Goal: Task Accomplishment & Management: Manage account settings

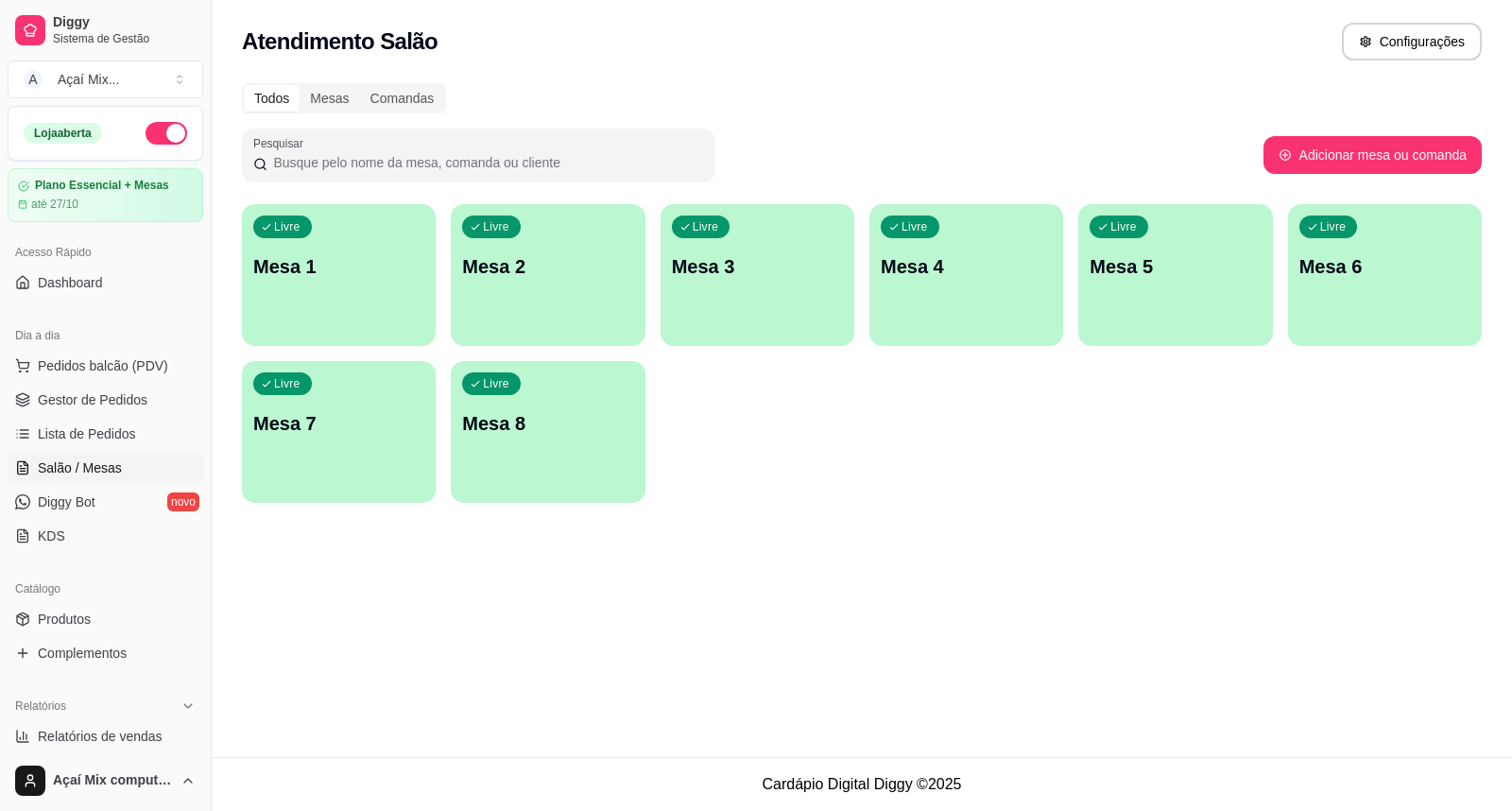
click at [290, 253] on p "Mesa 1" at bounding box center [338, 267] width 171 height 27
click at [335, 258] on p "Mesa 1" at bounding box center [339, 267] width 166 height 26
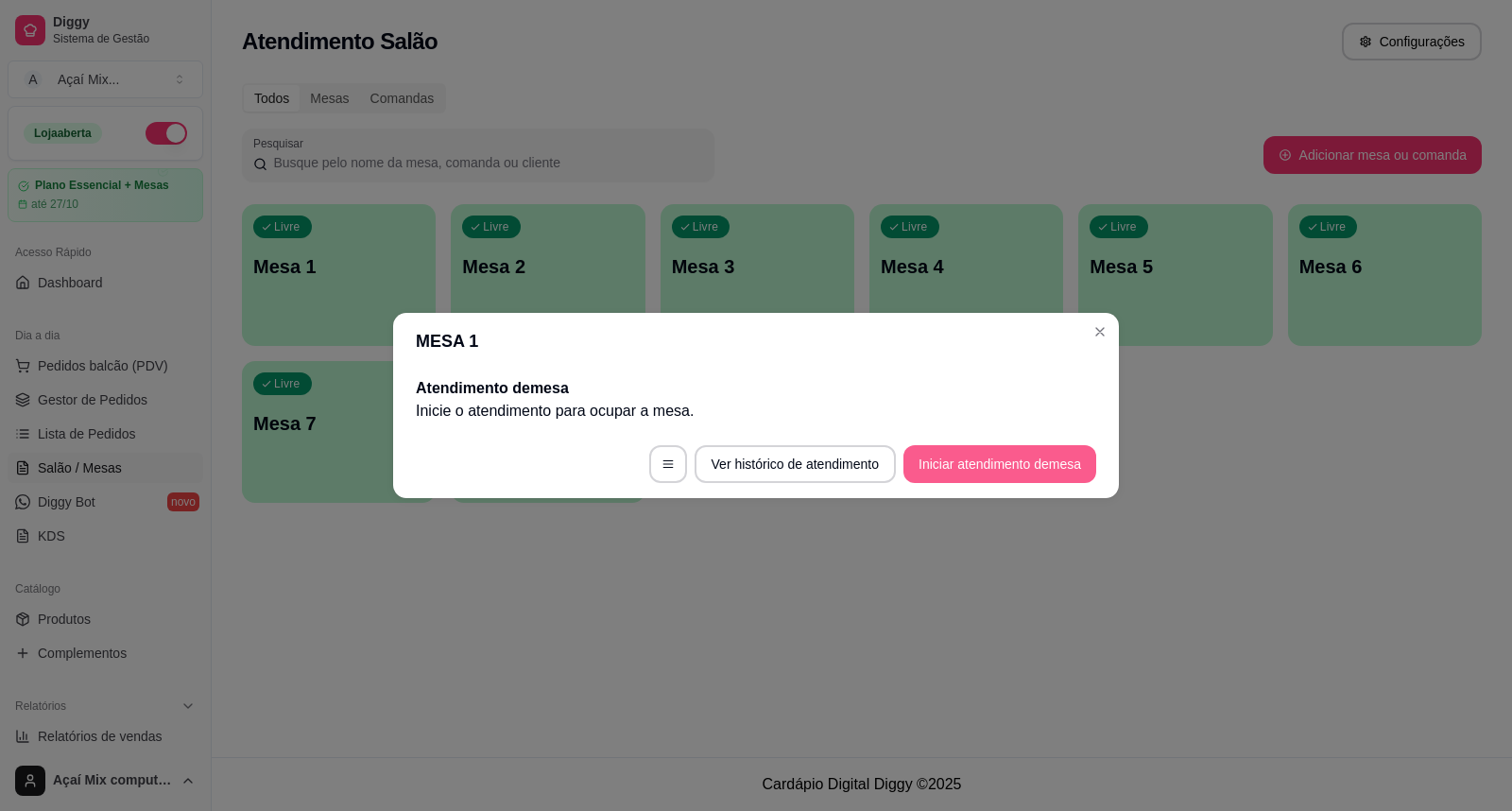
click at [965, 464] on button "Iniciar atendimento de mesa" at bounding box center [1000, 464] width 193 height 38
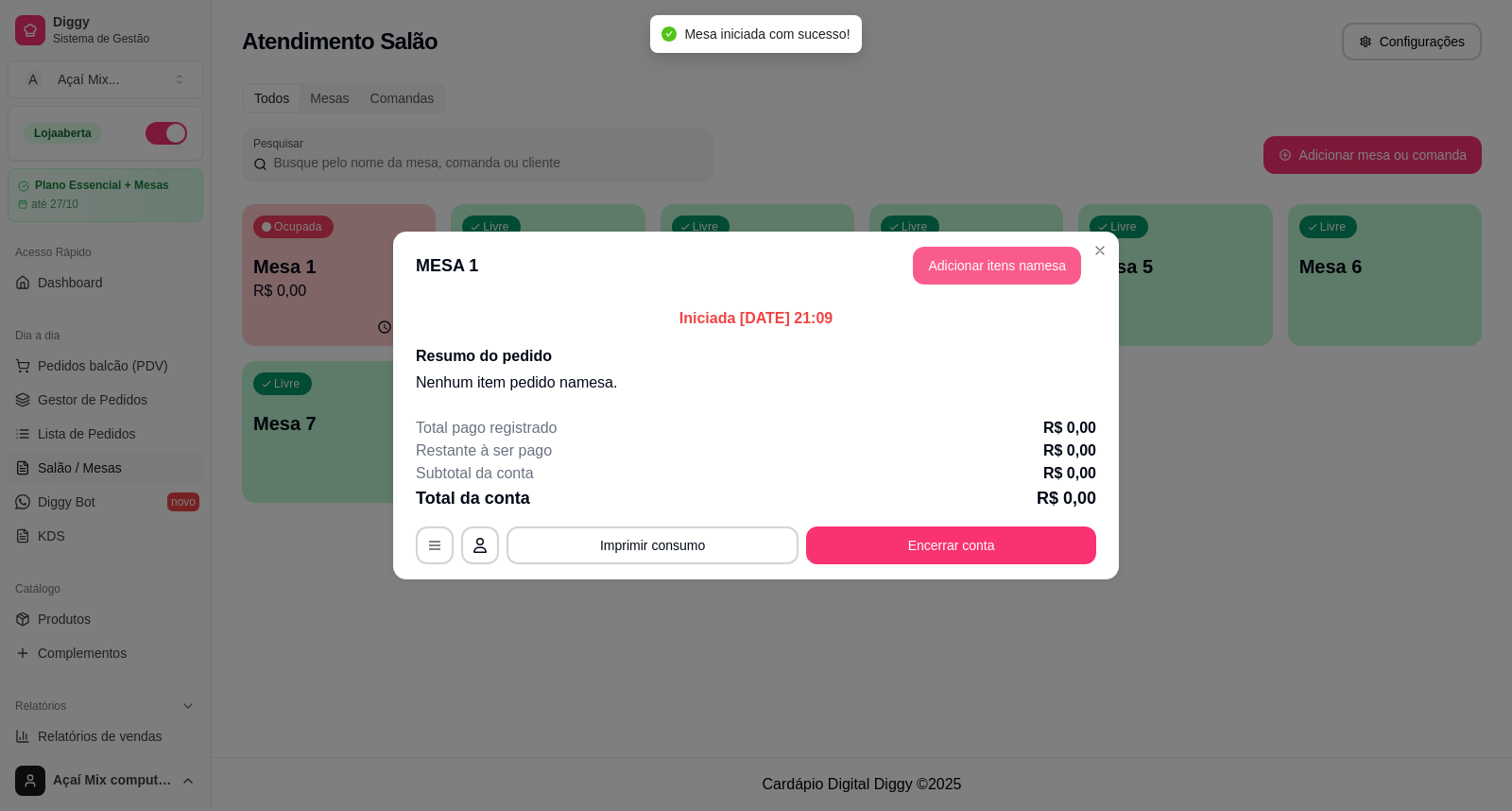
click at [978, 261] on button "Adicionar itens na mesa" at bounding box center [997, 266] width 168 height 38
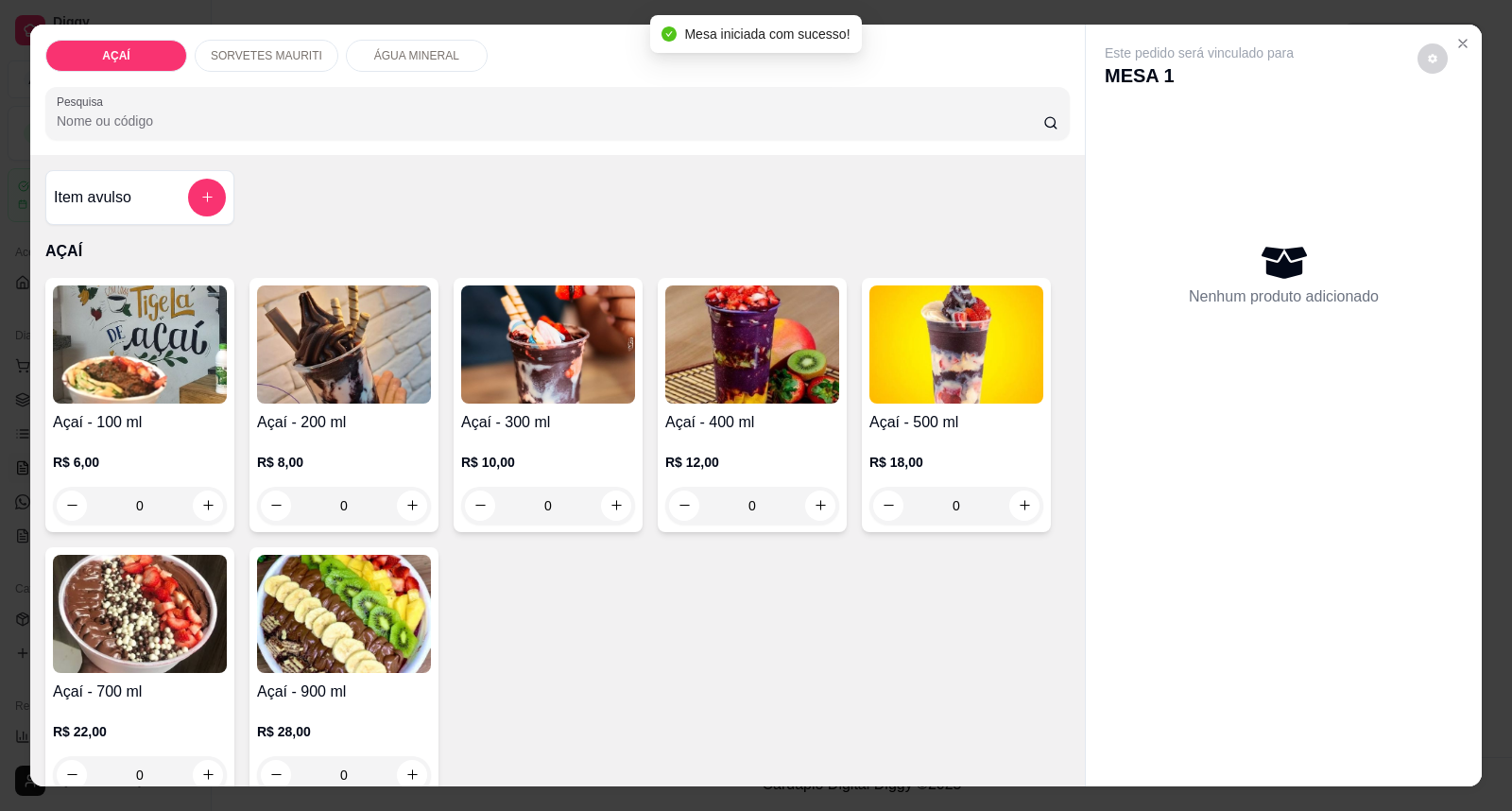
click at [398, 503] on div "0" at bounding box center [344, 506] width 174 height 38
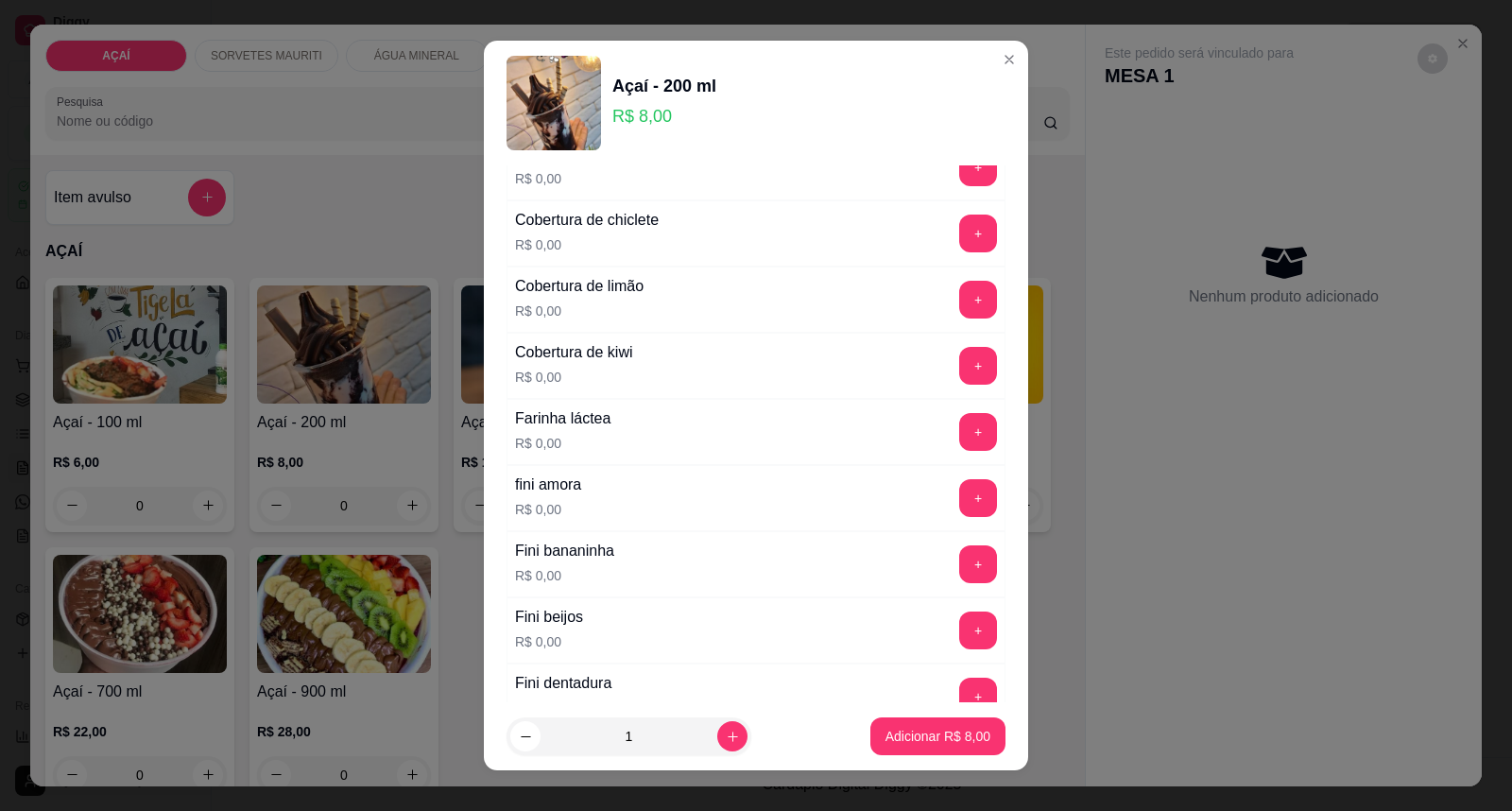
scroll to position [1049, 0]
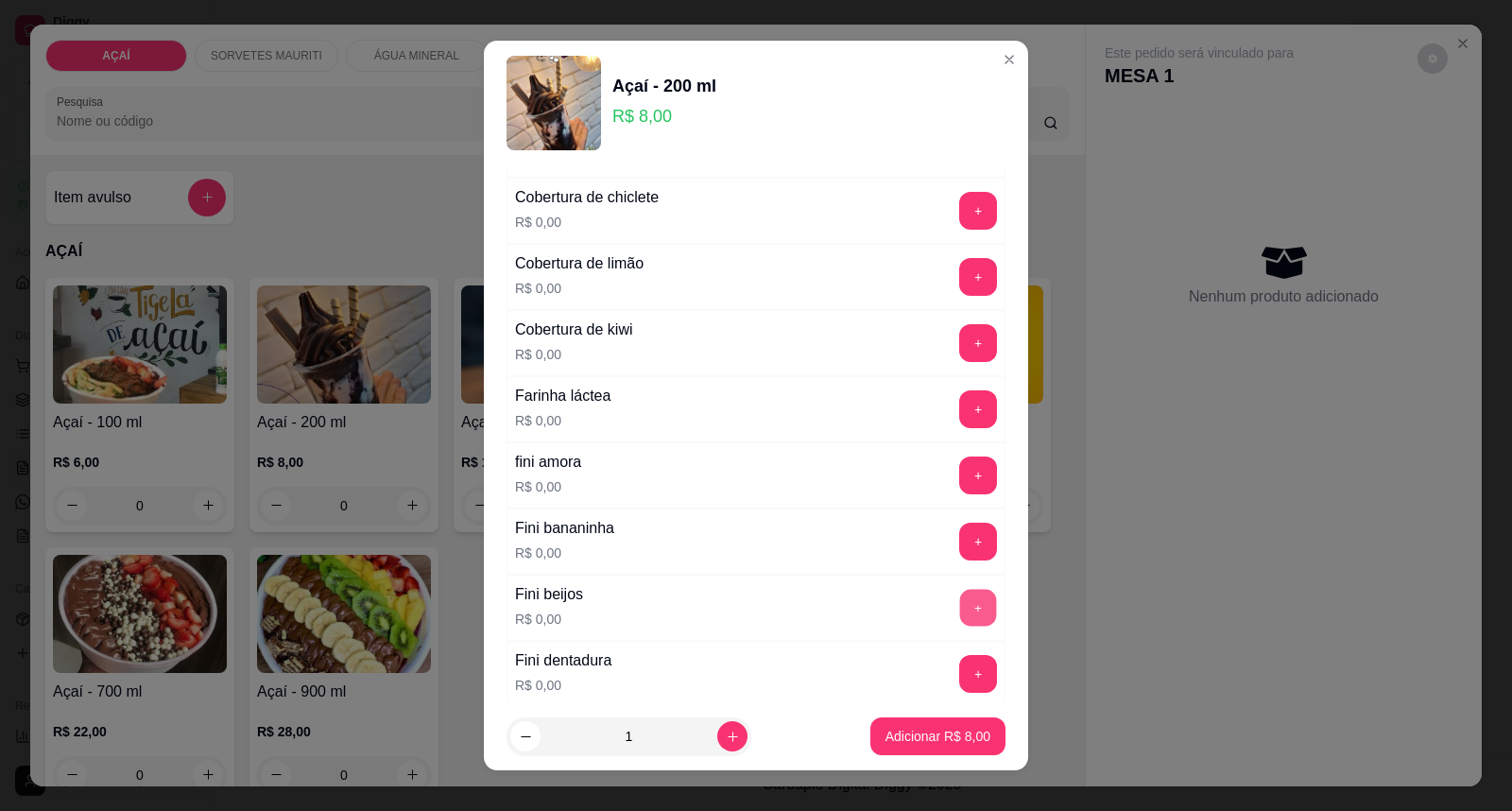
click at [960, 611] on button "+" at bounding box center [978, 608] width 37 height 37
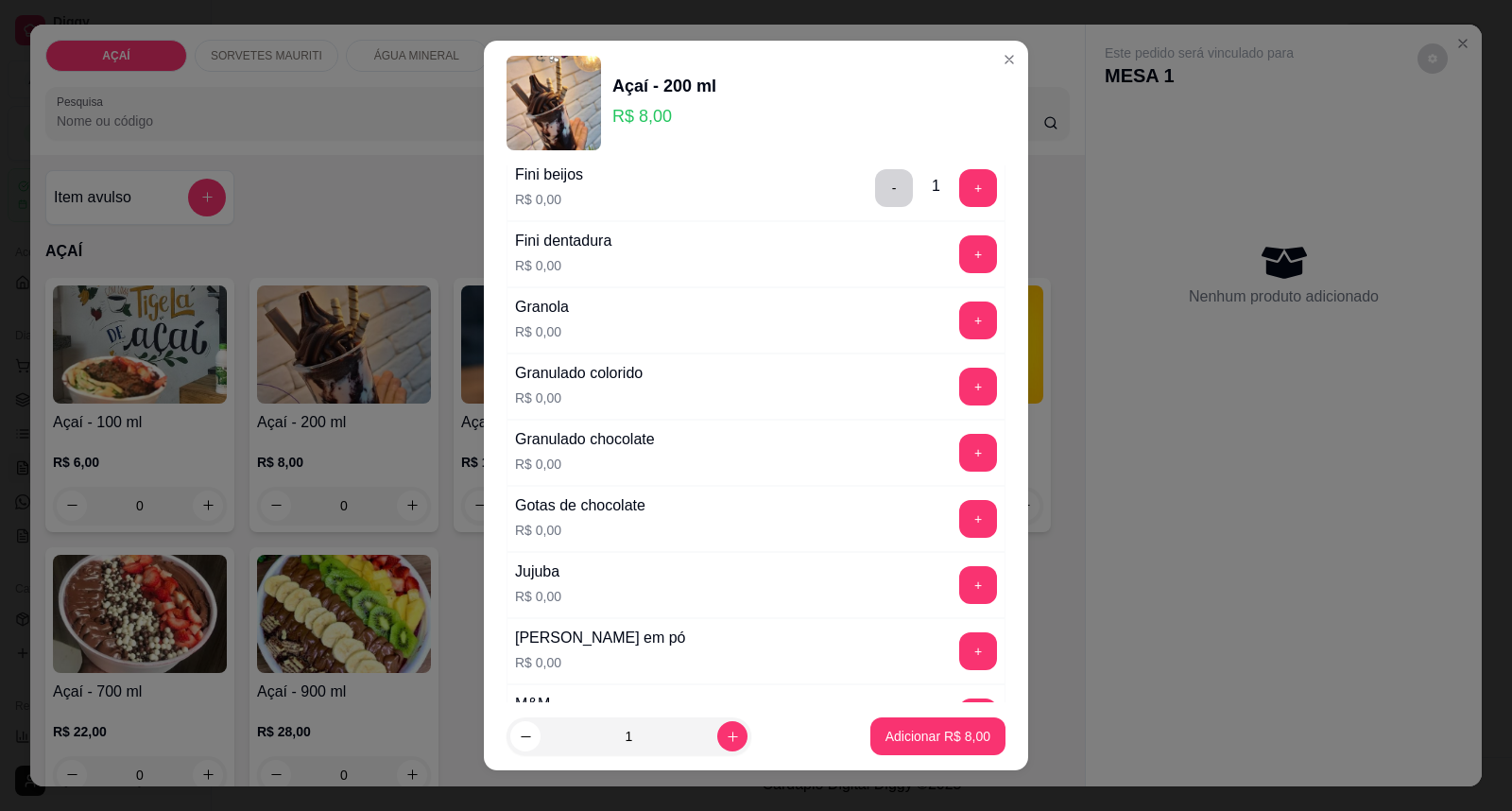
scroll to position [1574, 0]
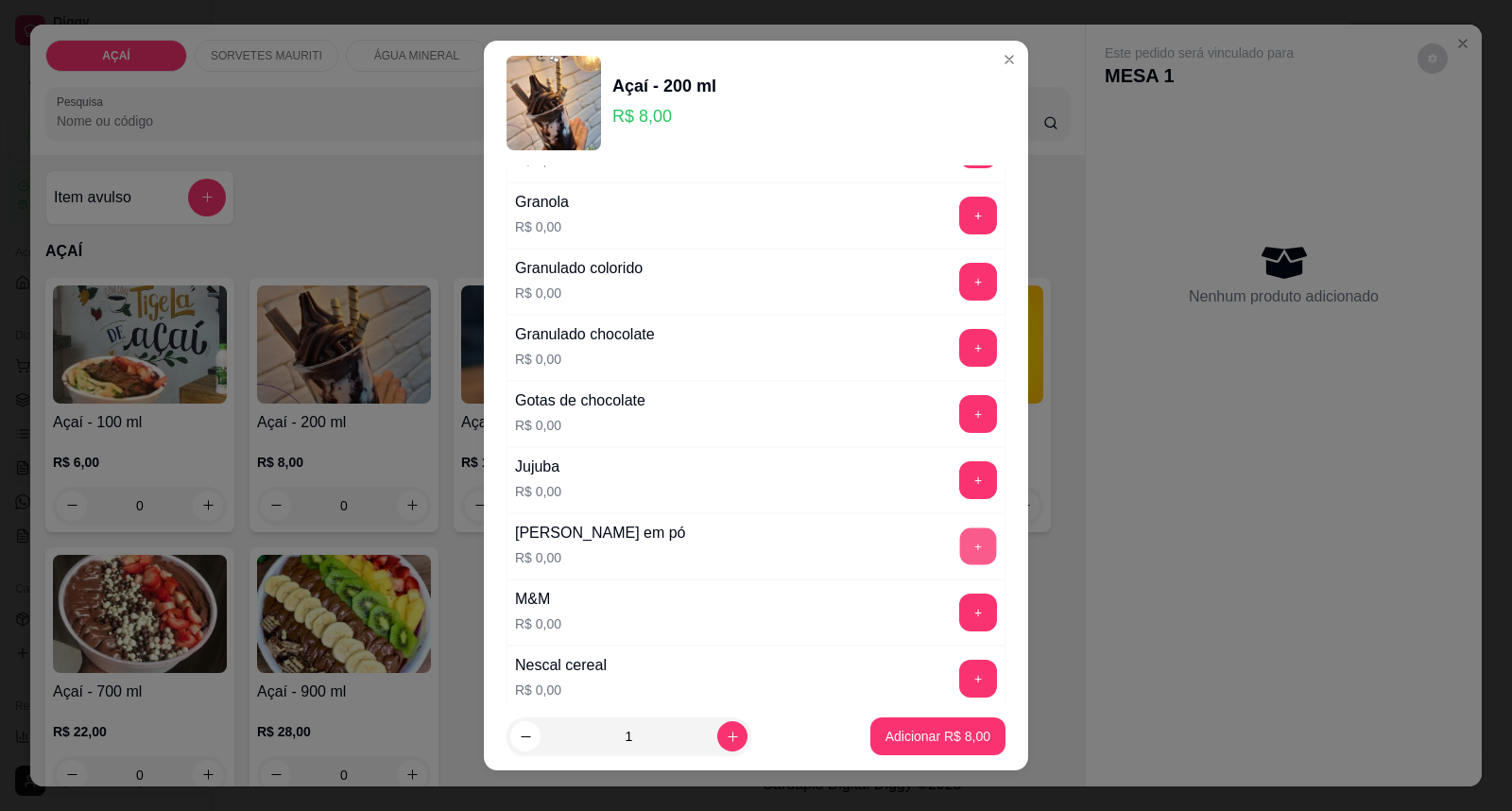
click at [960, 549] on button "+" at bounding box center [978, 546] width 37 height 37
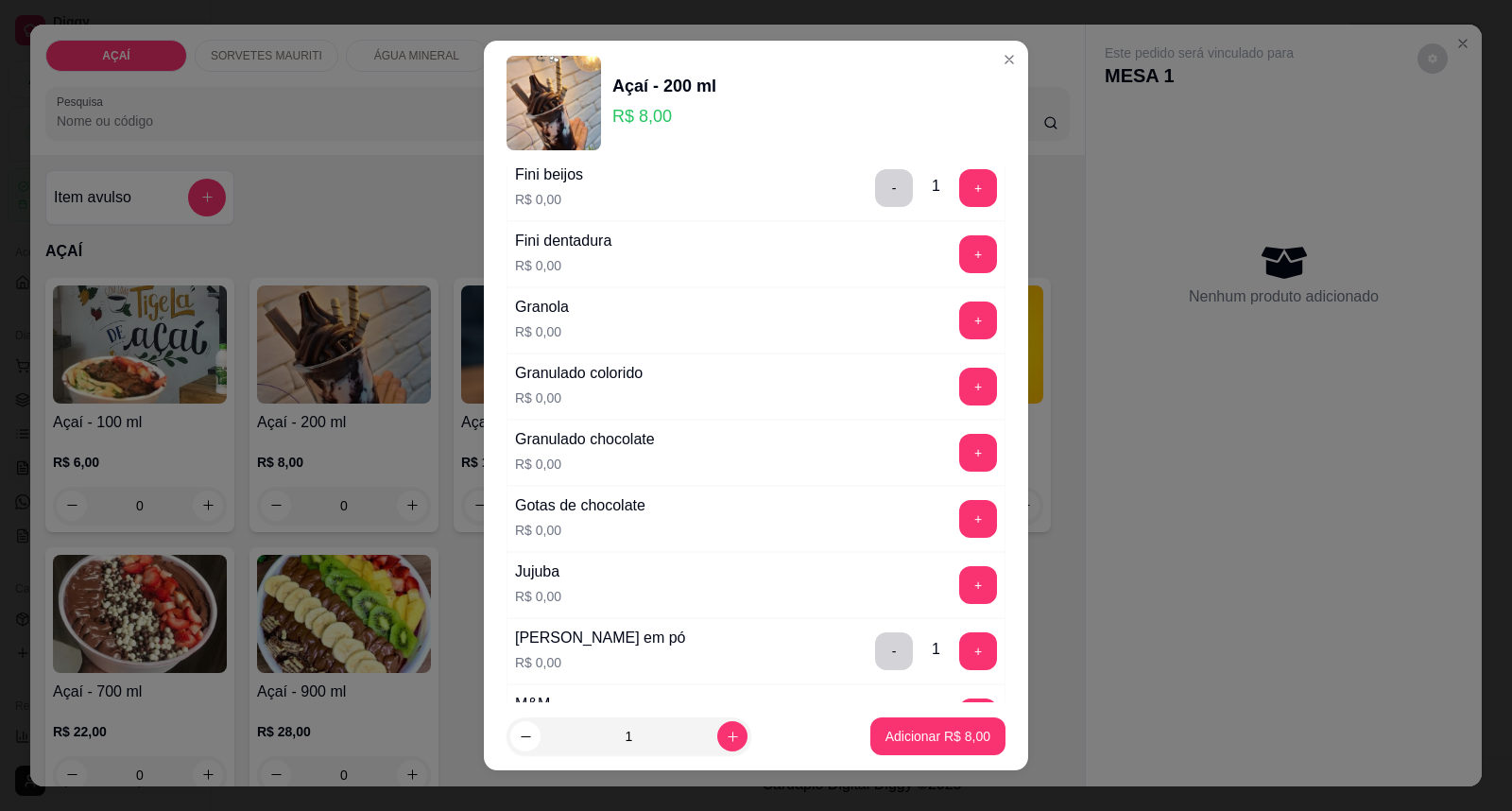
scroll to position [1365, 0]
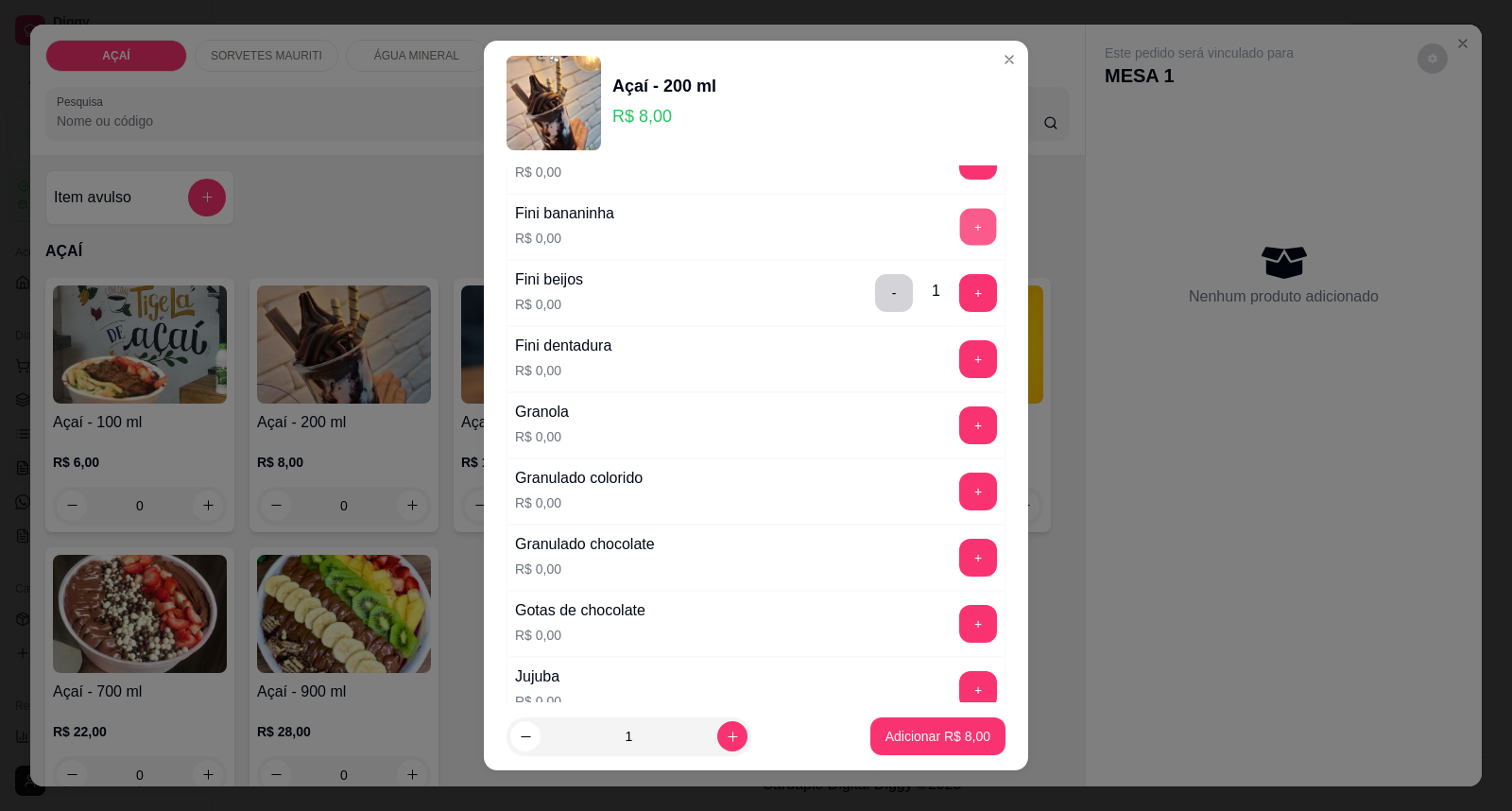
click at [960, 230] on button "+" at bounding box center [978, 227] width 37 height 37
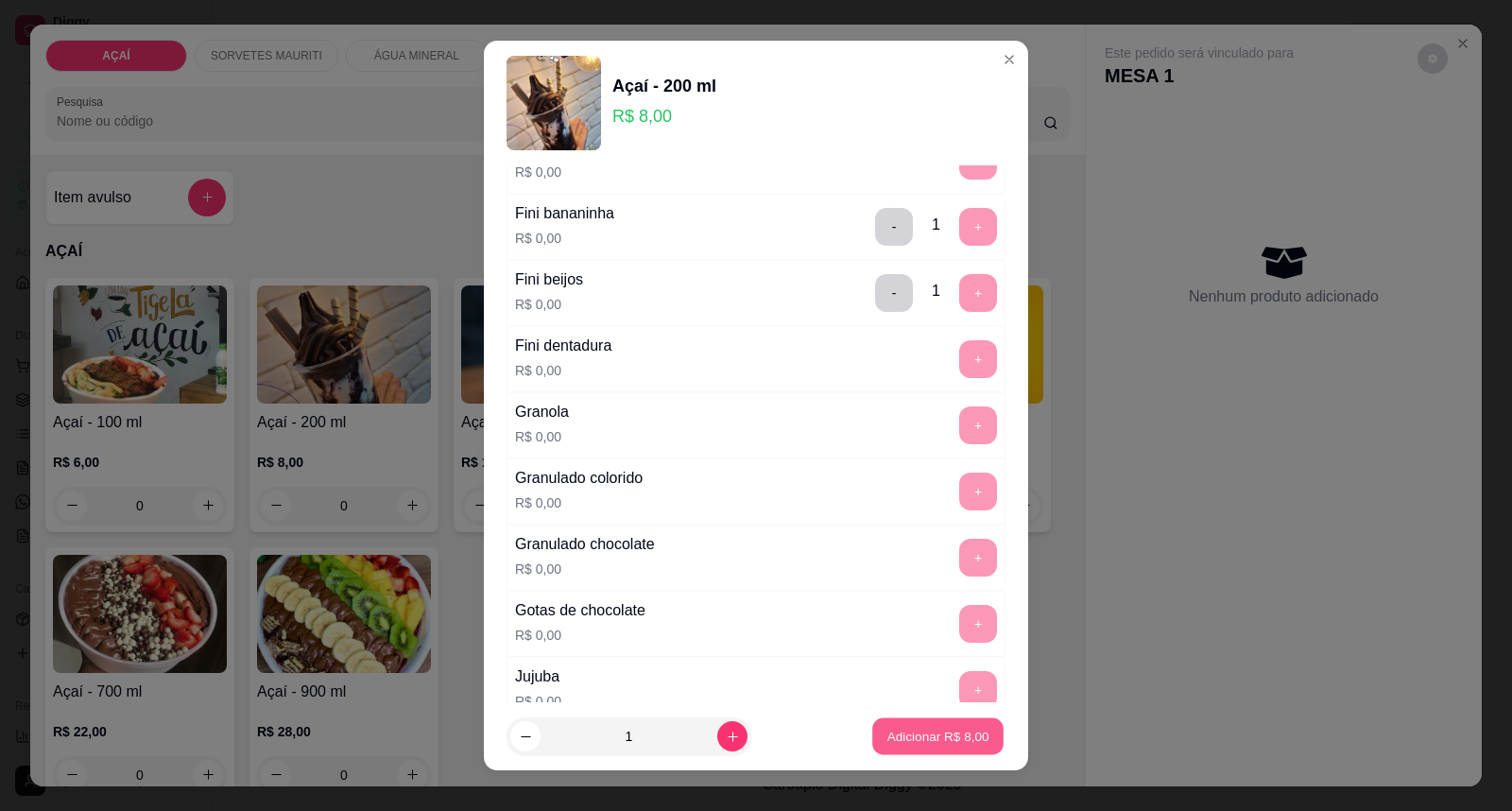
click at [882, 751] on button "Adicionar R$ 8,00" at bounding box center [938, 736] width 132 height 37
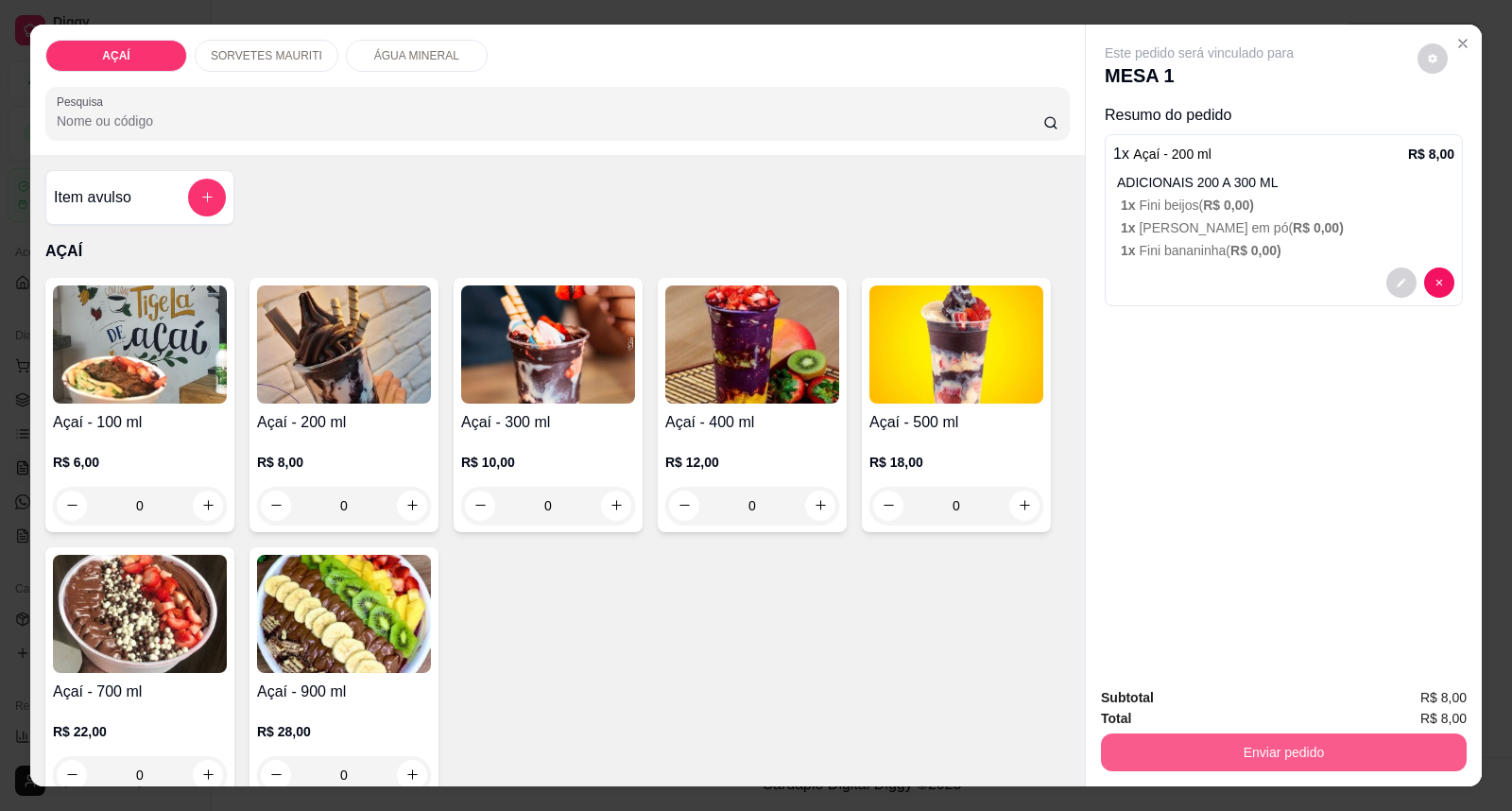
click at [1208, 754] on button "Enviar pedido" at bounding box center [1284, 752] width 366 height 38
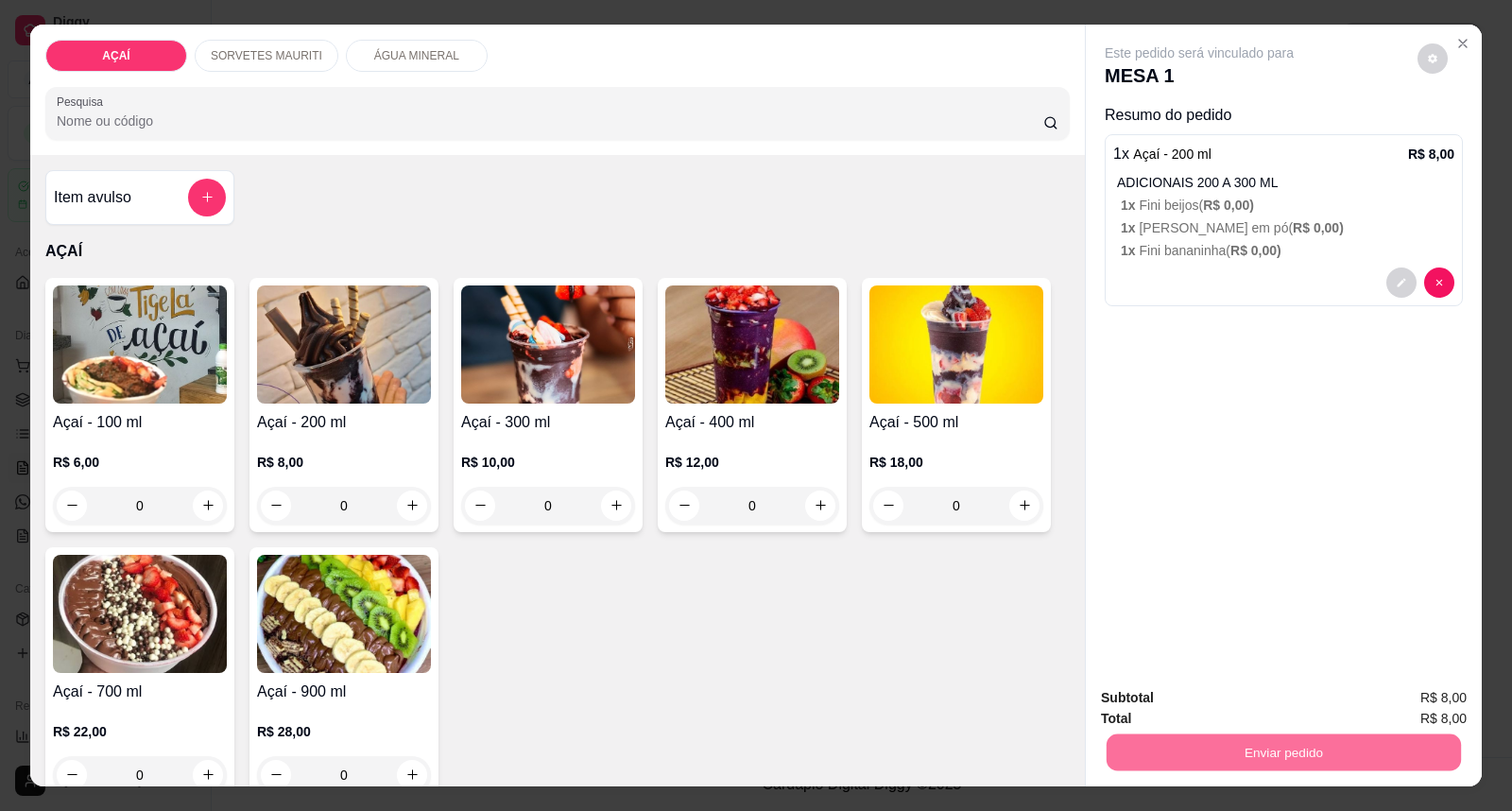
click at [1403, 704] on button "Enviar pedido" at bounding box center [1418, 707] width 107 height 36
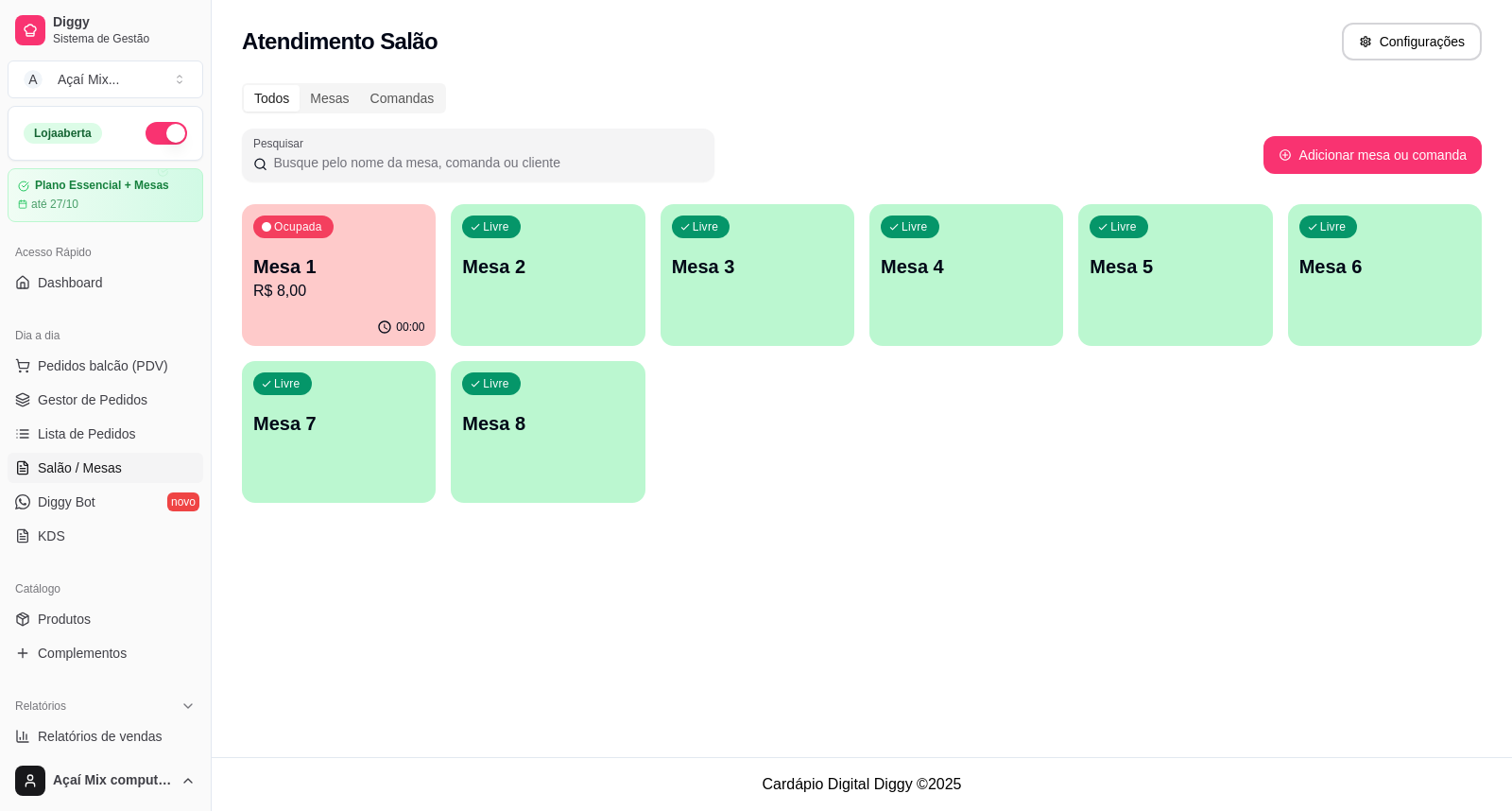
click at [361, 267] on p "Mesa 1" at bounding box center [338, 267] width 171 height 27
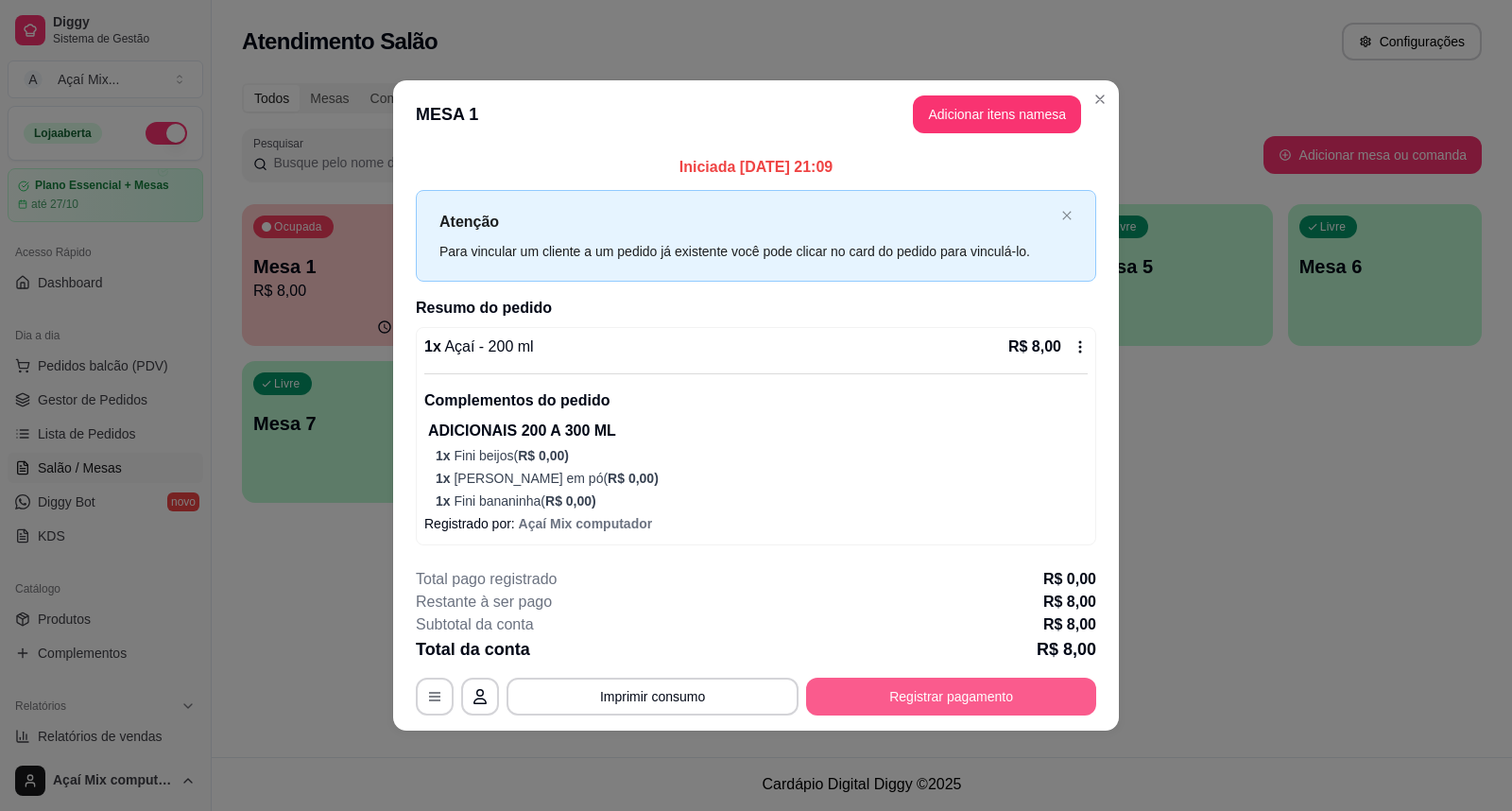
click at [867, 691] on button "Registrar pagamento" at bounding box center [951, 697] width 290 height 38
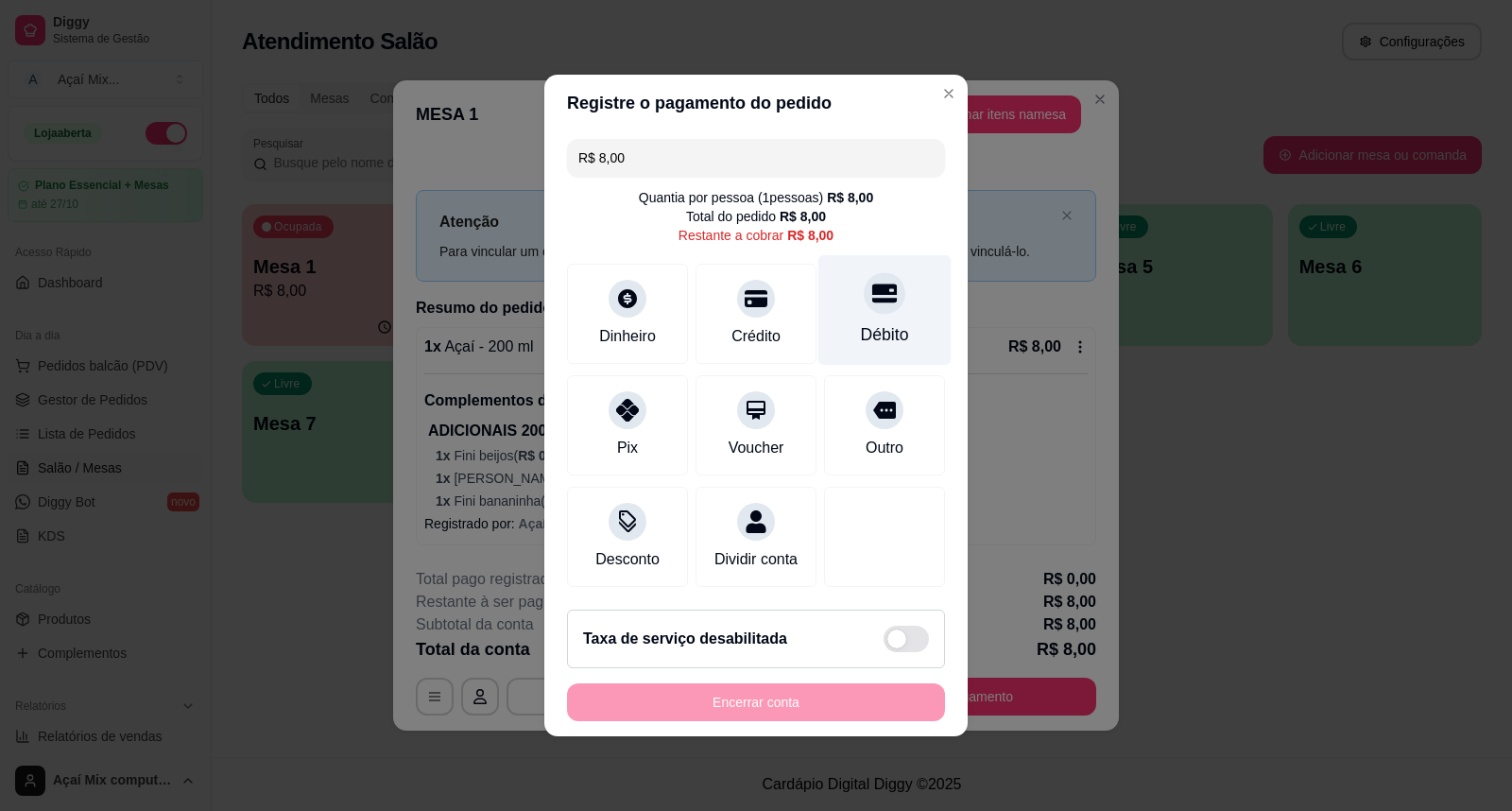
click at [919, 291] on div "Débito" at bounding box center [886, 311] width 133 height 111
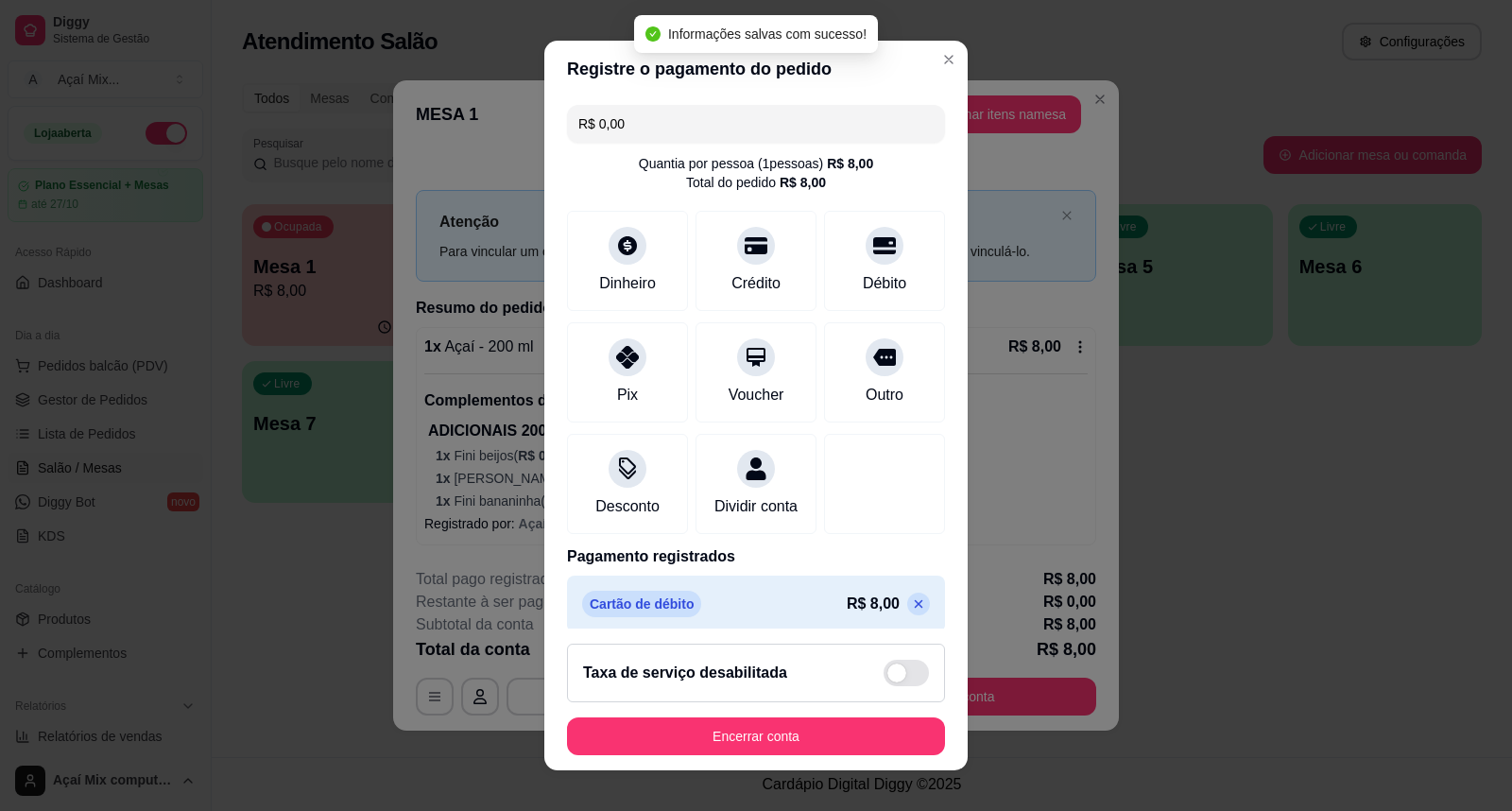
type input "R$ 0,00"
click at [828, 747] on button "Encerrar conta" at bounding box center [756, 737] width 378 height 38
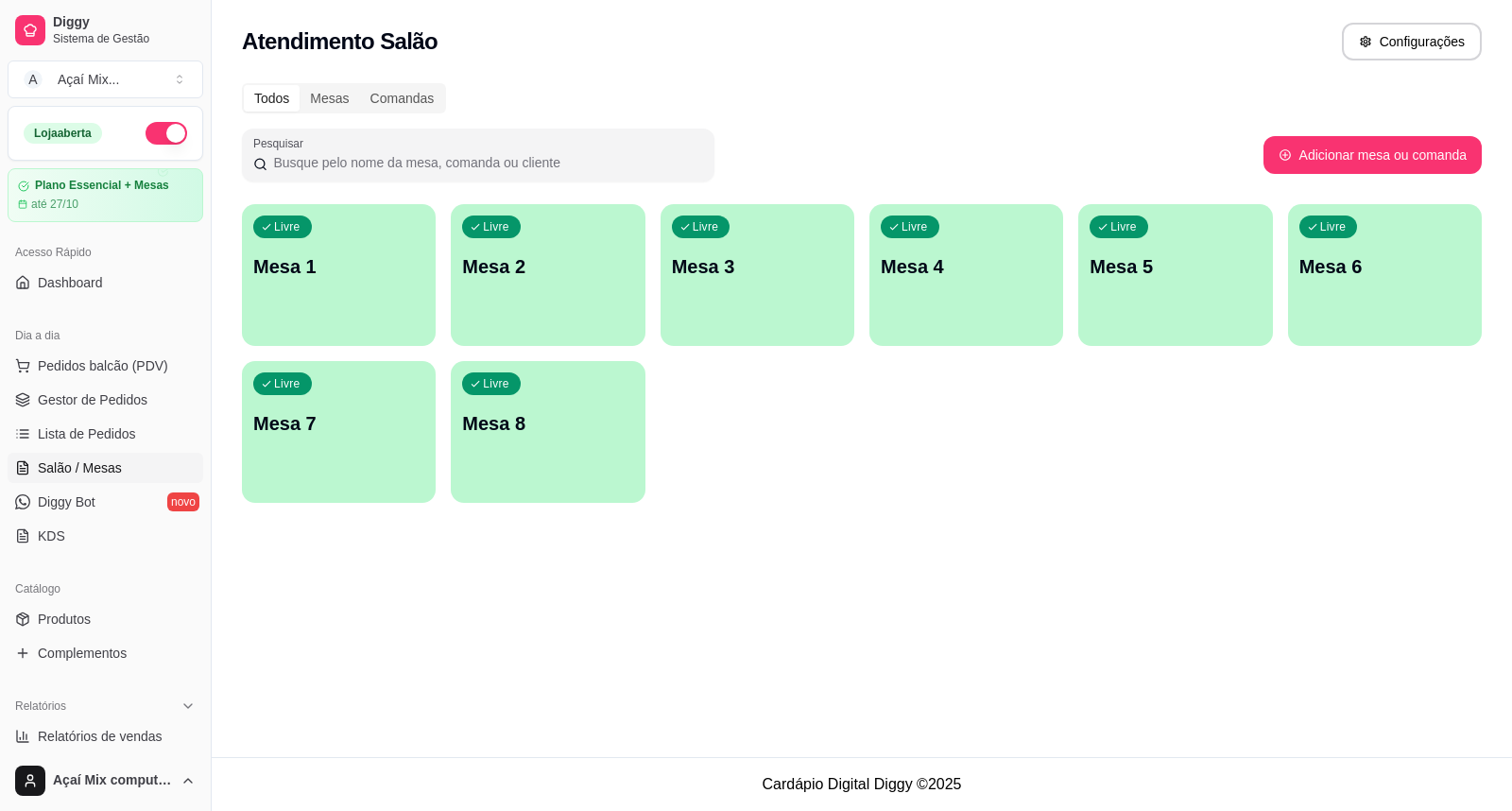
click at [347, 271] on p "Mesa 1" at bounding box center [338, 267] width 171 height 27
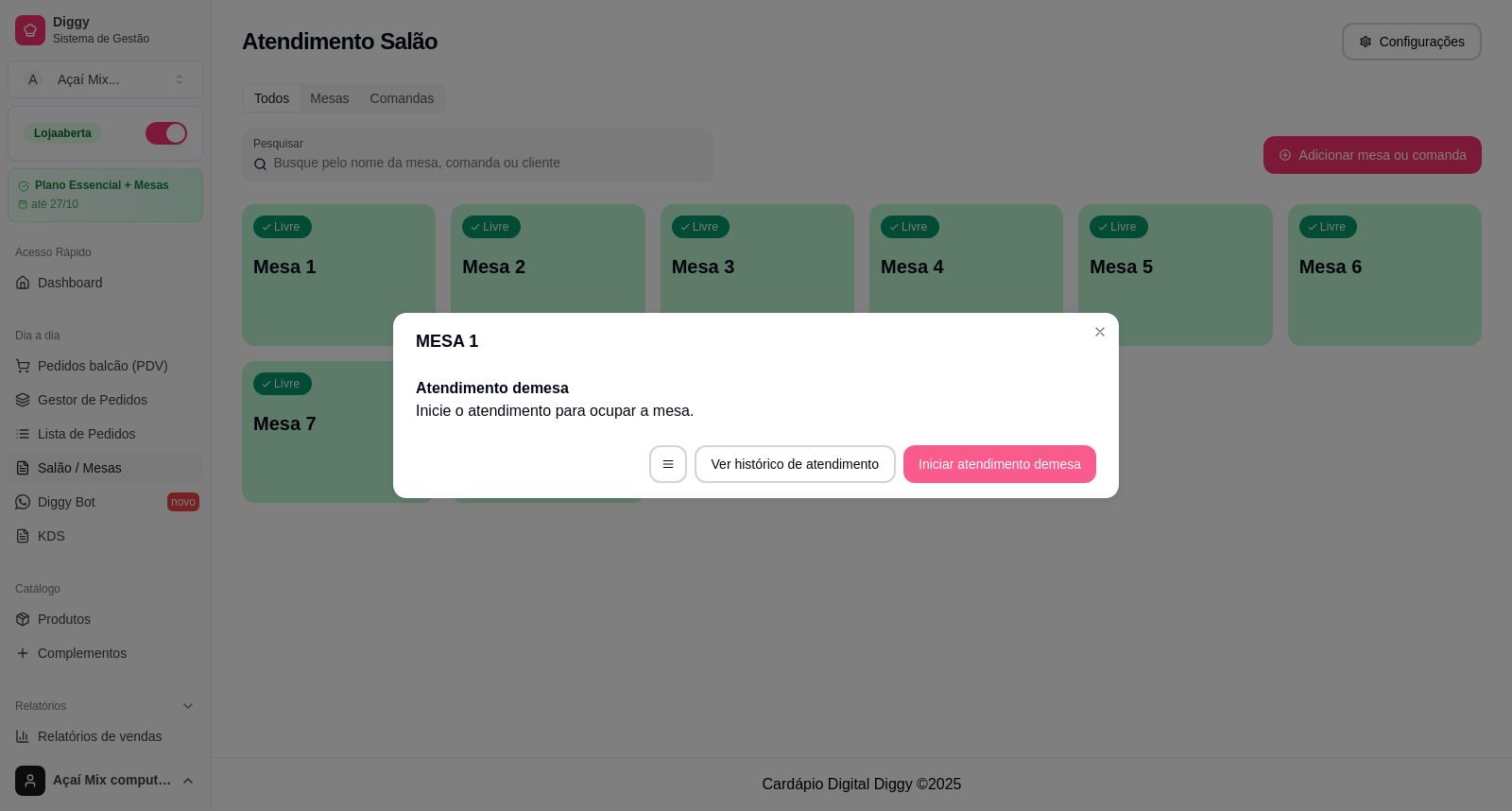
click at [999, 482] on button "Iniciar atendimento de mesa" at bounding box center [1000, 464] width 193 height 38
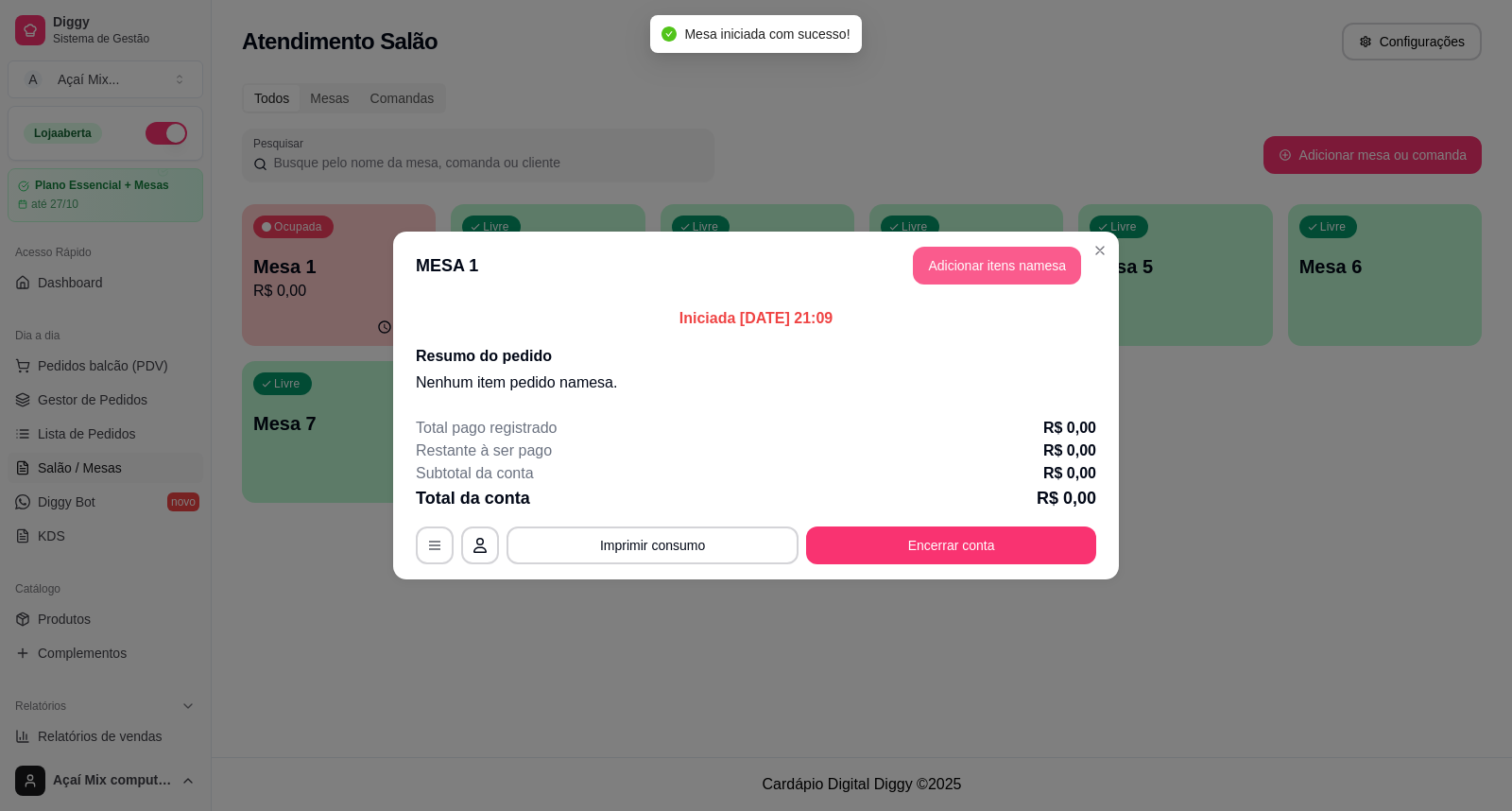
click at [949, 266] on button "Adicionar itens na mesa" at bounding box center [997, 266] width 168 height 38
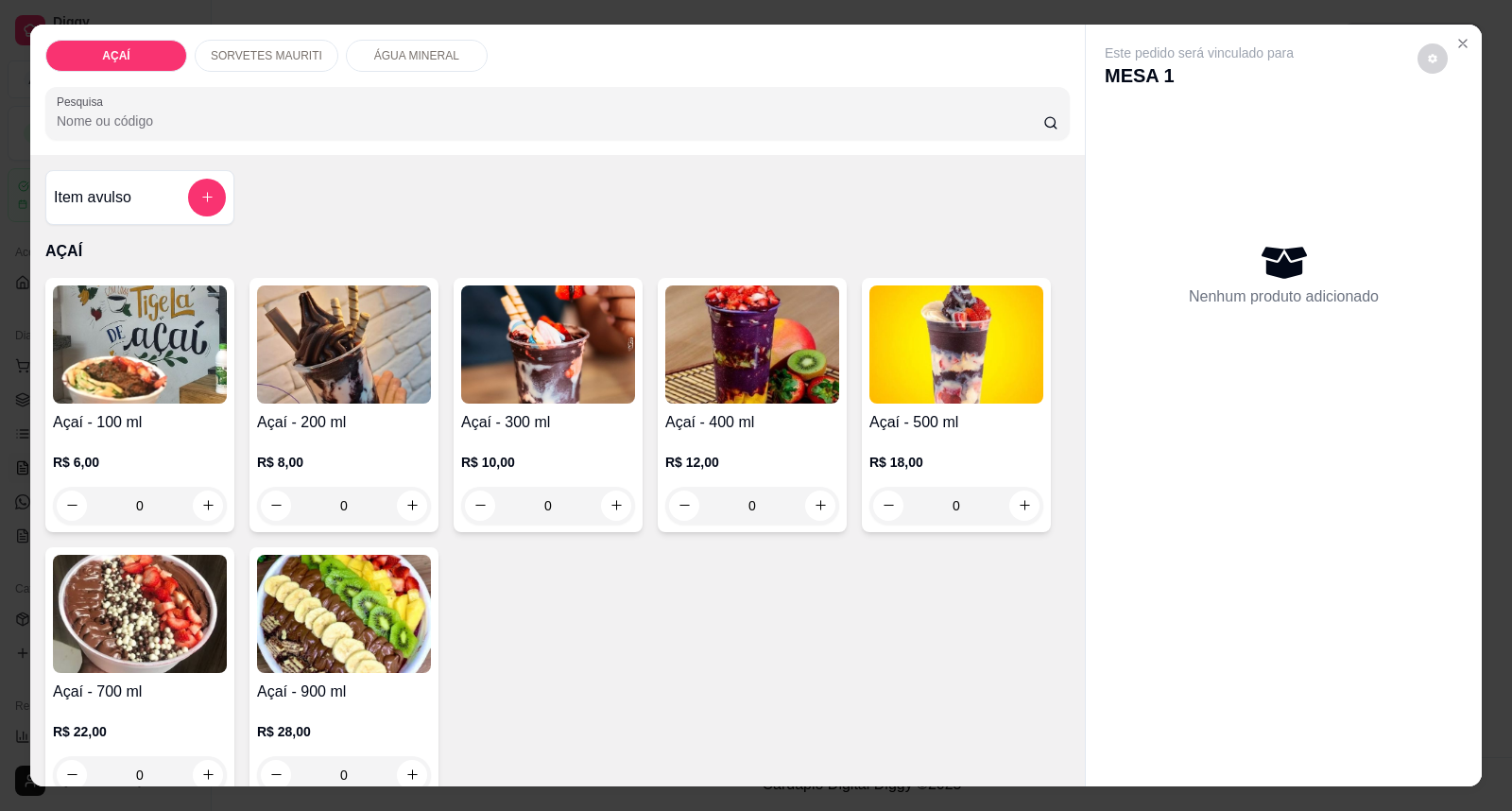
click at [409, 501] on div "0" at bounding box center [344, 506] width 174 height 38
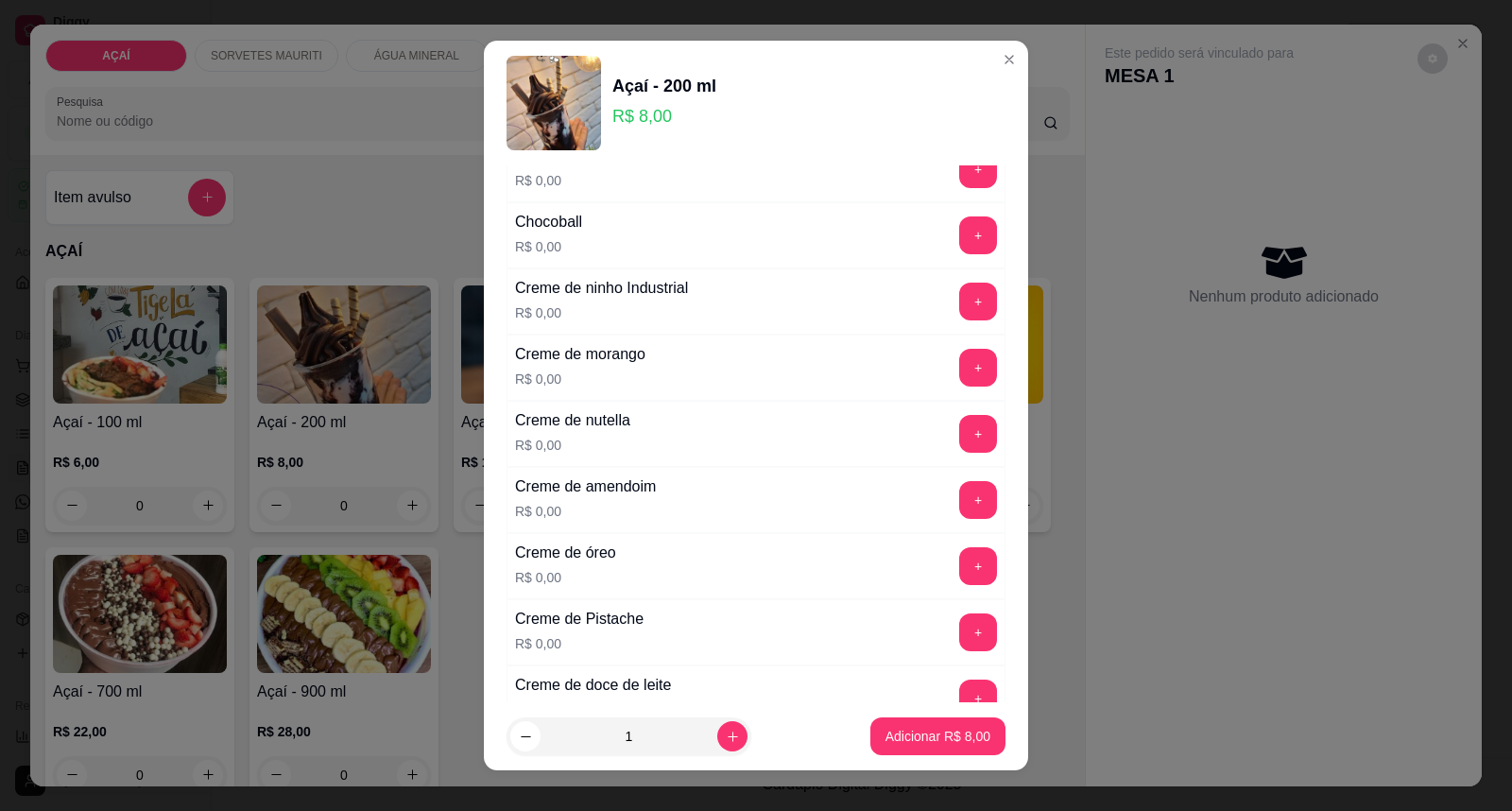
scroll to position [419, 0]
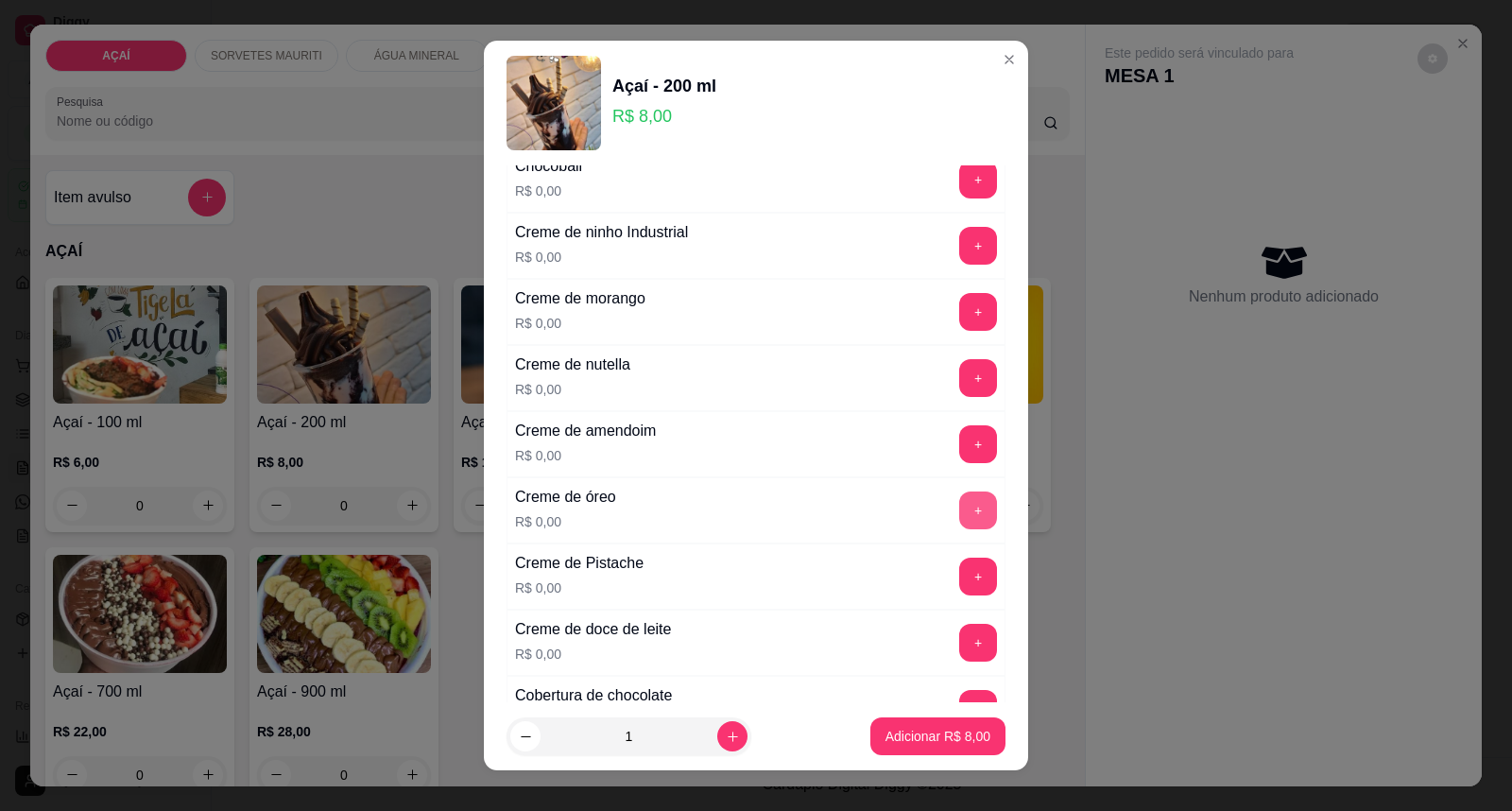
click at [959, 501] on button "+" at bounding box center [978, 511] width 38 height 38
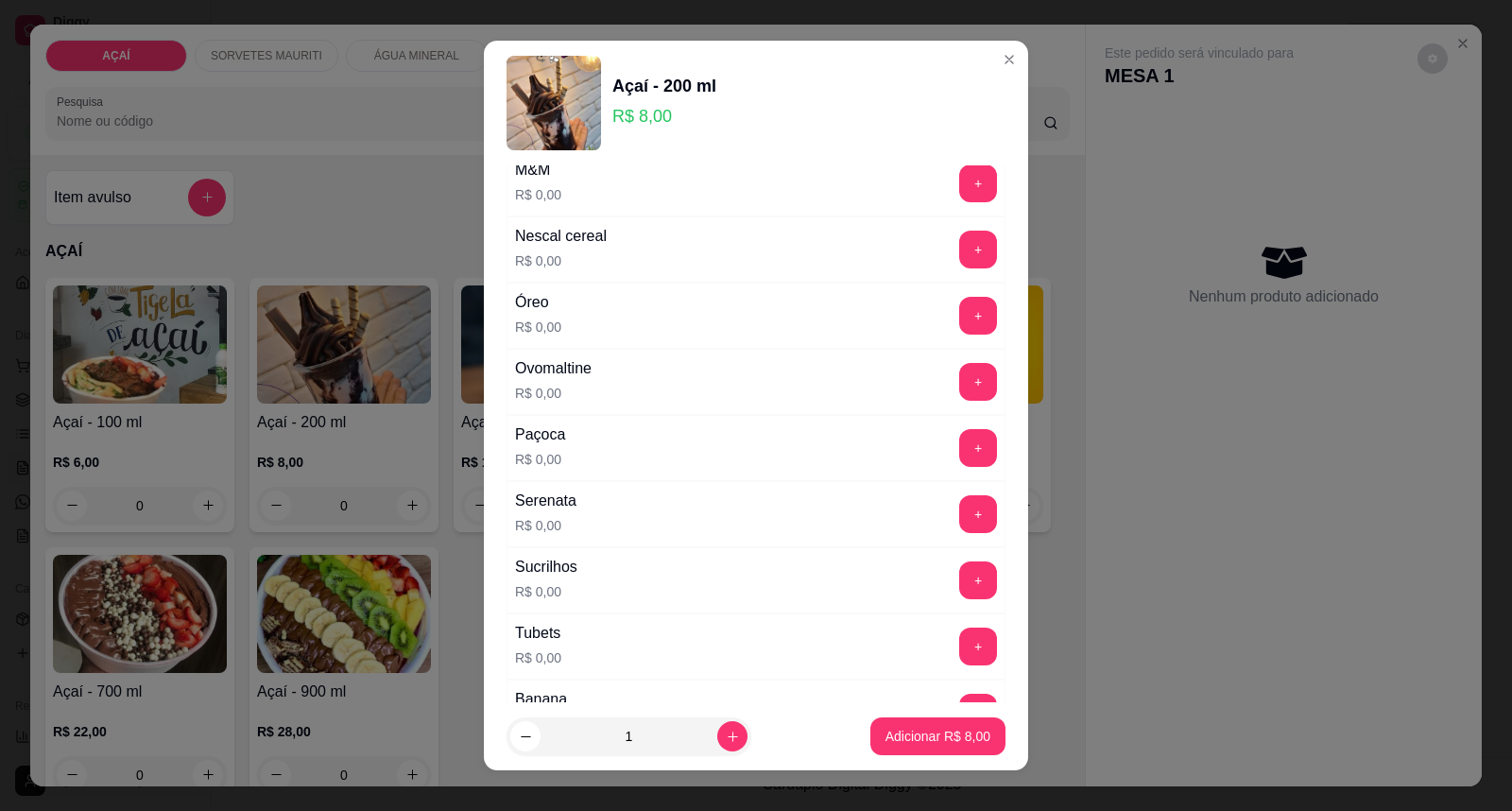
scroll to position [2099, 0]
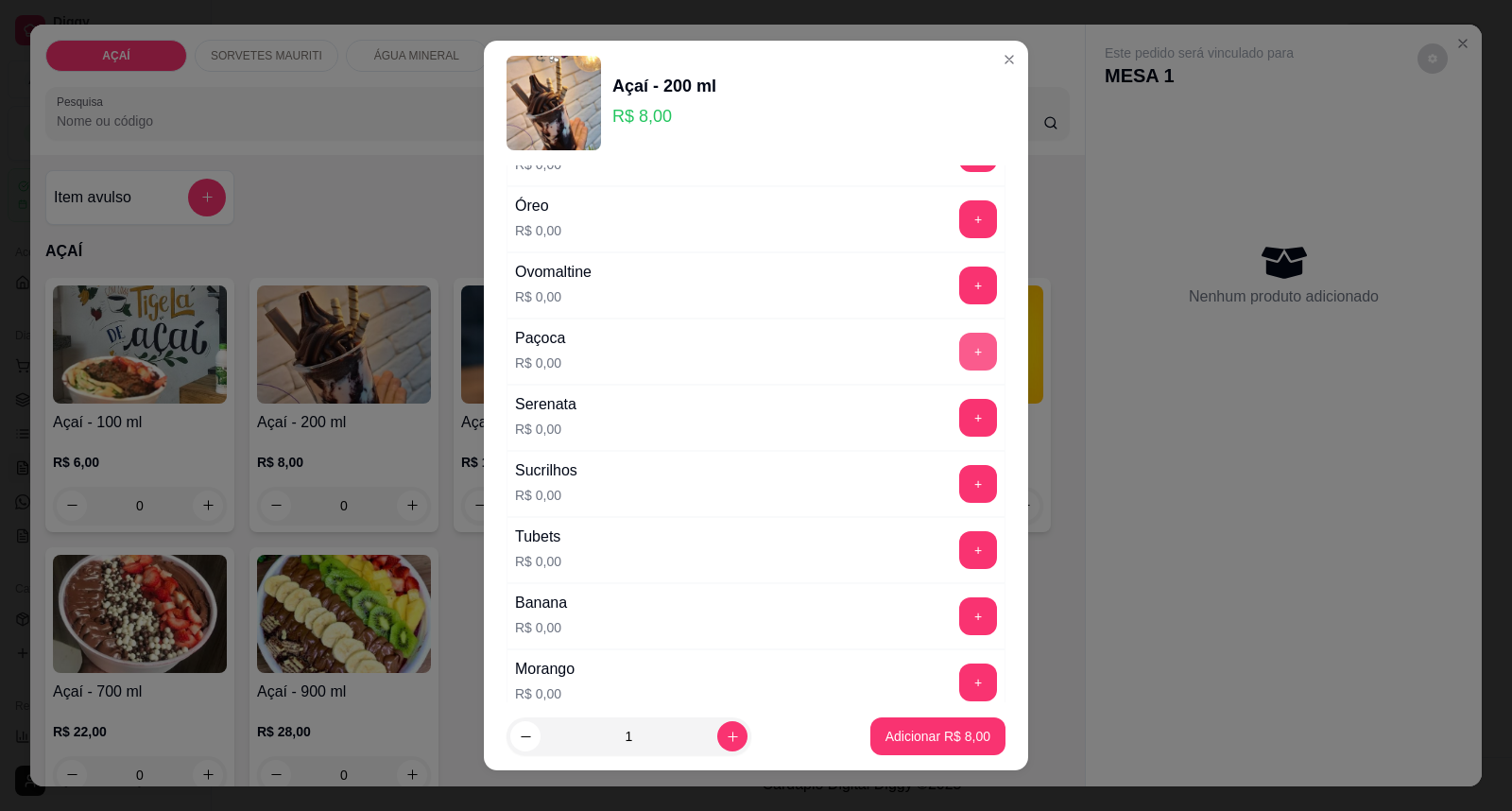
click at [959, 365] on button "+" at bounding box center [978, 352] width 38 height 38
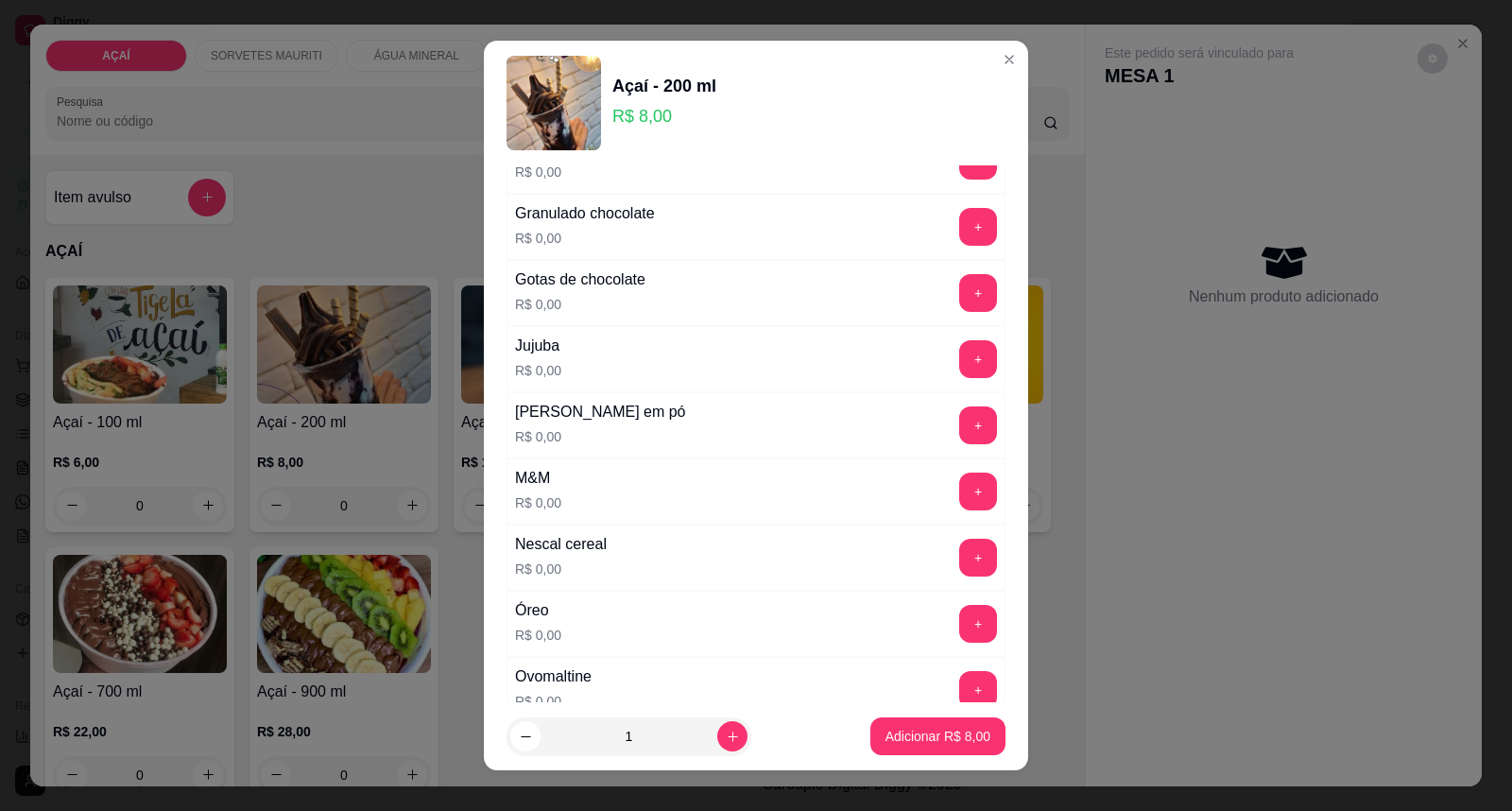
scroll to position [1679, 0]
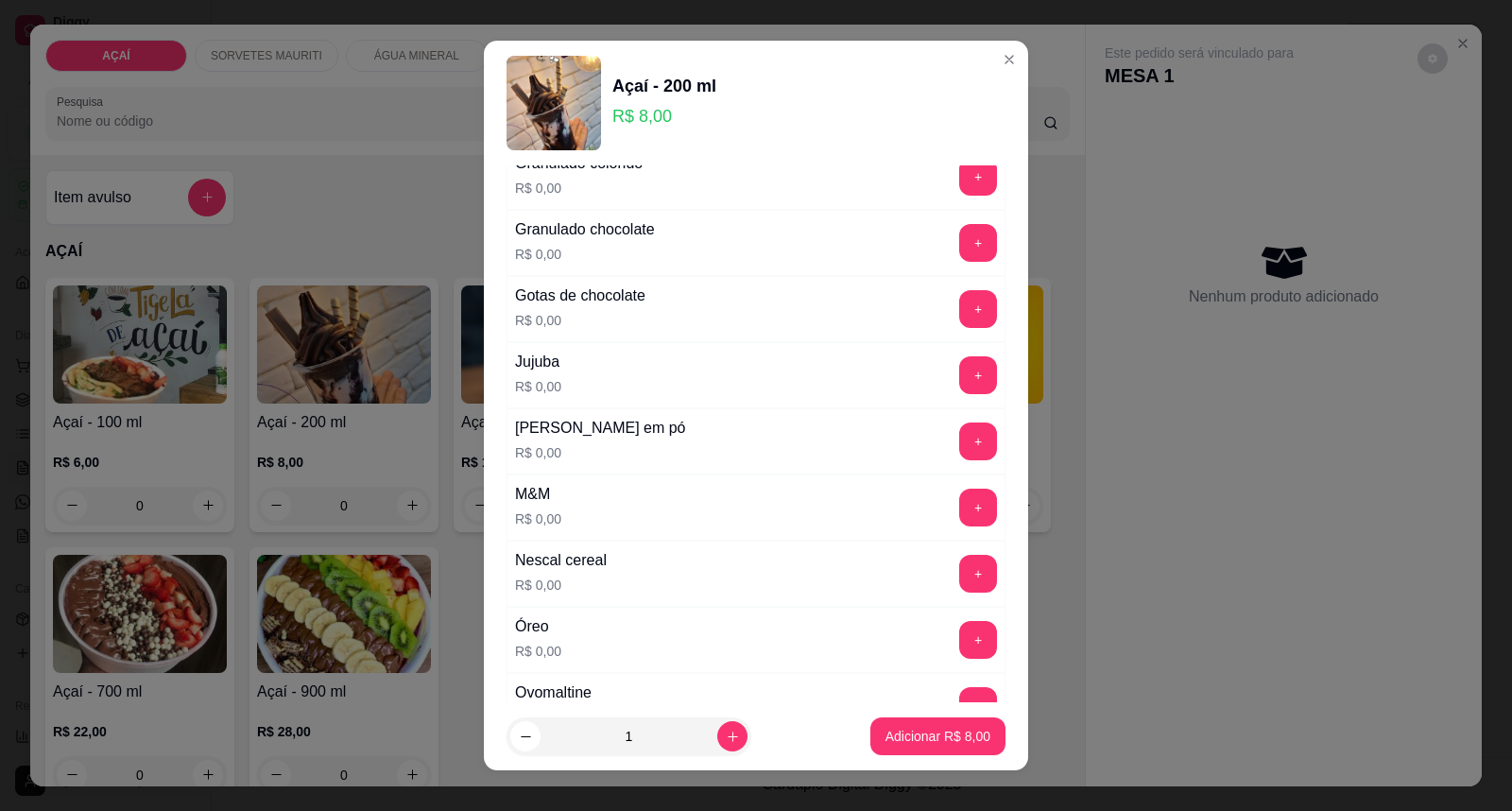
click at [951, 310] on div "+" at bounding box center [978, 309] width 53 height 38
click at [960, 310] on button "+" at bounding box center [978, 309] width 37 height 37
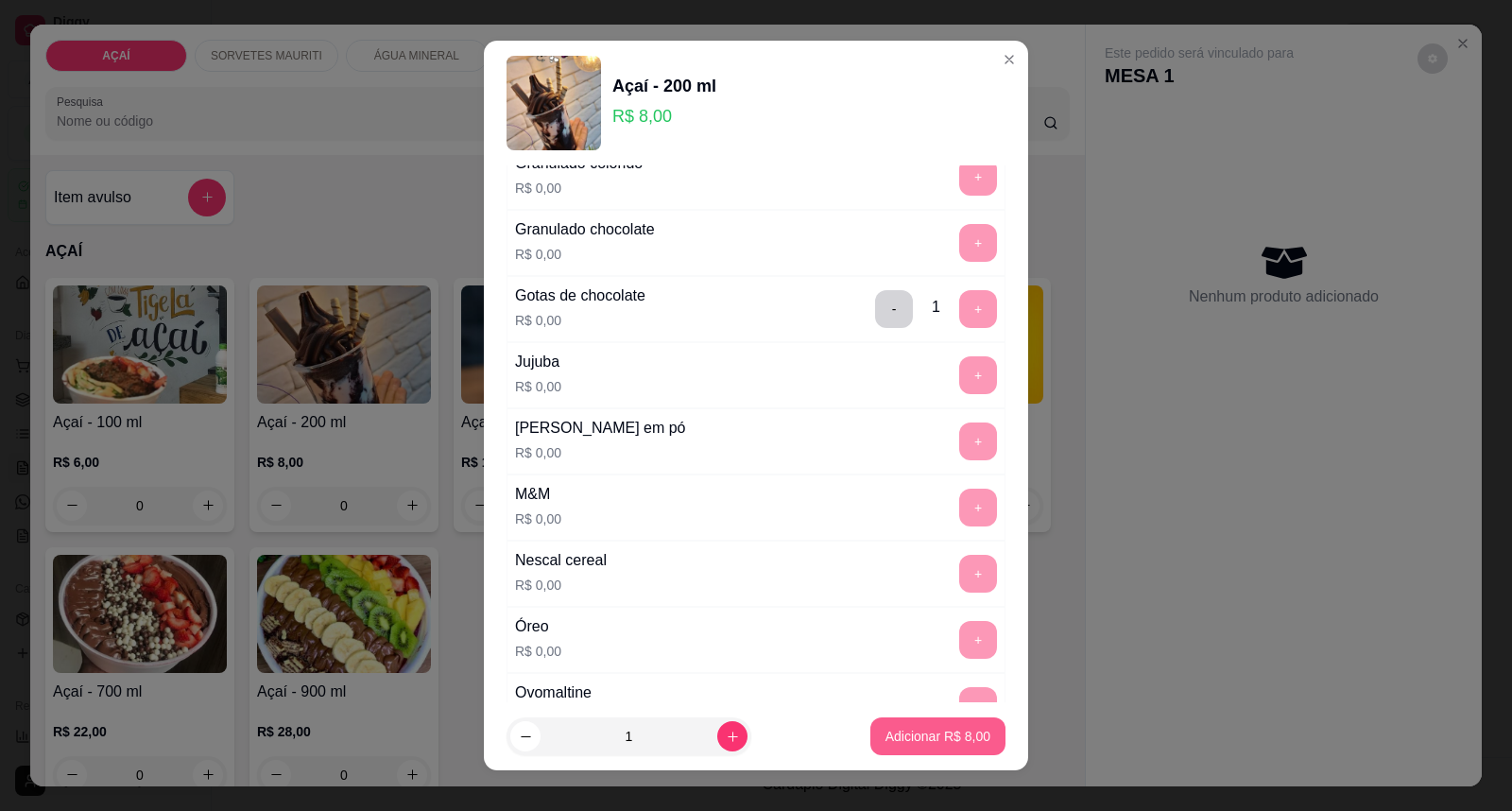
click at [884, 749] on button "Adicionar R$ 8,00" at bounding box center [938, 737] width 135 height 38
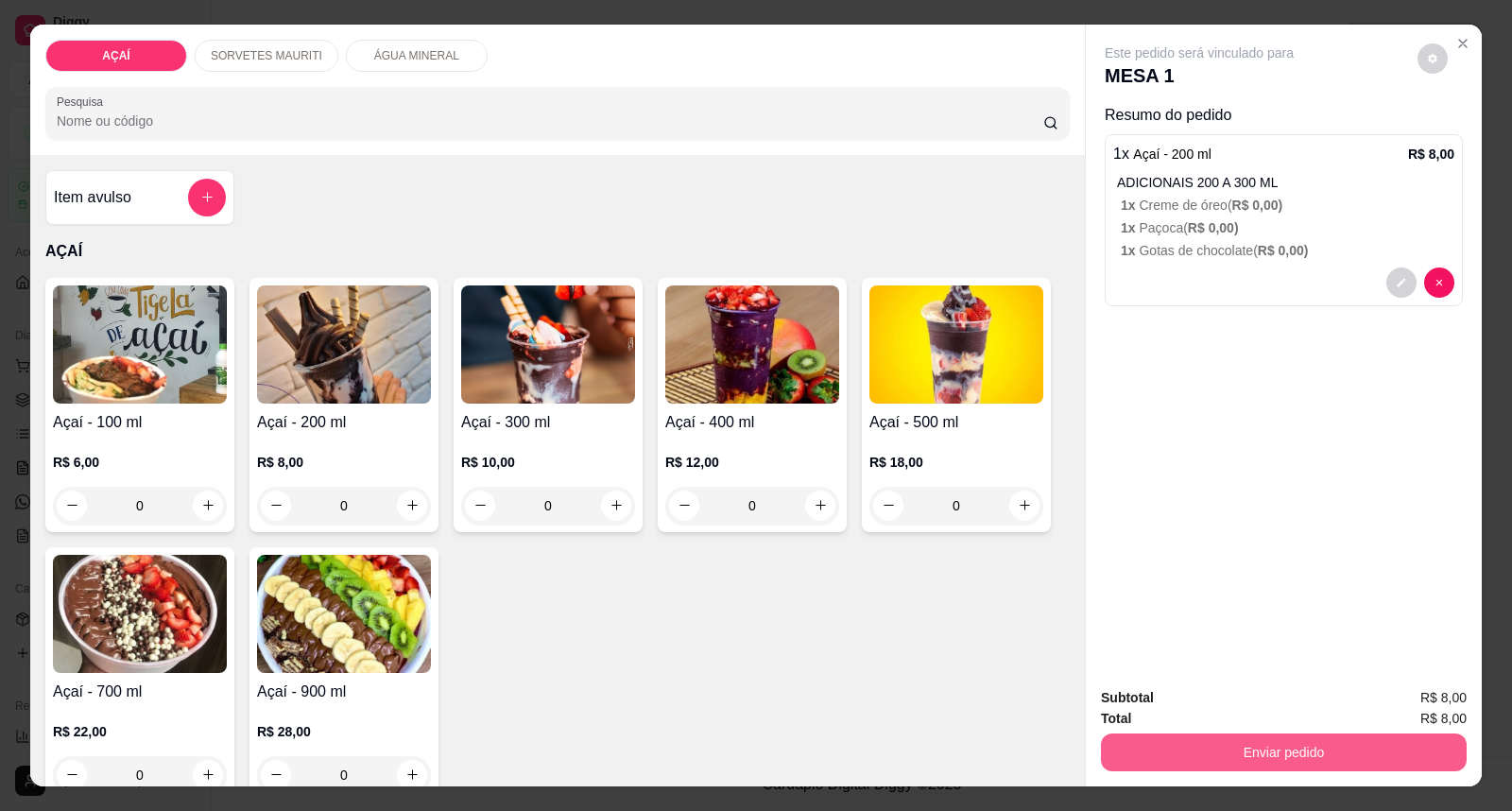
click at [1379, 742] on button "Enviar pedido" at bounding box center [1284, 752] width 366 height 38
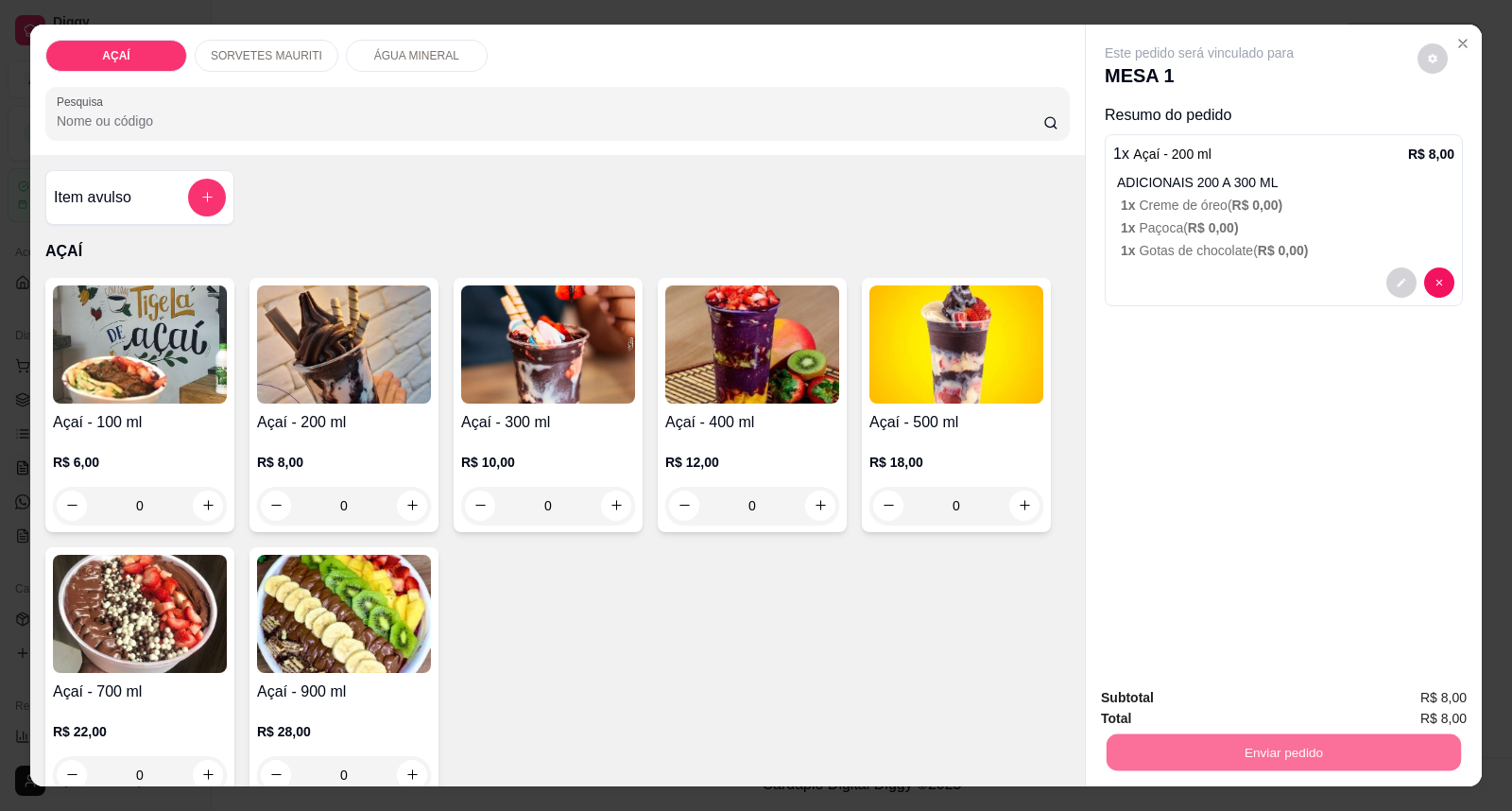
click at [1414, 712] on button "Enviar pedido" at bounding box center [1418, 707] width 107 height 36
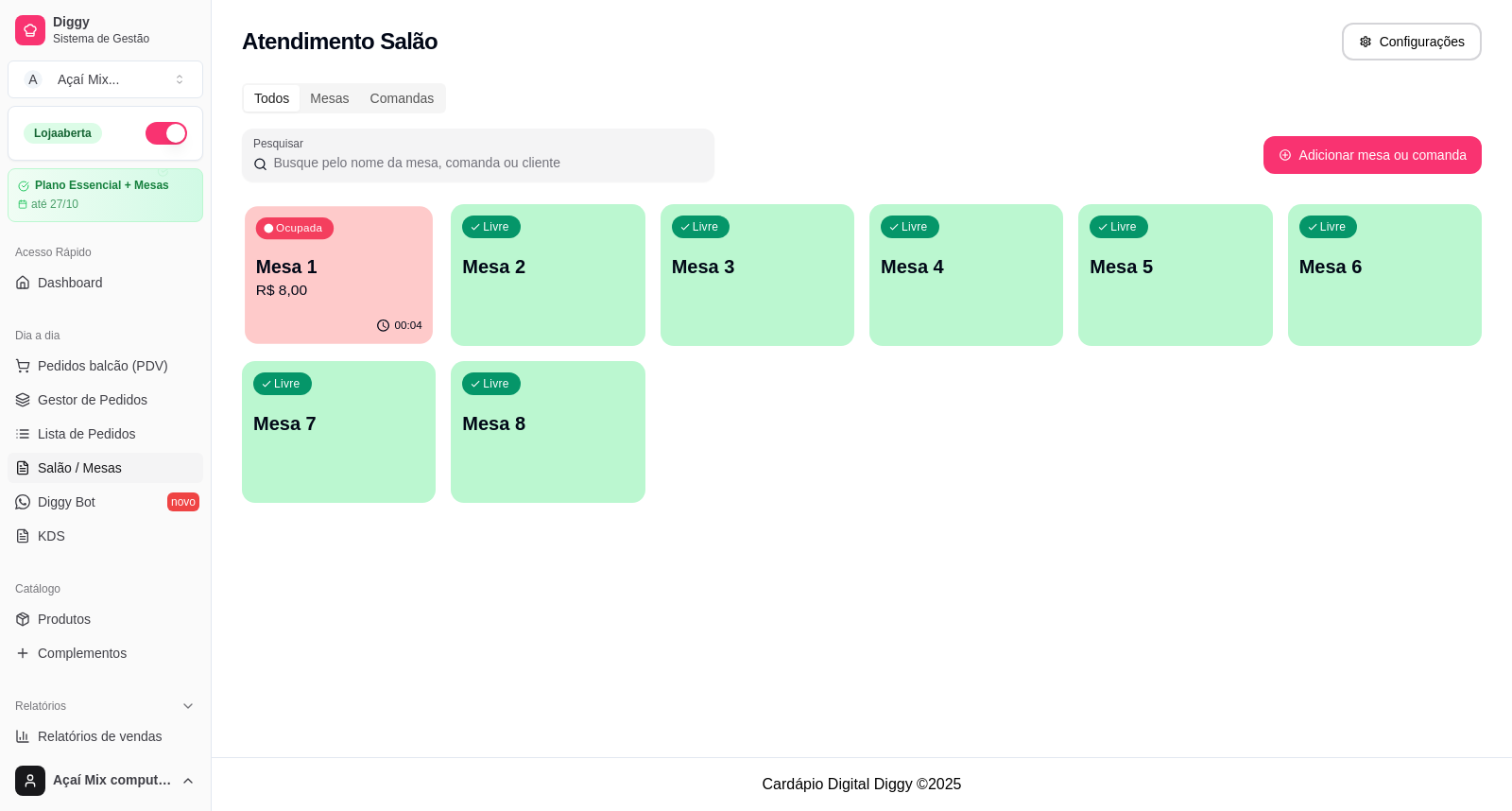
click at [365, 238] on div "Ocupada Mesa 1 R$ 8,00" at bounding box center [338, 256] width 188 height 102
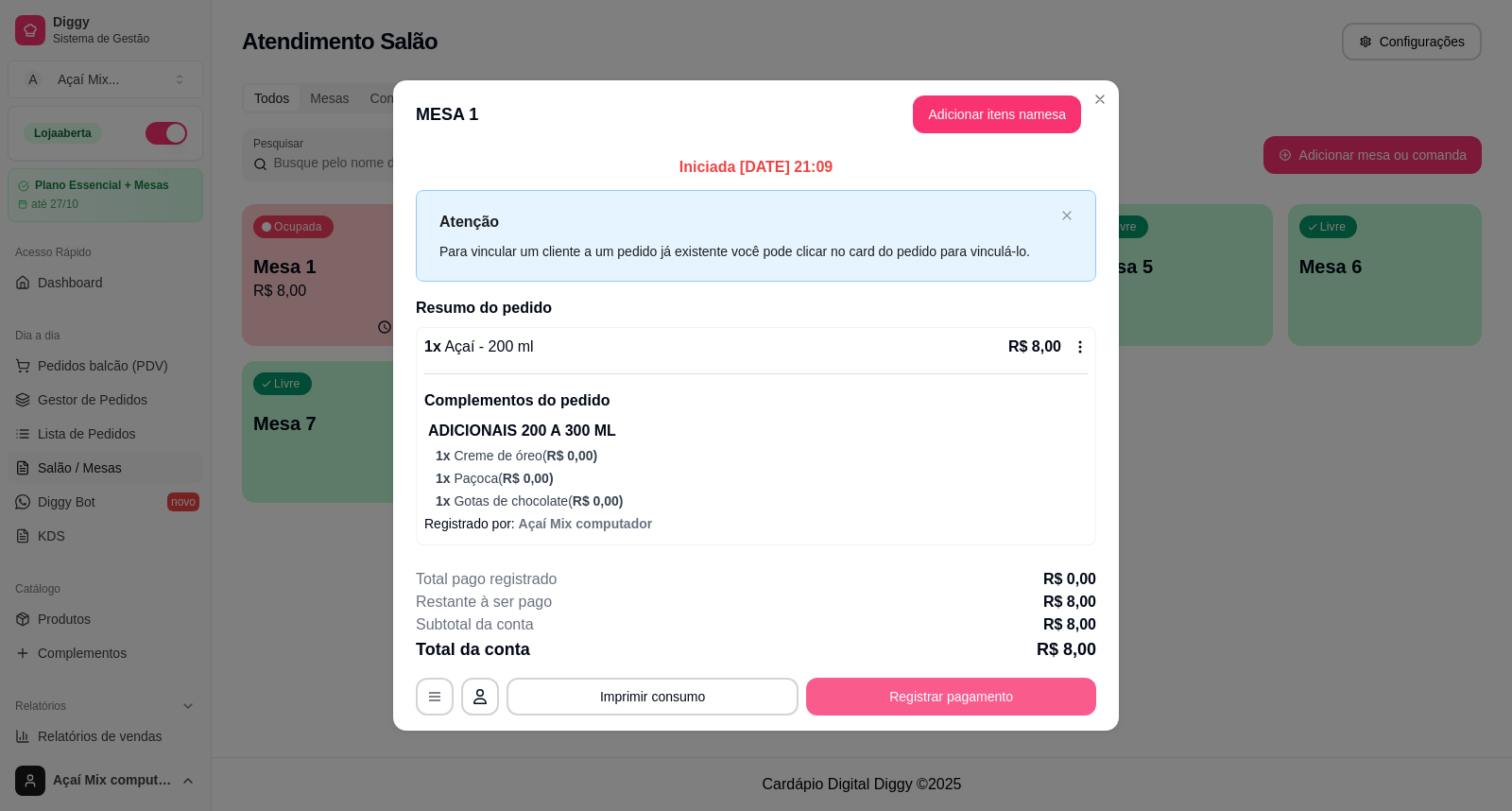
click at [939, 707] on button "Registrar pagamento" at bounding box center [951, 697] width 290 height 38
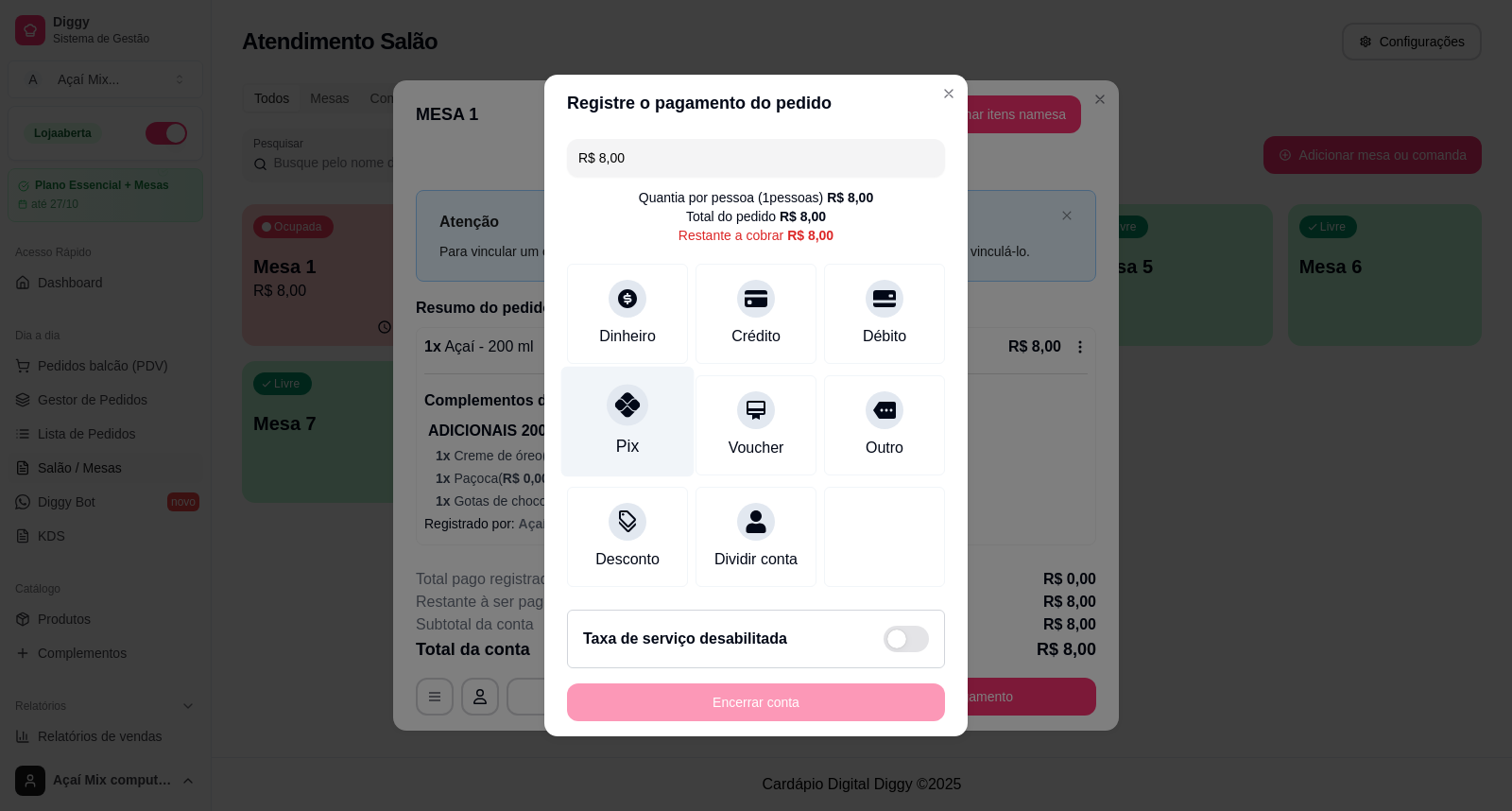
click at [609, 385] on div at bounding box center [628, 405] width 42 height 42
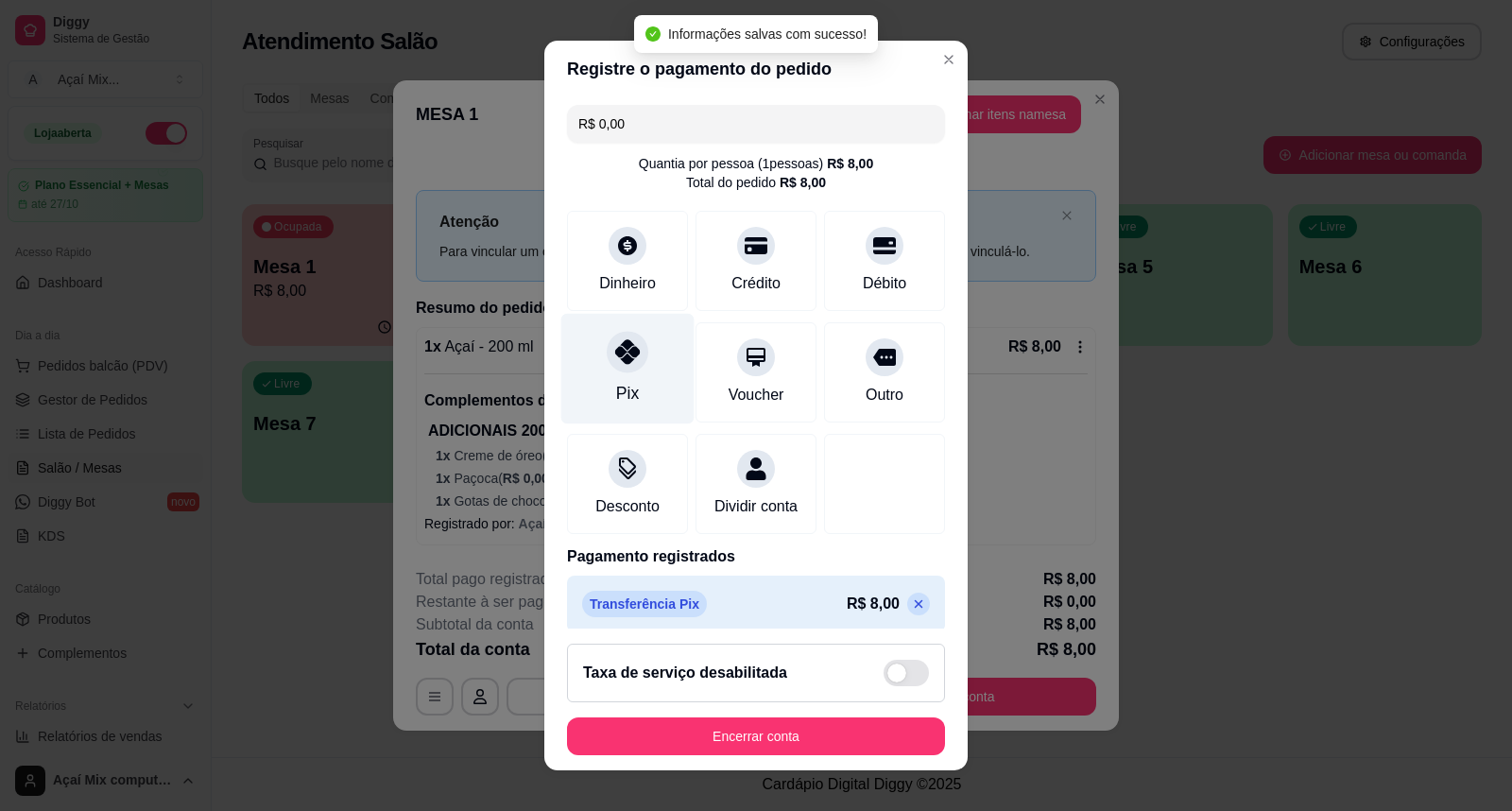
type input "R$ 0,00"
click at [640, 342] on div "Pix" at bounding box center [628, 369] width 133 height 111
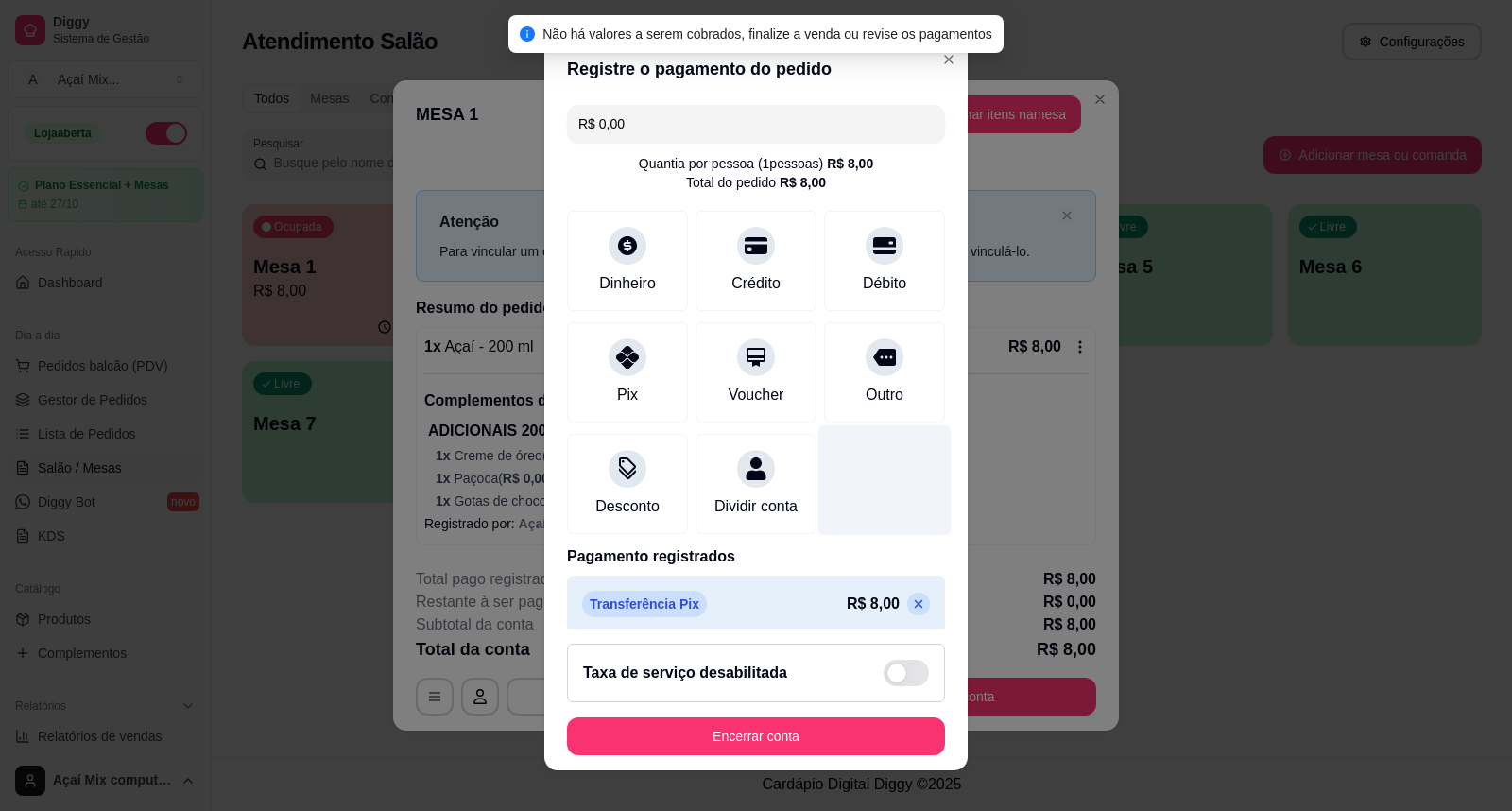
scroll to position [33, 0]
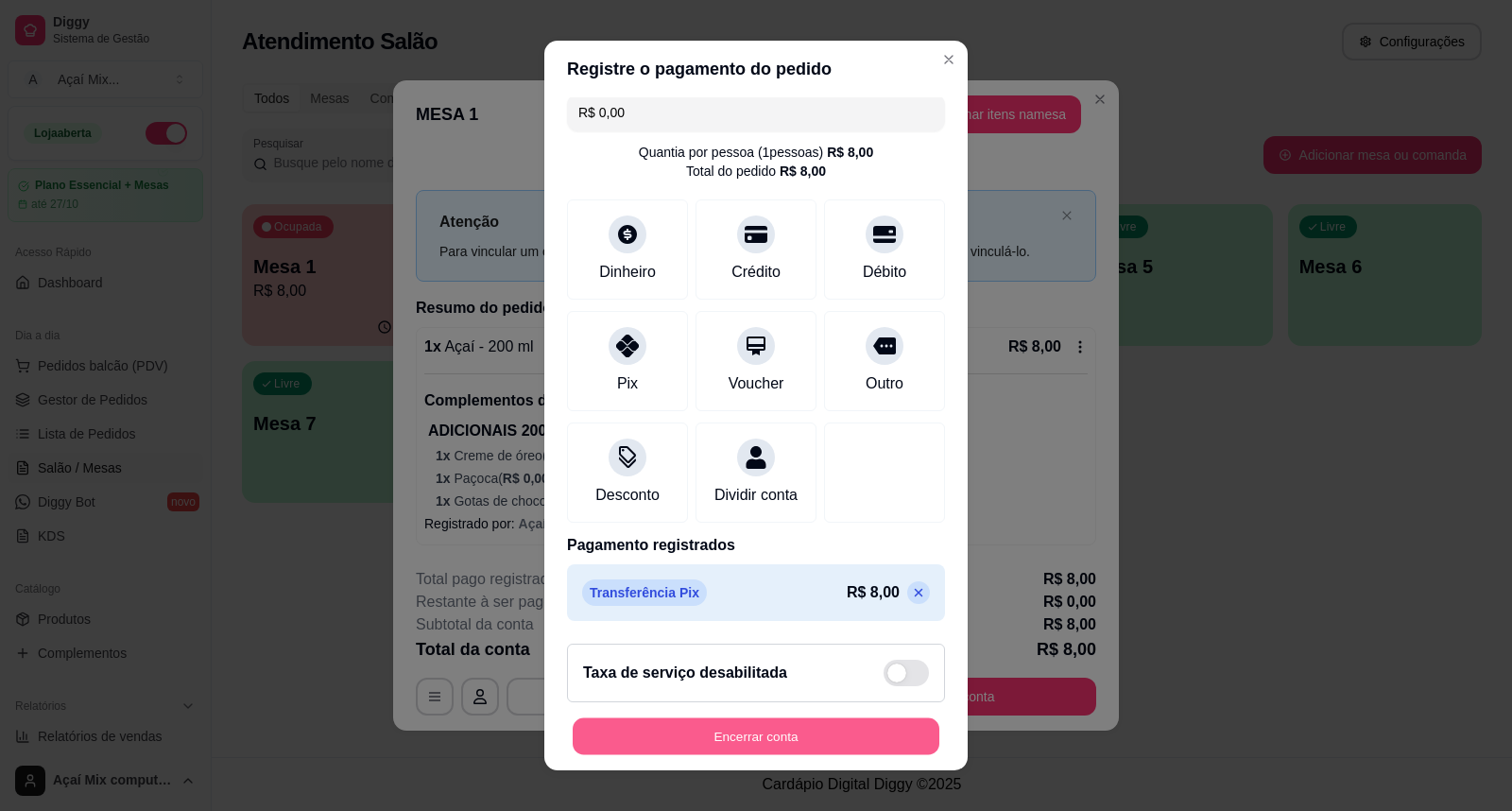
click at [695, 740] on button "Encerrar conta" at bounding box center [756, 736] width 367 height 37
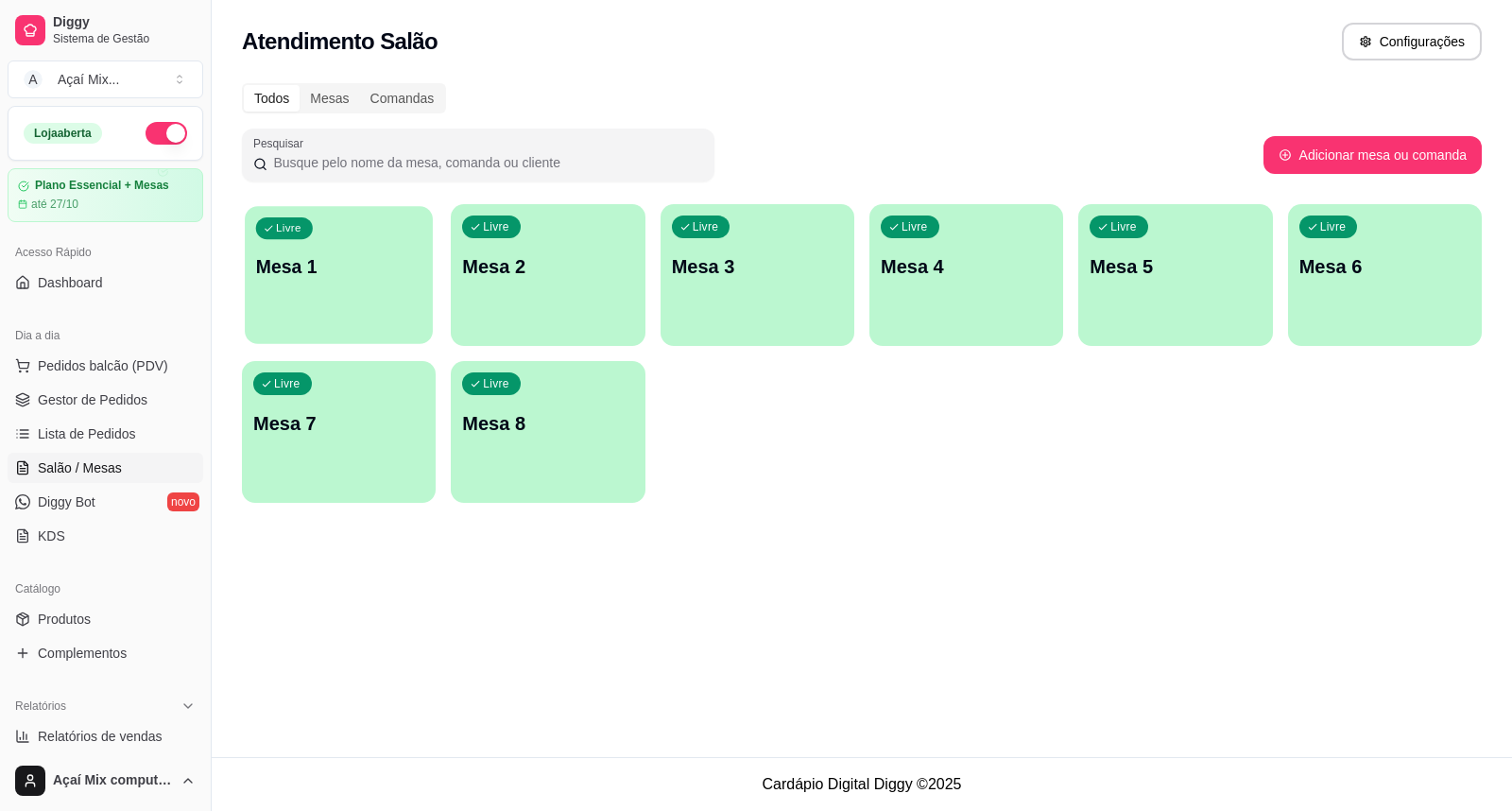
click at [365, 269] on p "Mesa 1" at bounding box center [339, 267] width 166 height 26
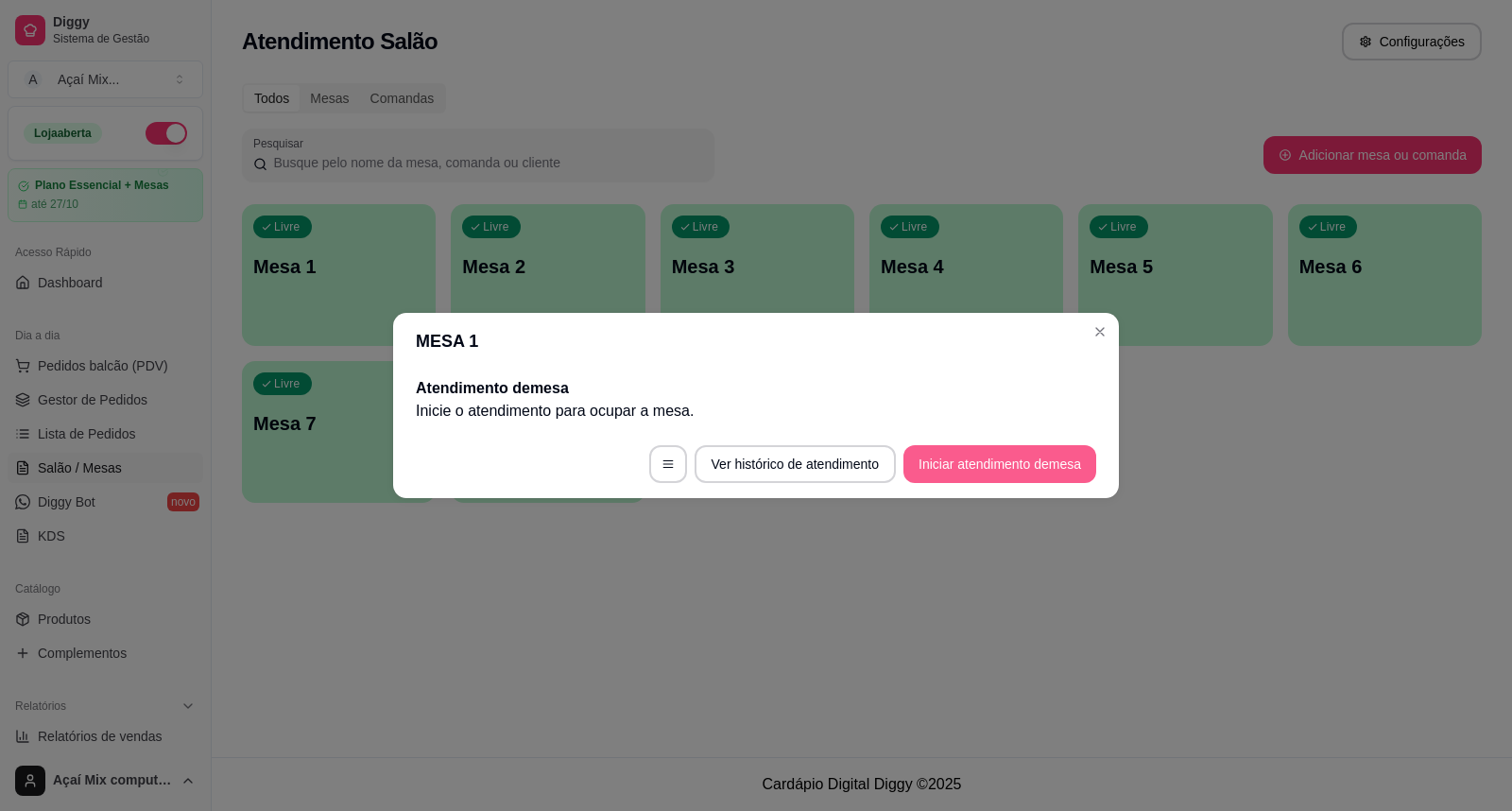
click at [1009, 455] on button "Iniciar atendimento de mesa" at bounding box center [1000, 464] width 193 height 38
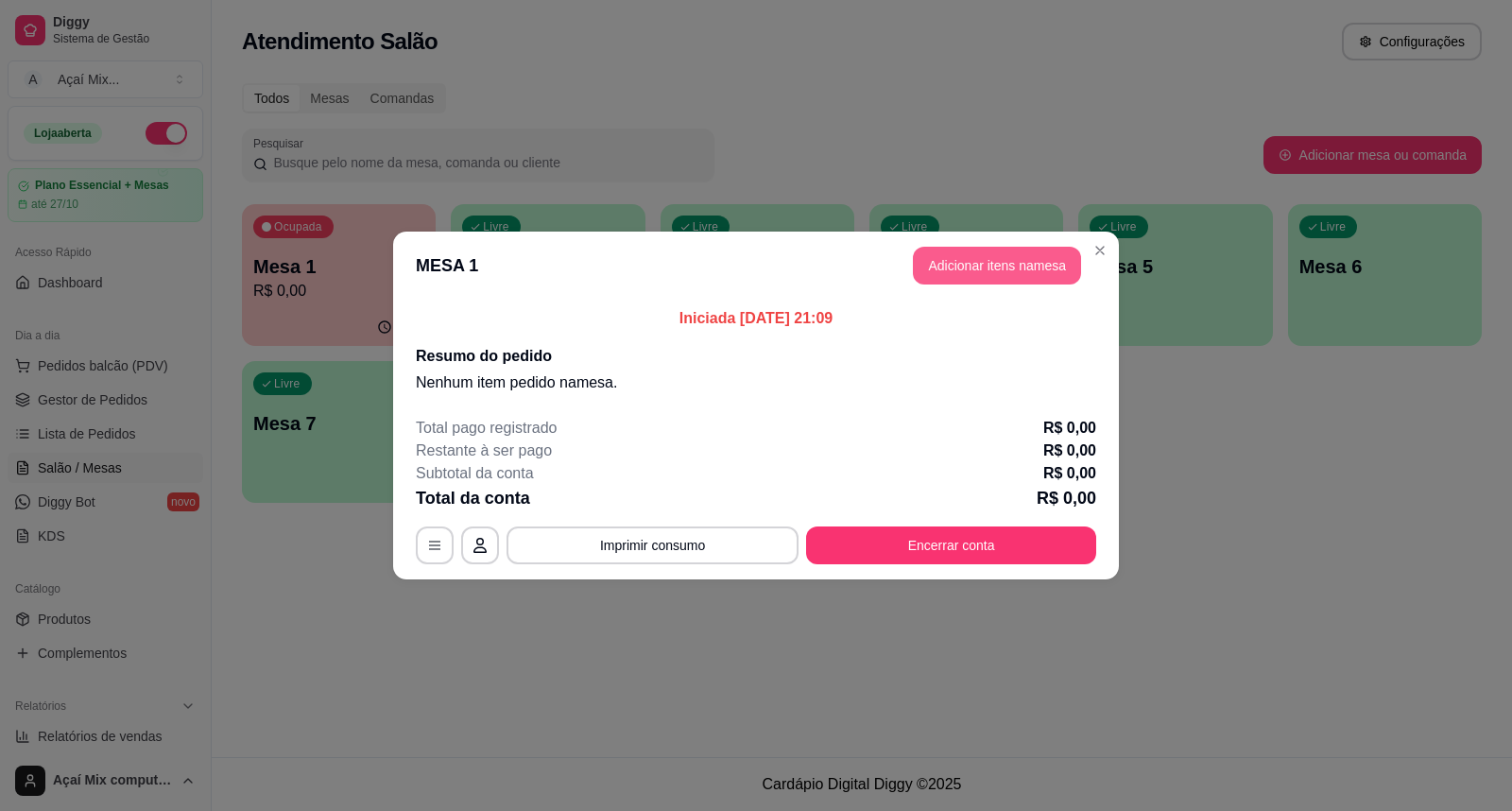
click at [960, 262] on button "Adicionar itens na mesa" at bounding box center [997, 266] width 168 height 38
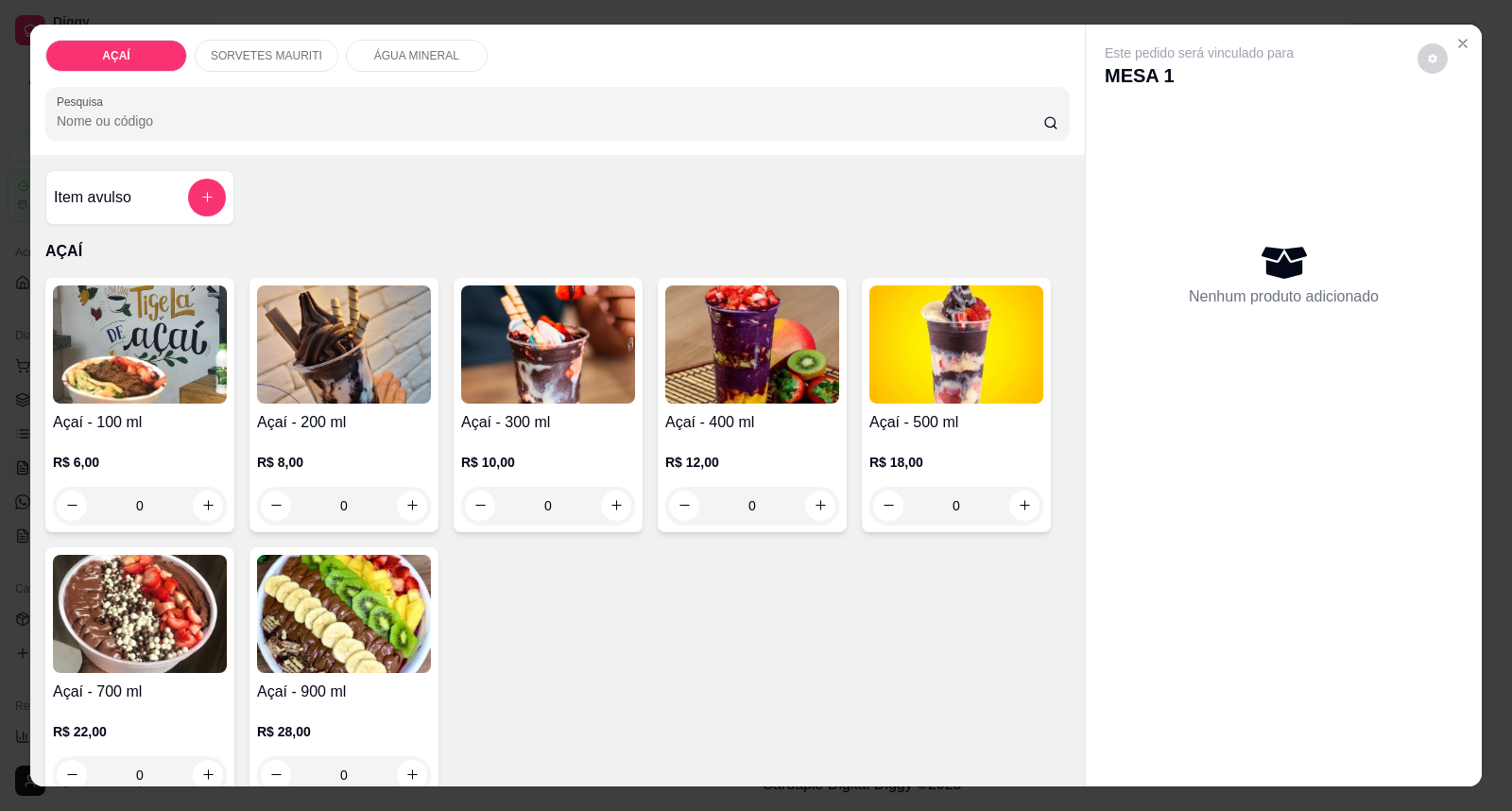
click at [162, 392] on img at bounding box center [140, 344] width 174 height 118
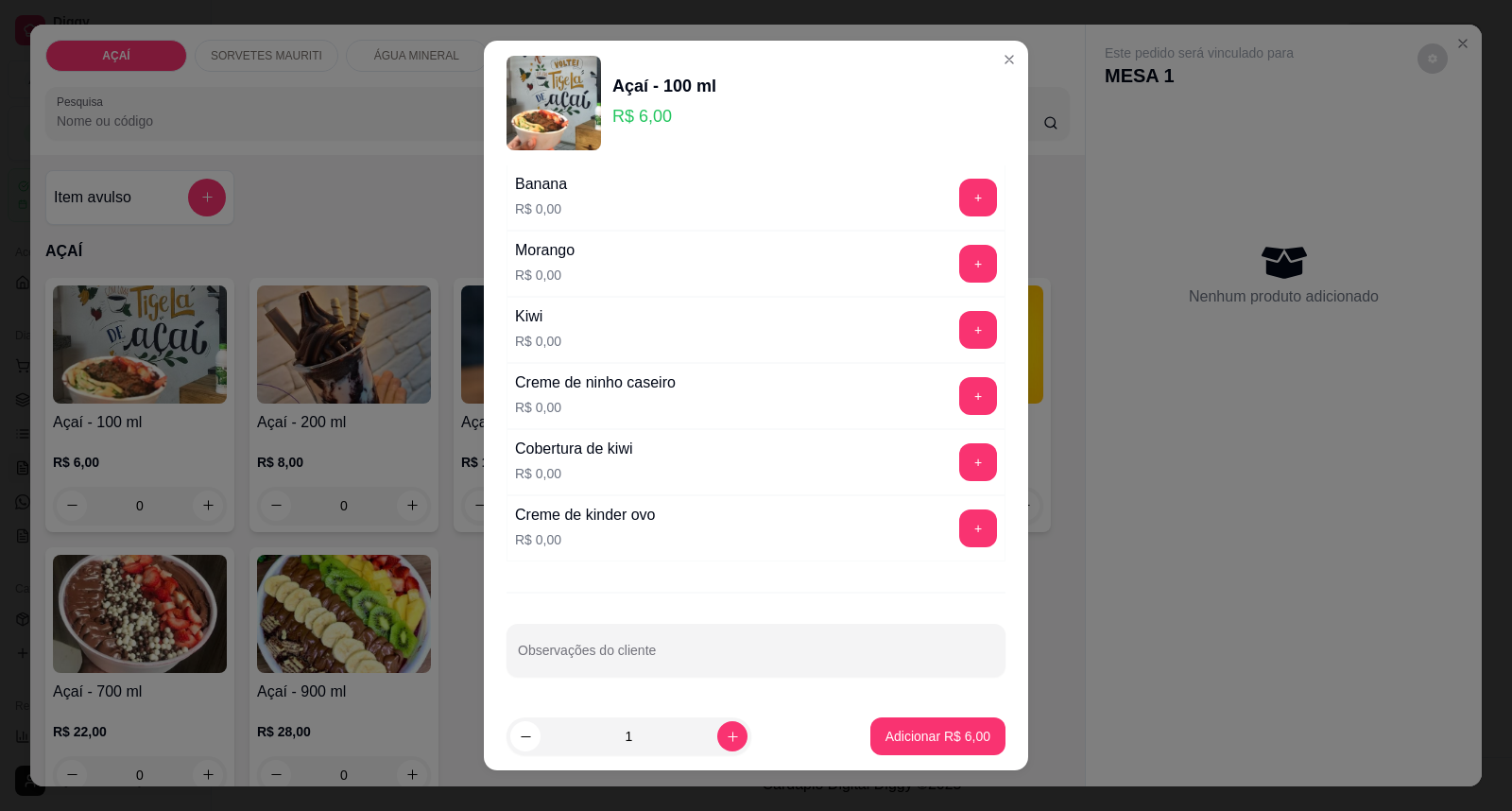
scroll to position [2460, 0]
click at [959, 400] on button "+" at bounding box center [978, 395] width 38 height 38
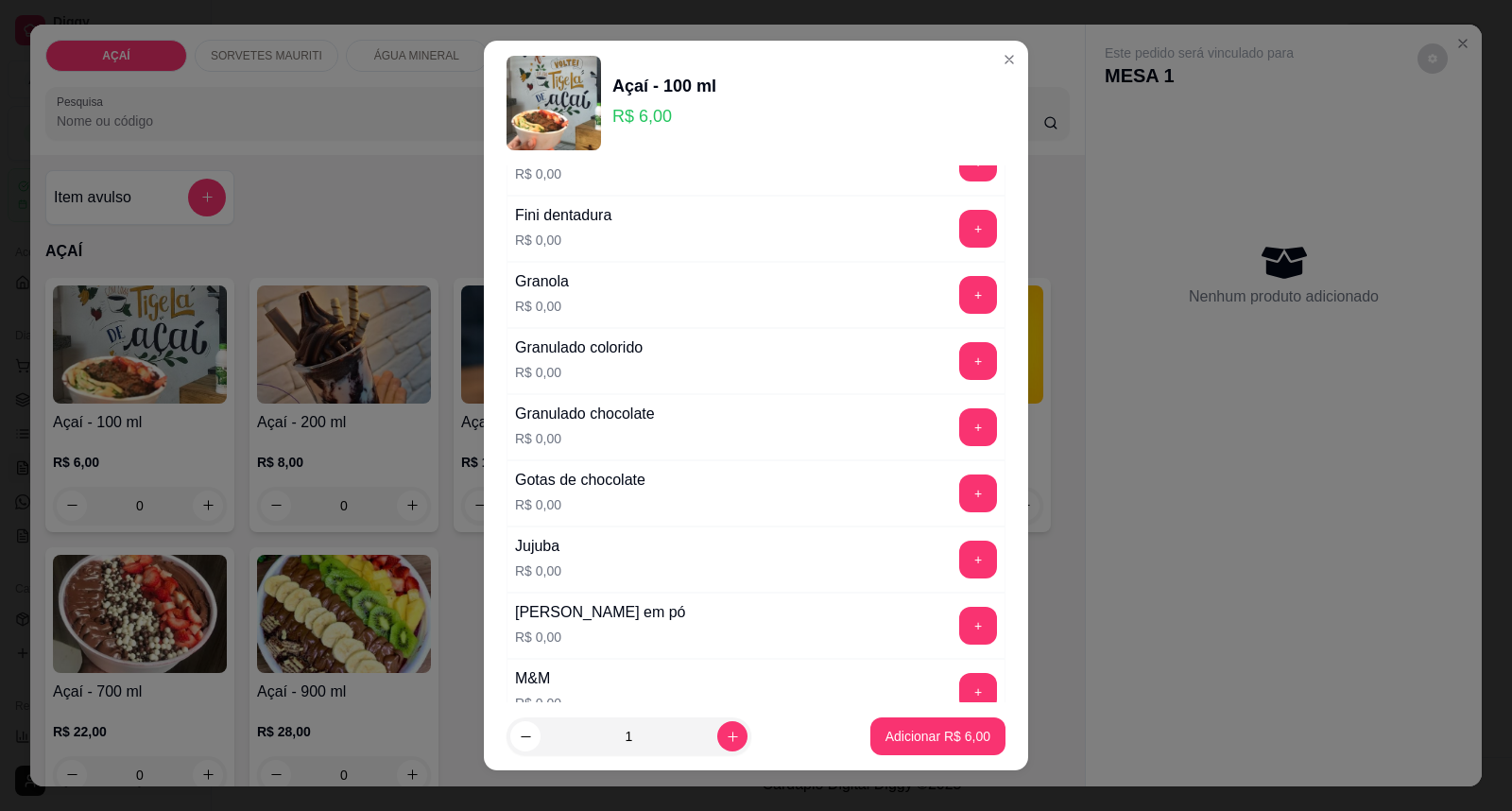
scroll to position [1409, 0]
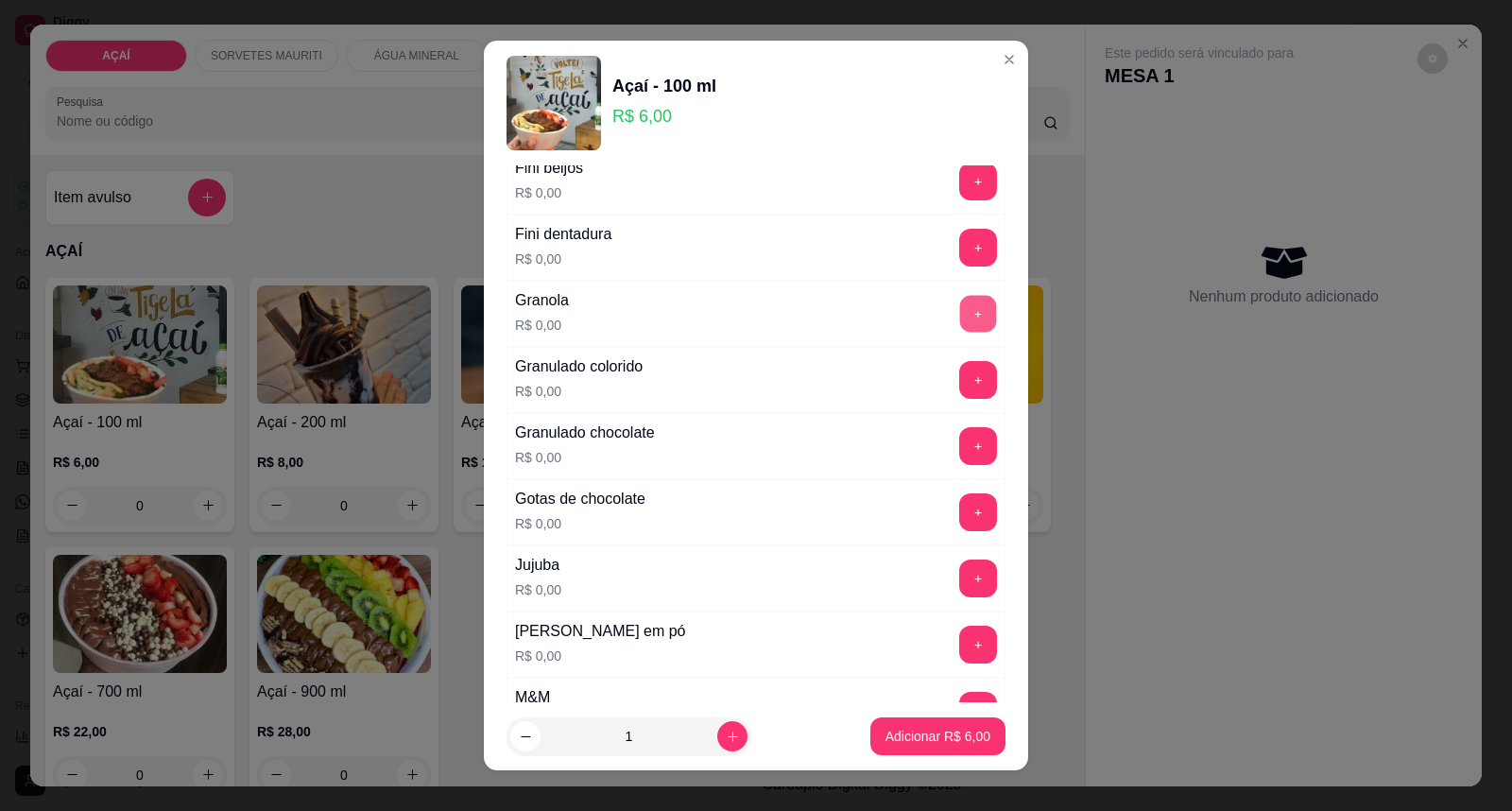
click at [960, 326] on button "+" at bounding box center [978, 314] width 37 height 37
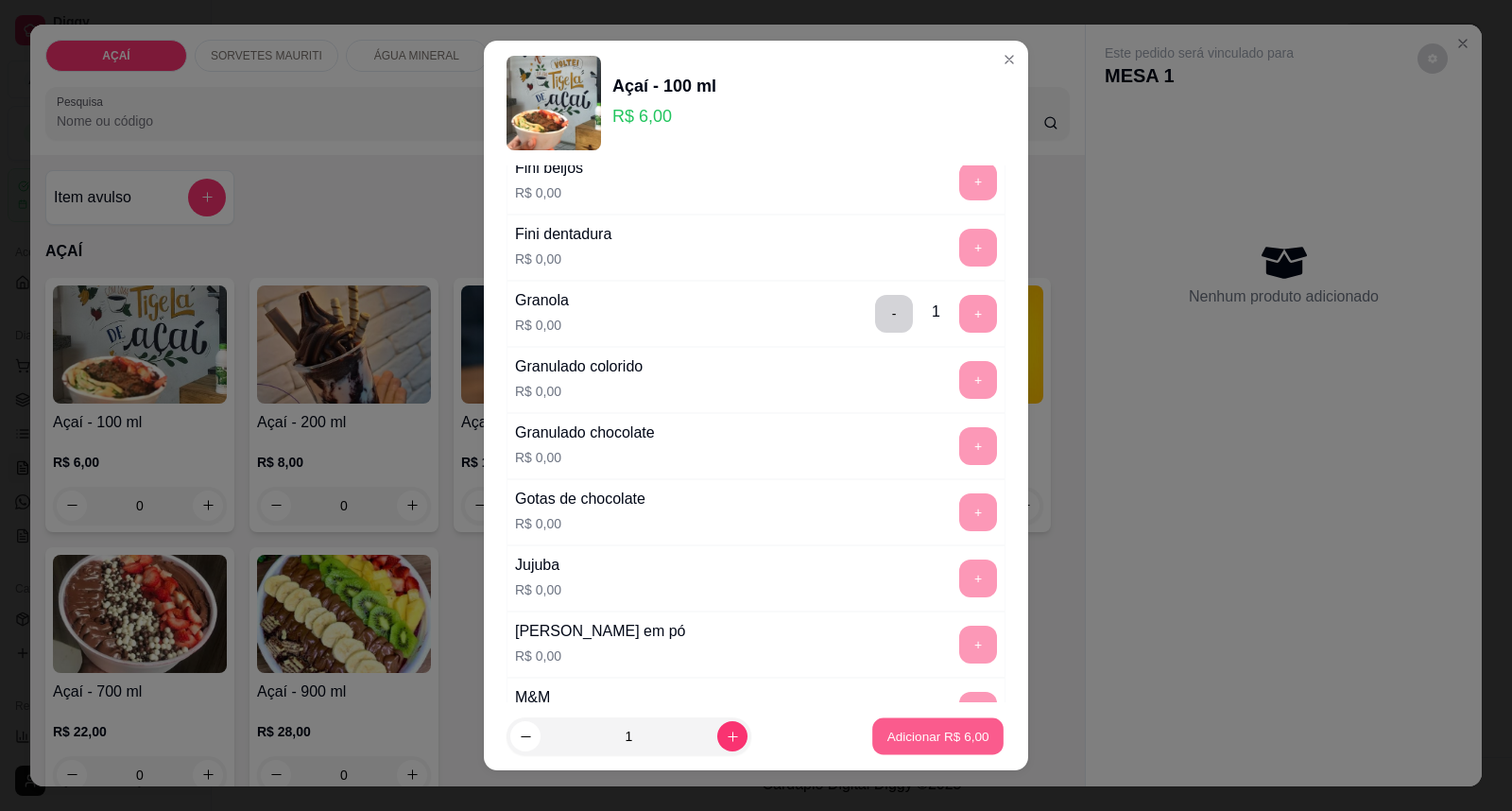
click at [887, 740] on p "Adicionar R$ 6,00" at bounding box center [937, 735] width 102 height 18
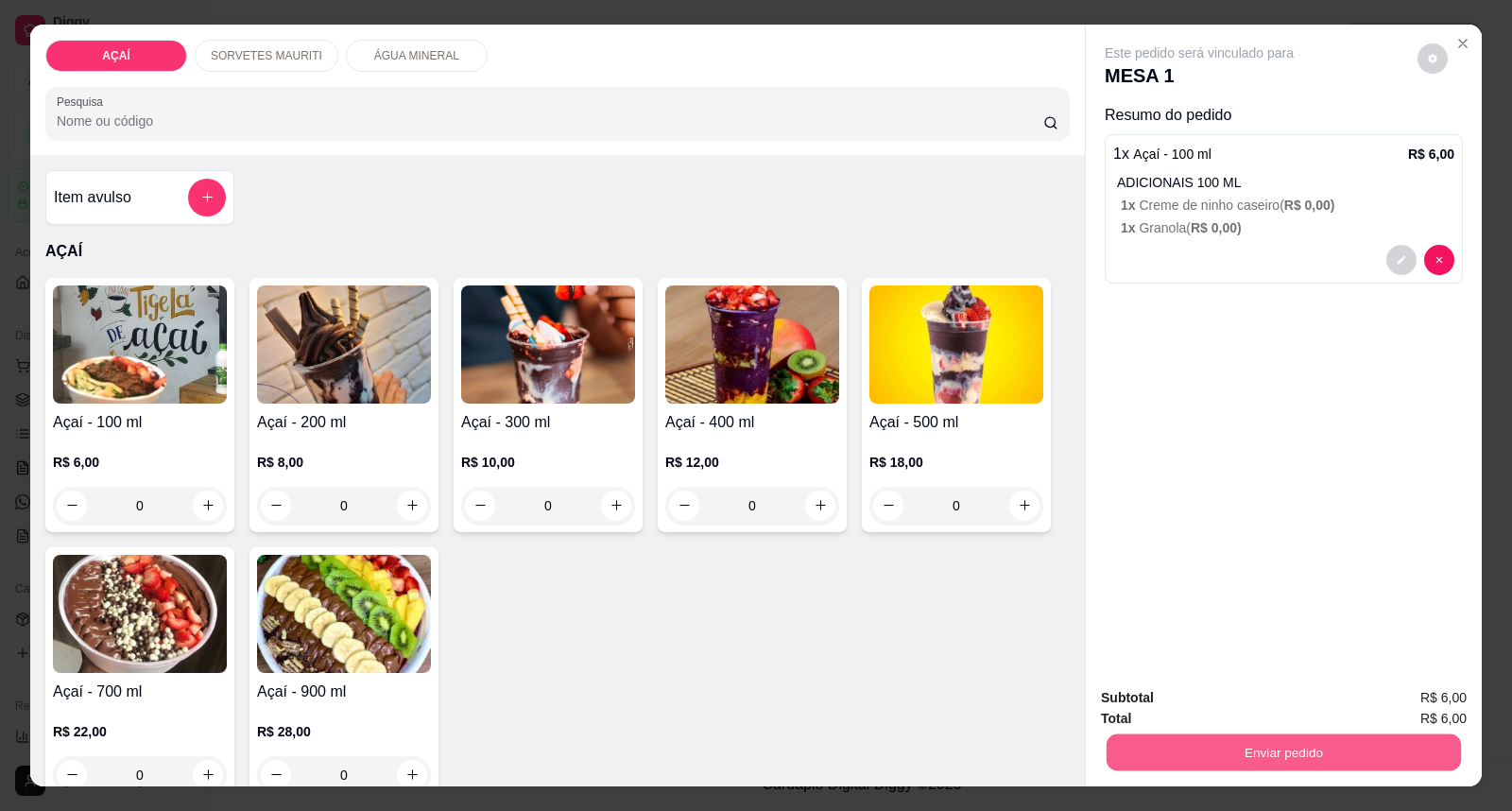
click at [1361, 746] on button "Enviar pedido" at bounding box center [1284, 752] width 355 height 37
click at [1394, 702] on button "Enviar pedido" at bounding box center [1418, 707] width 107 height 36
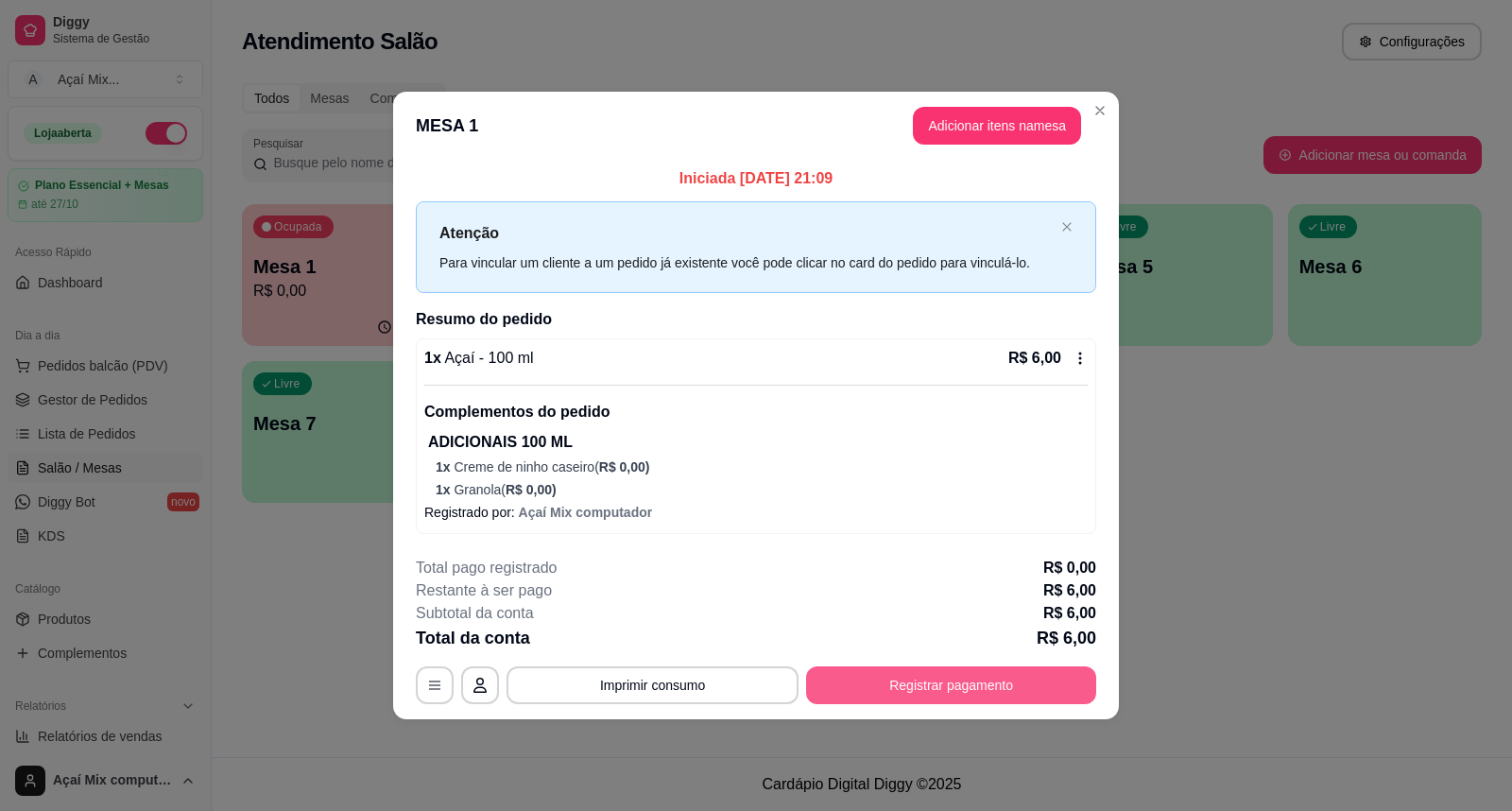
click at [857, 701] on button "Registrar pagamento" at bounding box center [951, 685] width 290 height 38
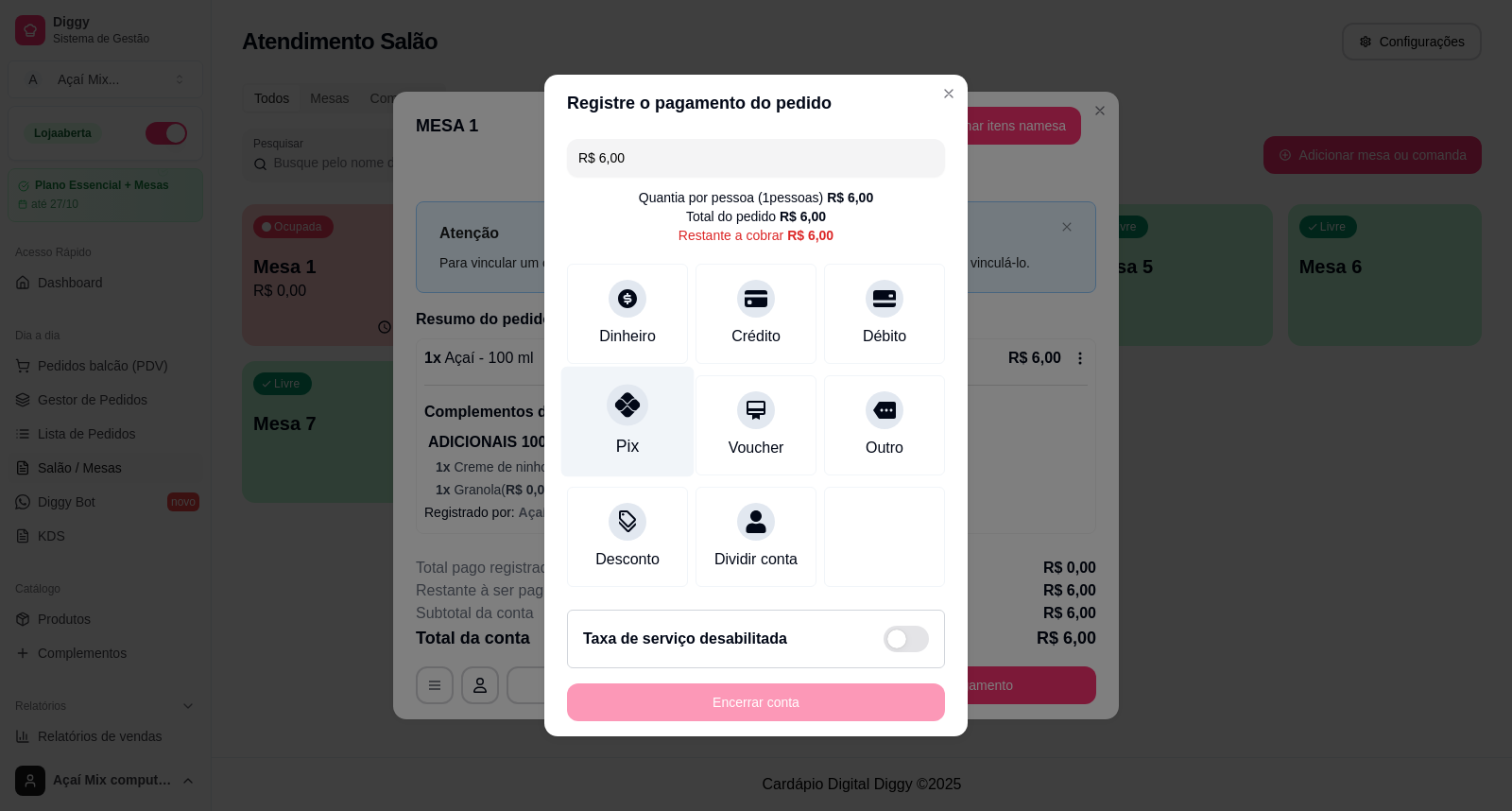
click at [605, 383] on div "Pix" at bounding box center [628, 422] width 133 height 111
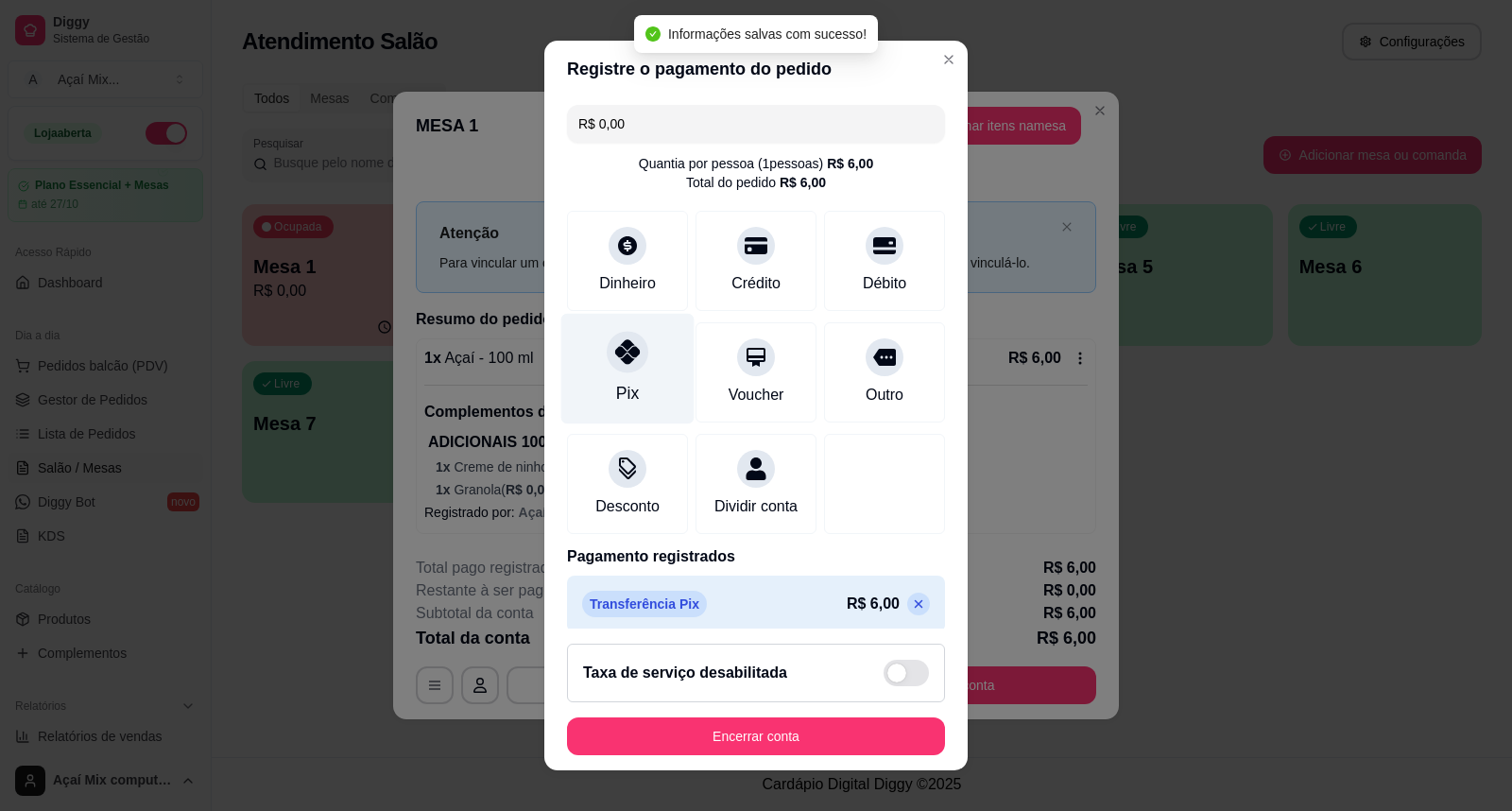
type input "R$ 0,00"
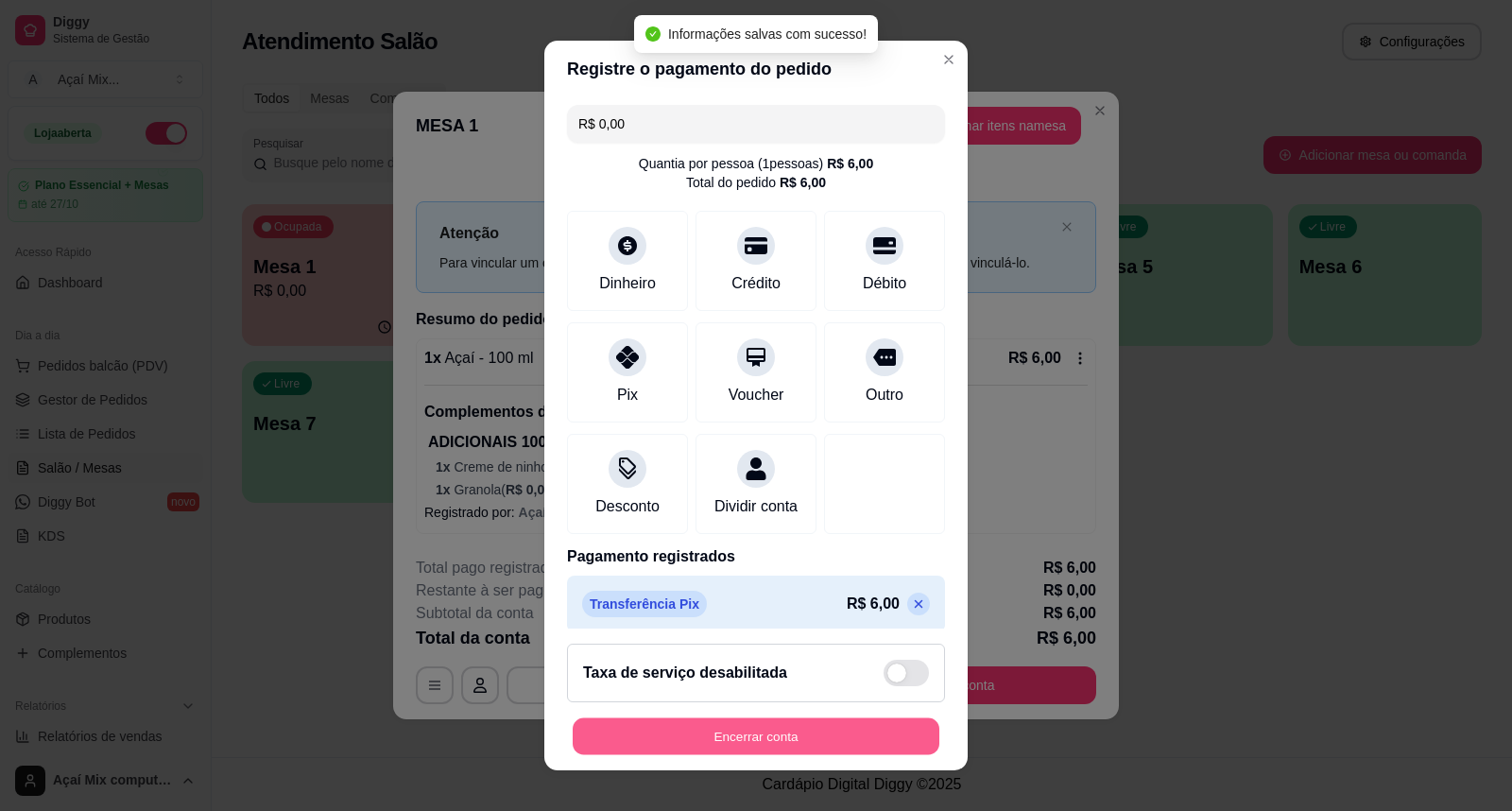
click at [728, 724] on button "Encerrar conta" at bounding box center [756, 736] width 367 height 37
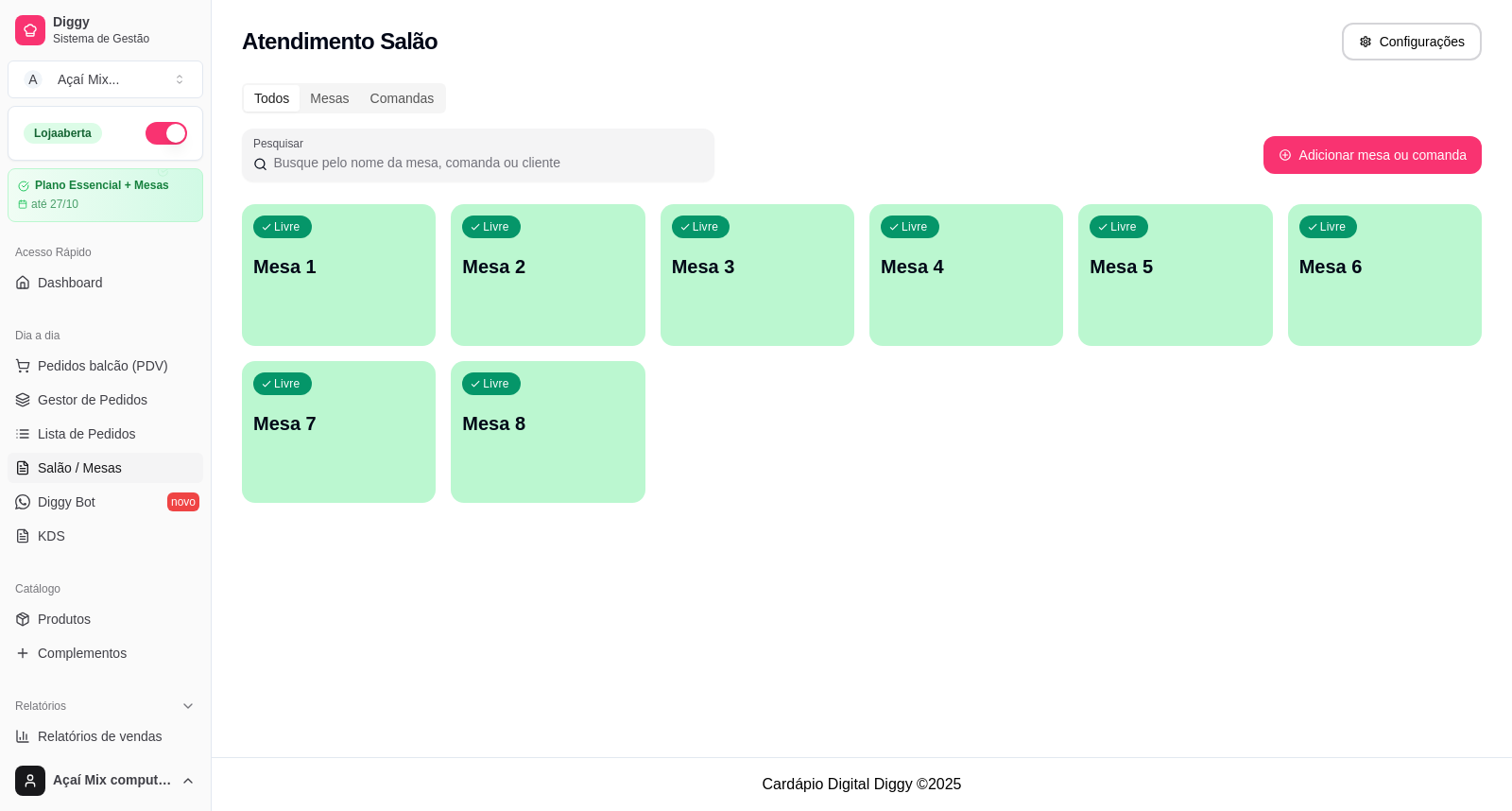
click at [427, 273] on div "Livre Mesa 1" at bounding box center [338, 263] width 194 height 119
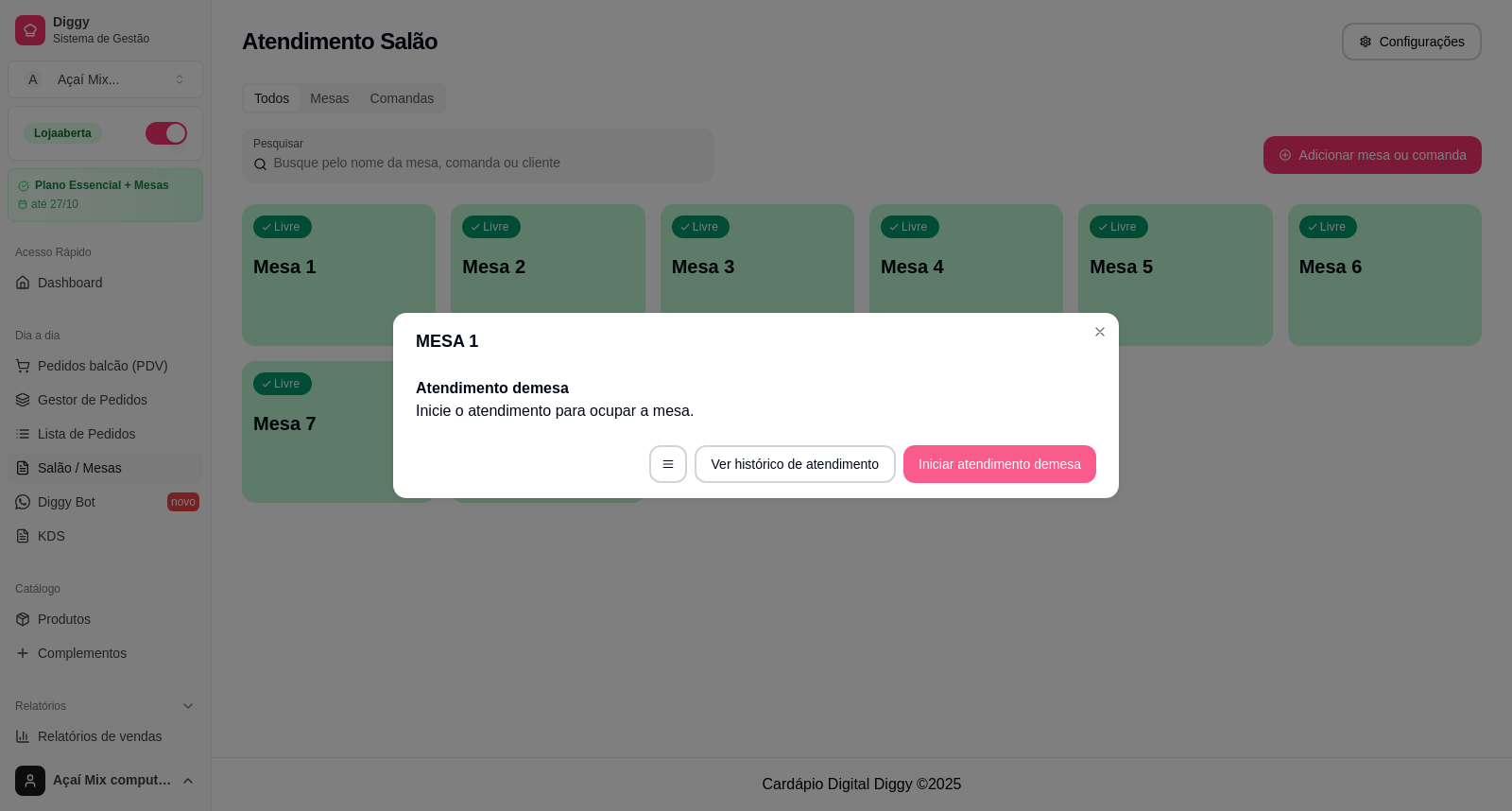
click at [967, 473] on button "Iniciar atendimento de mesa" at bounding box center [1000, 464] width 193 height 38
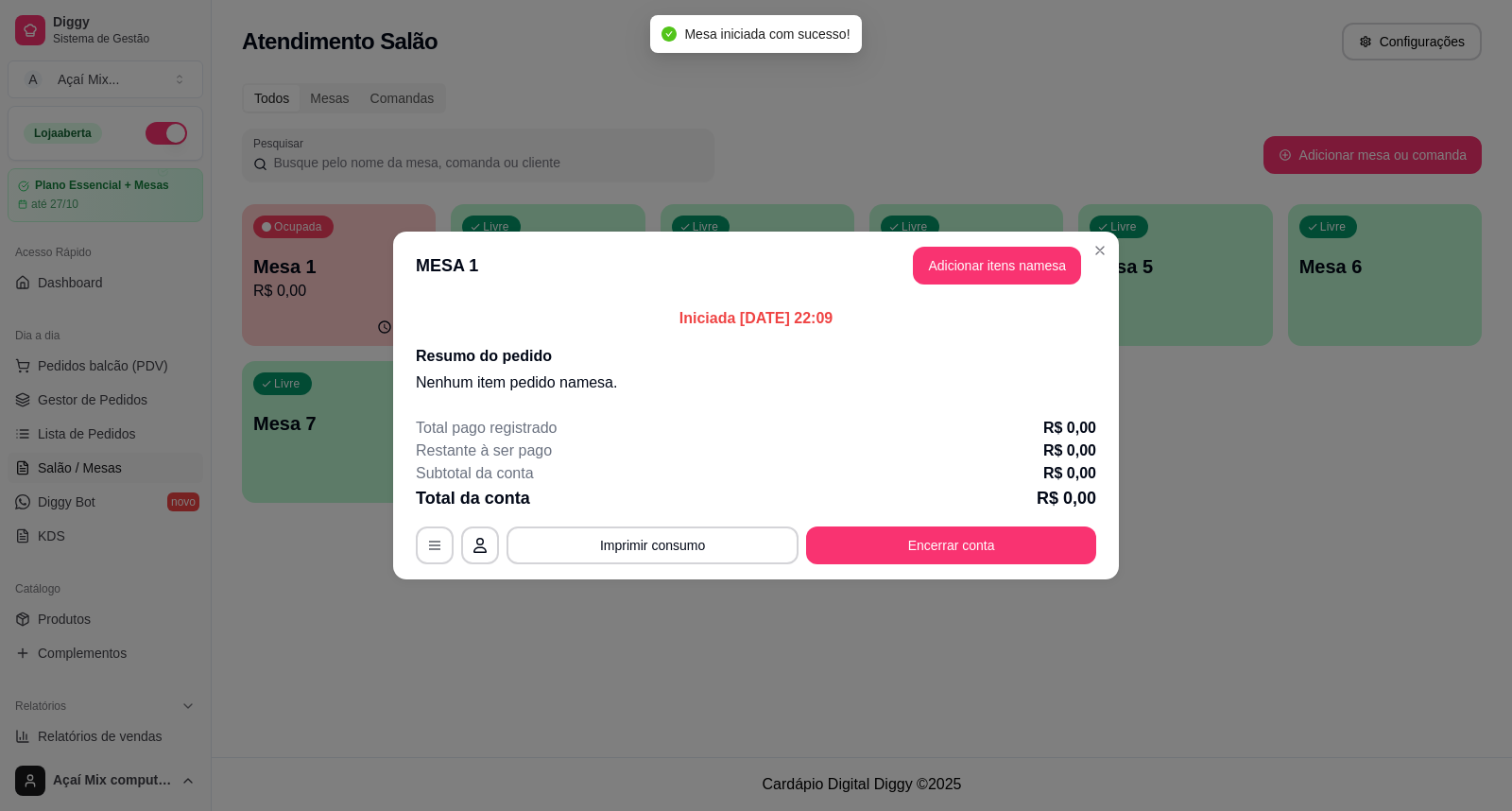
drag, startPoint x: 960, startPoint y: 286, endPoint x: 969, endPoint y: 257, distance: 30.4
click at [960, 276] on header "MESA 1 Adicionar itens na mesa" at bounding box center [755, 265] width 725 height 68
click at [970, 255] on button "Adicionar itens na mesa" at bounding box center [997, 266] width 163 height 37
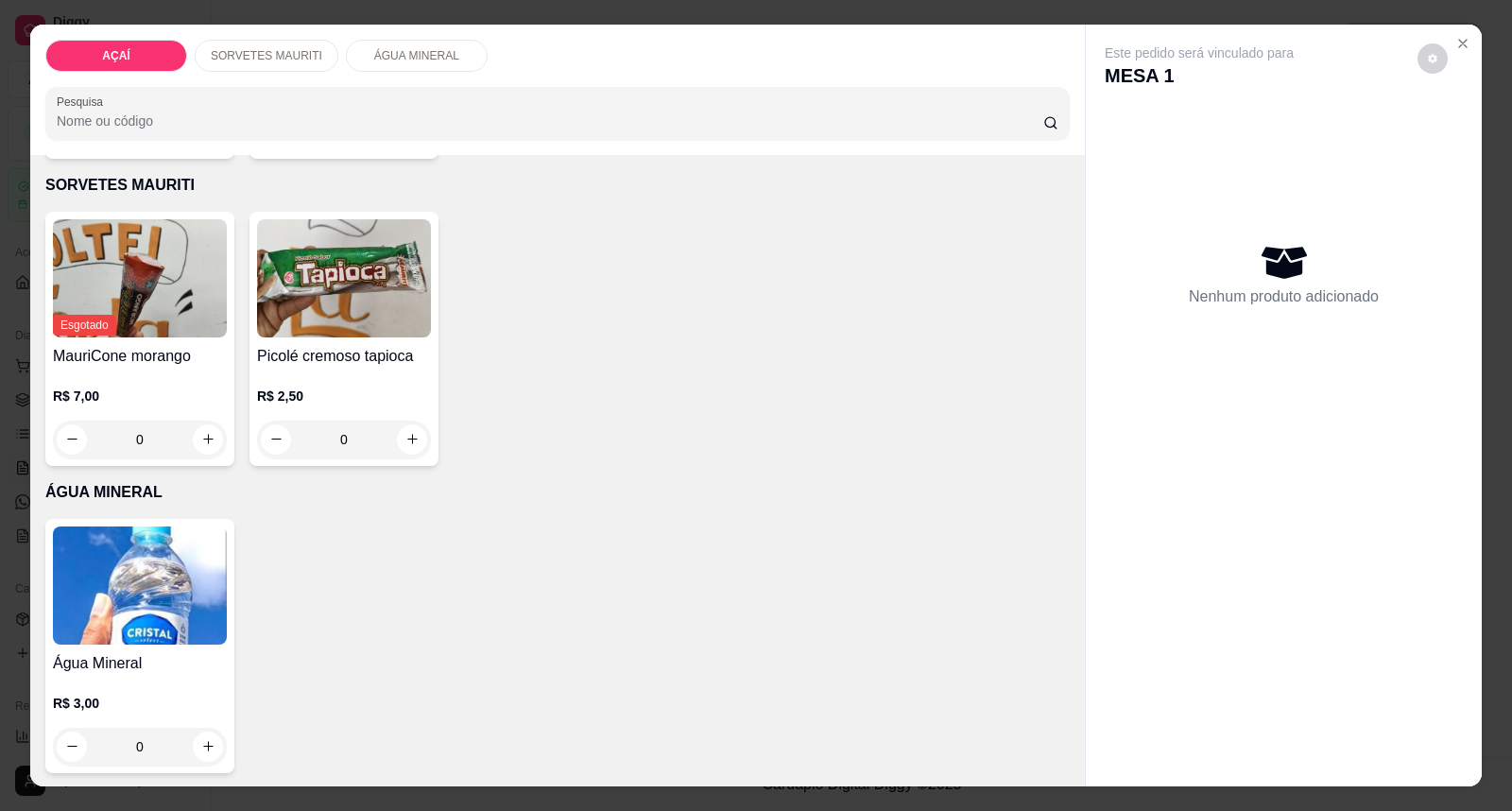
scroll to position [35, 0]
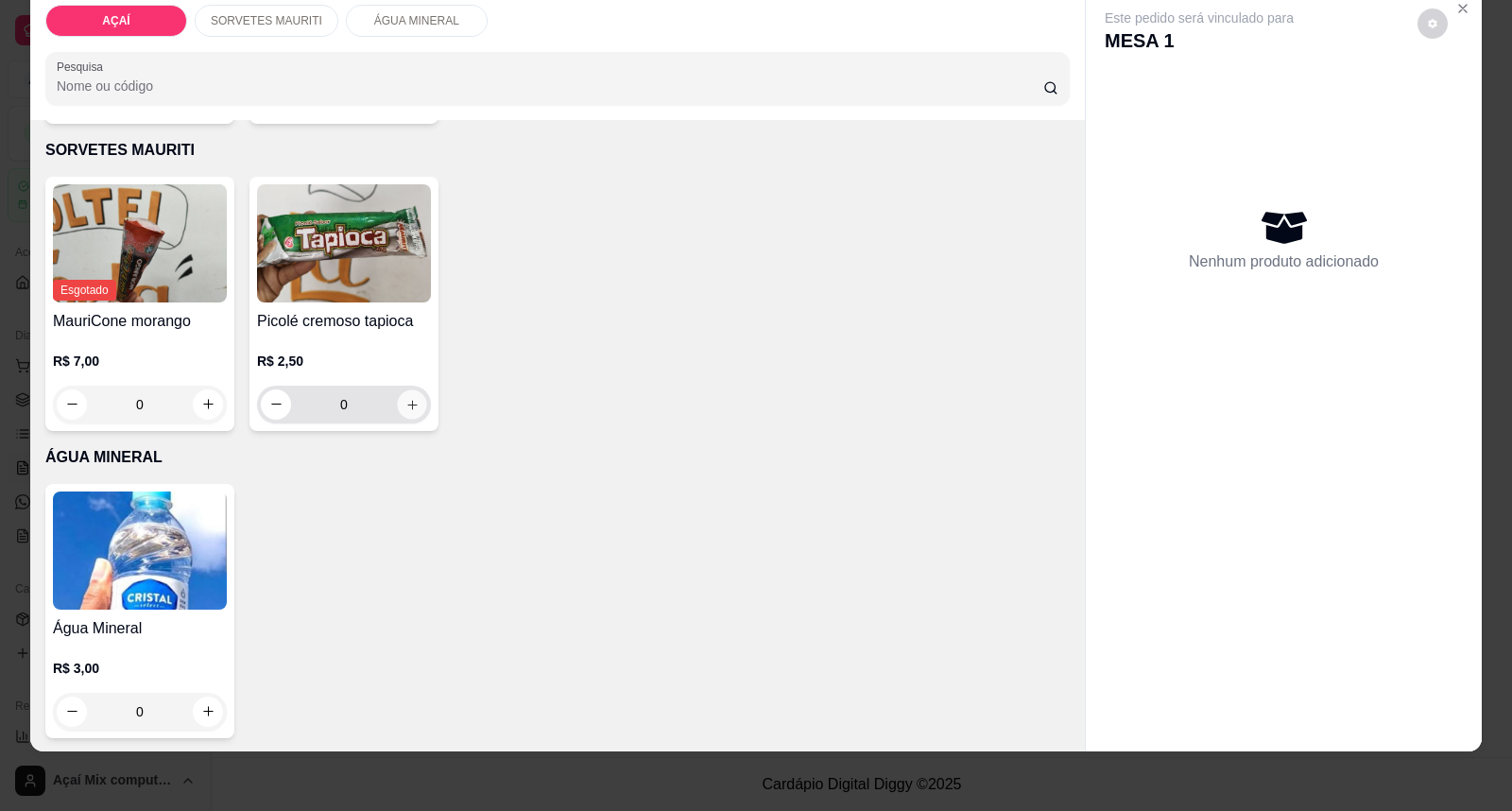
click at [405, 401] on icon "increase-product-quantity" at bounding box center [412, 403] width 14 height 14
type input "1"
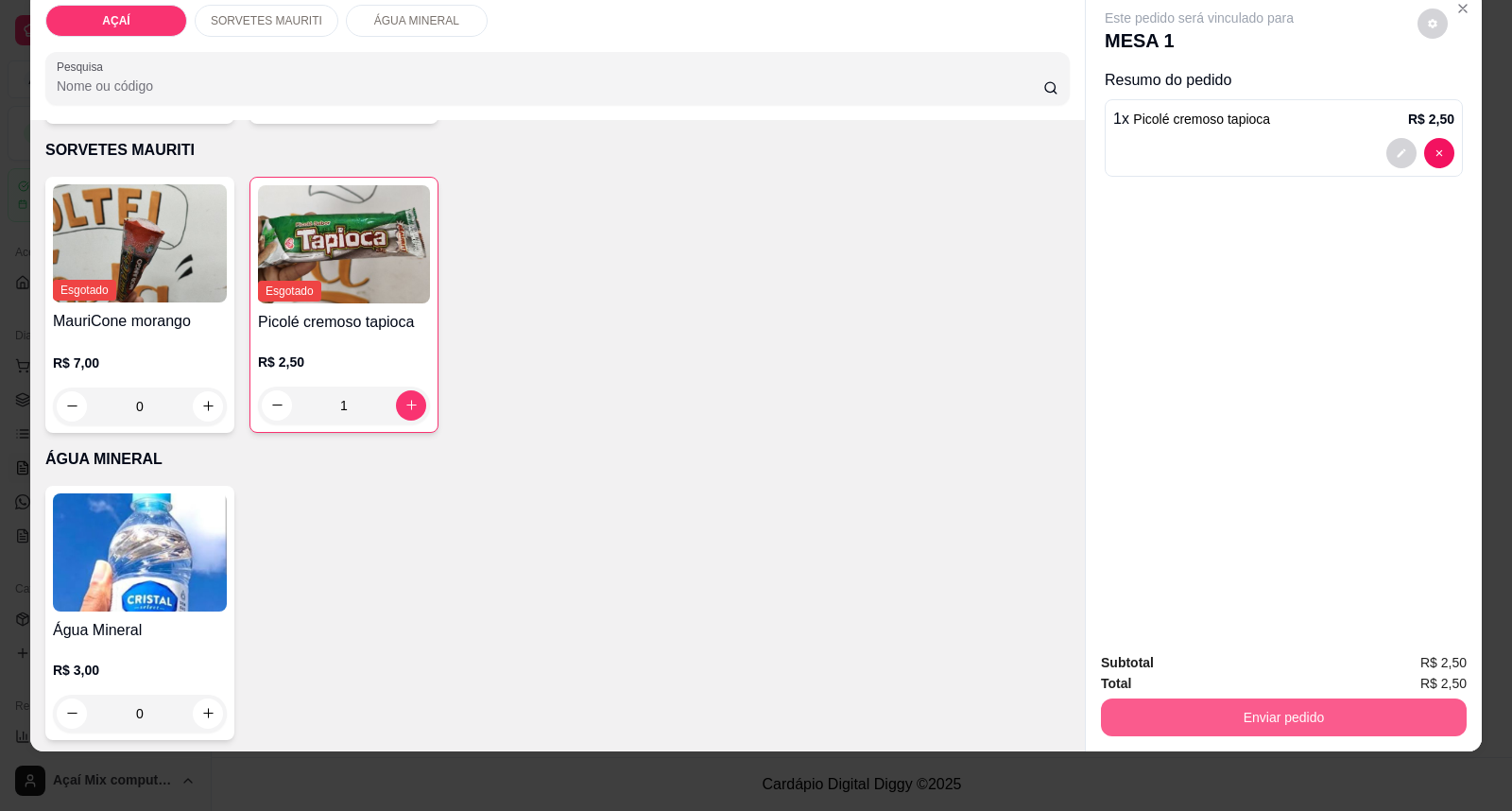
click at [1344, 727] on button "Enviar pedido" at bounding box center [1284, 718] width 366 height 38
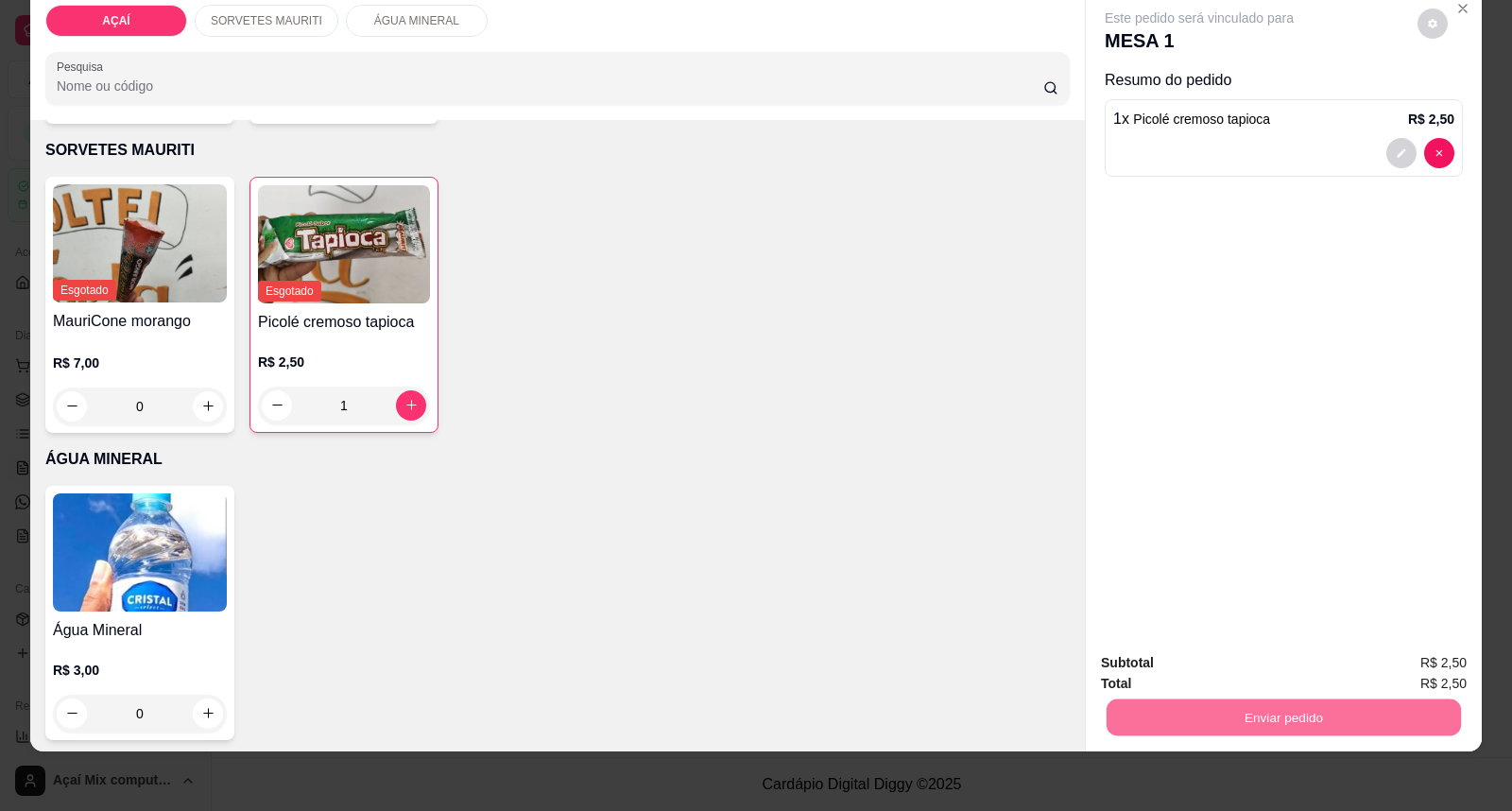
click at [1461, 681] on button "Enviar pedido" at bounding box center [1417, 670] width 104 height 35
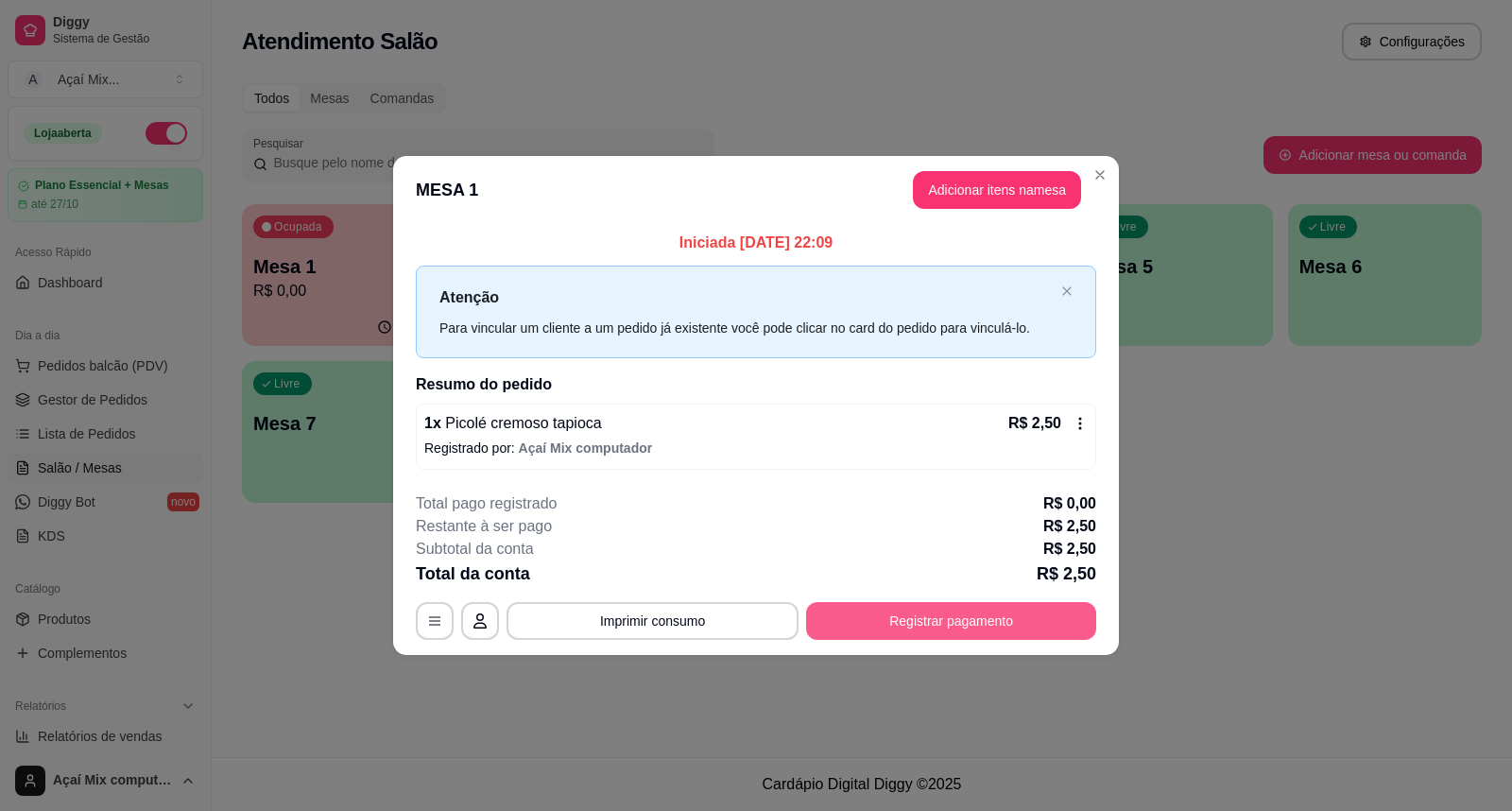
click at [832, 620] on button "Registrar pagamento" at bounding box center [951, 621] width 290 height 38
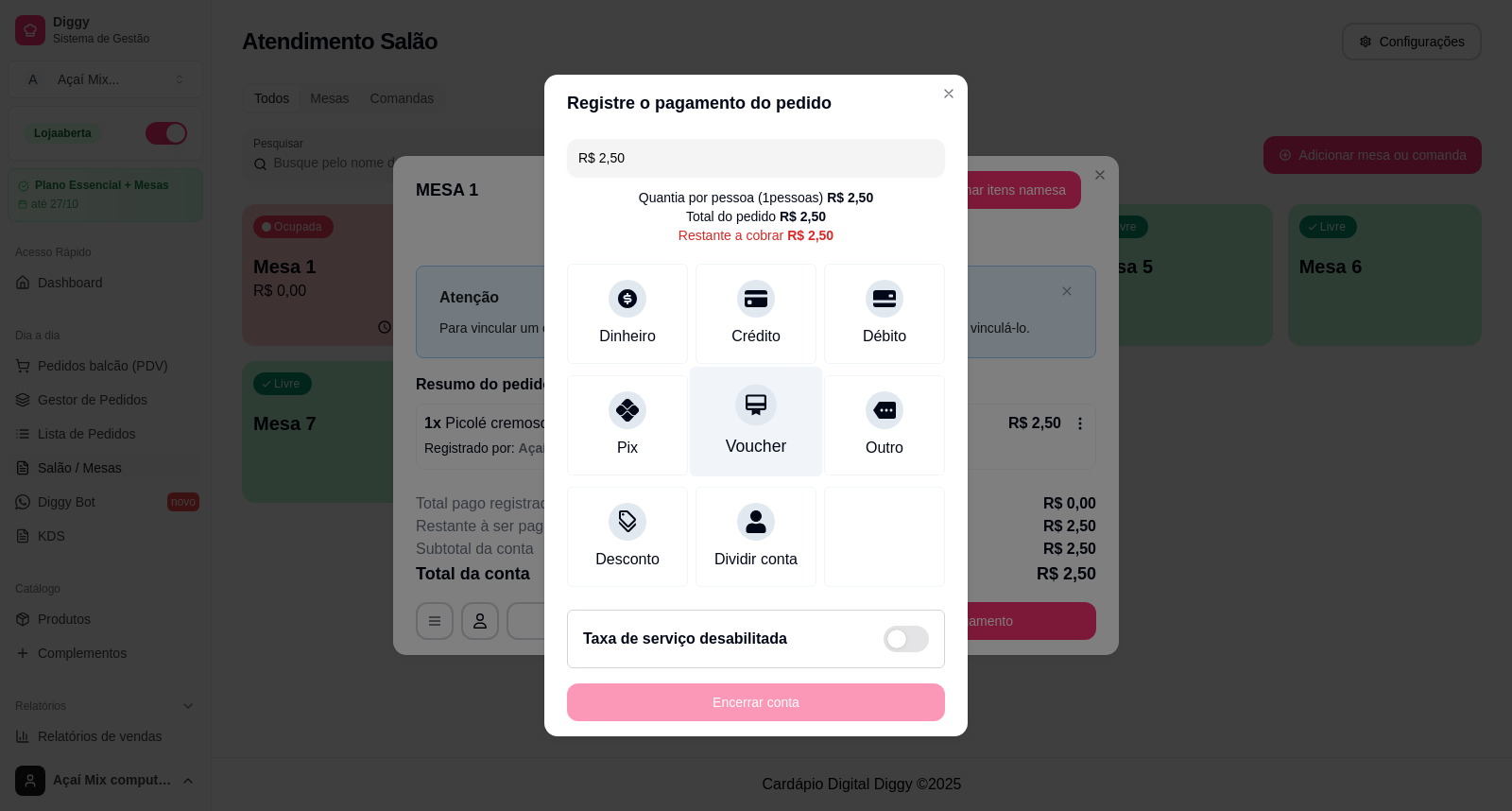
click at [692, 407] on div "Voucher" at bounding box center [757, 422] width 133 height 111
type input "R$ 0,00"
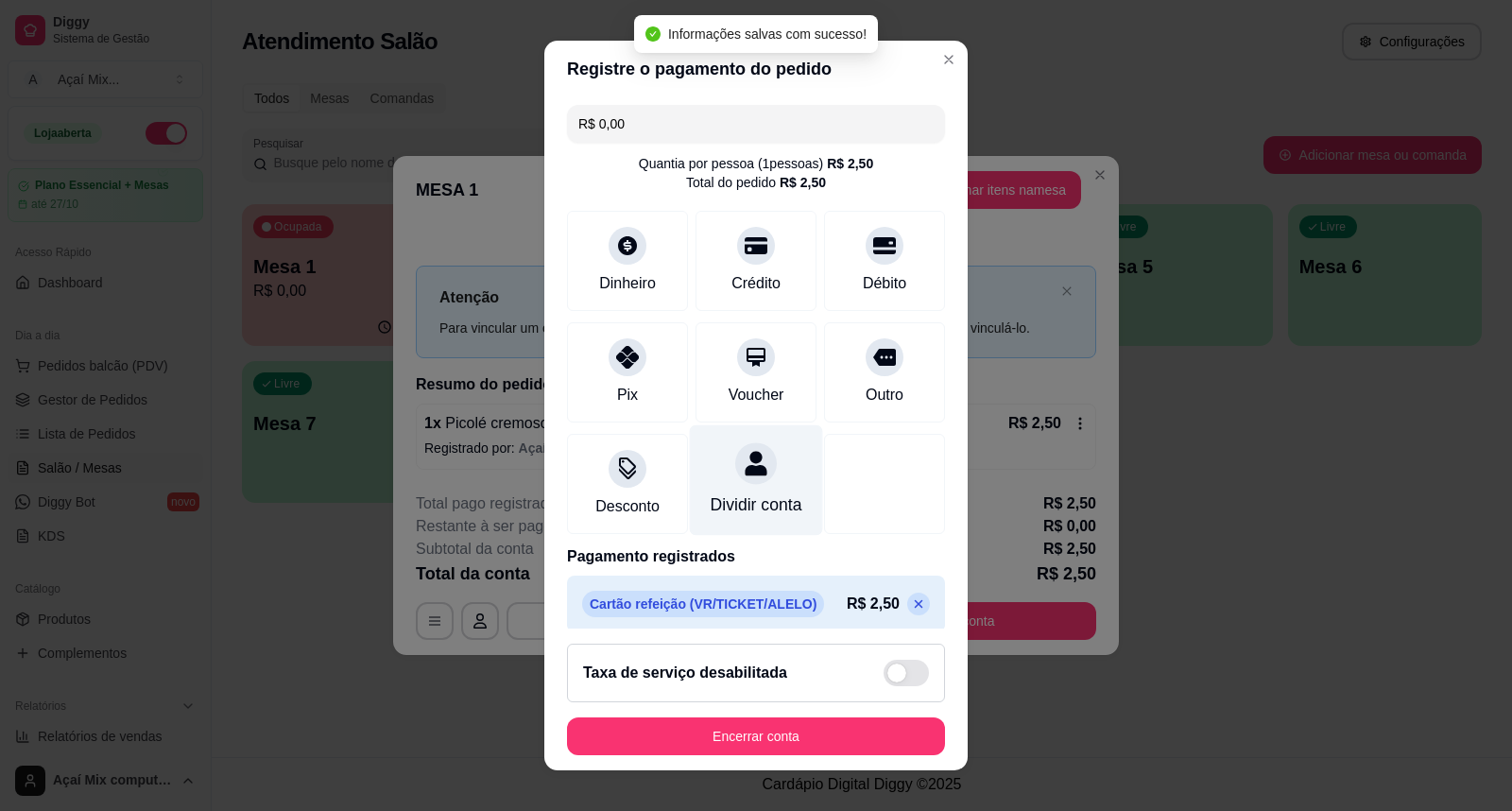
scroll to position [33, 0]
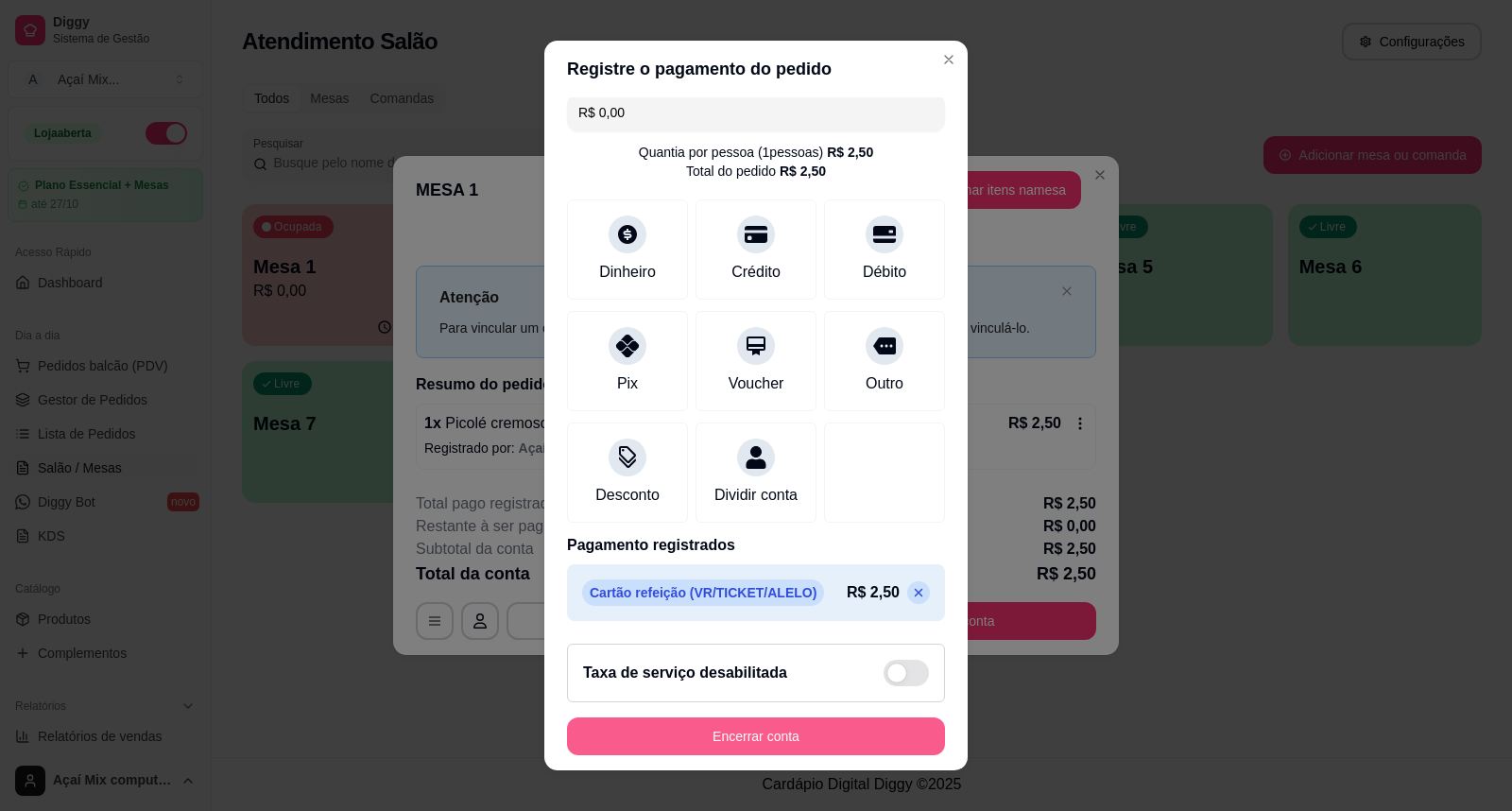
click at [782, 729] on button "Encerrar conta" at bounding box center [756, 737] width 378 height 38
